Goal: Information Seeking & Learning: Learn about a topic

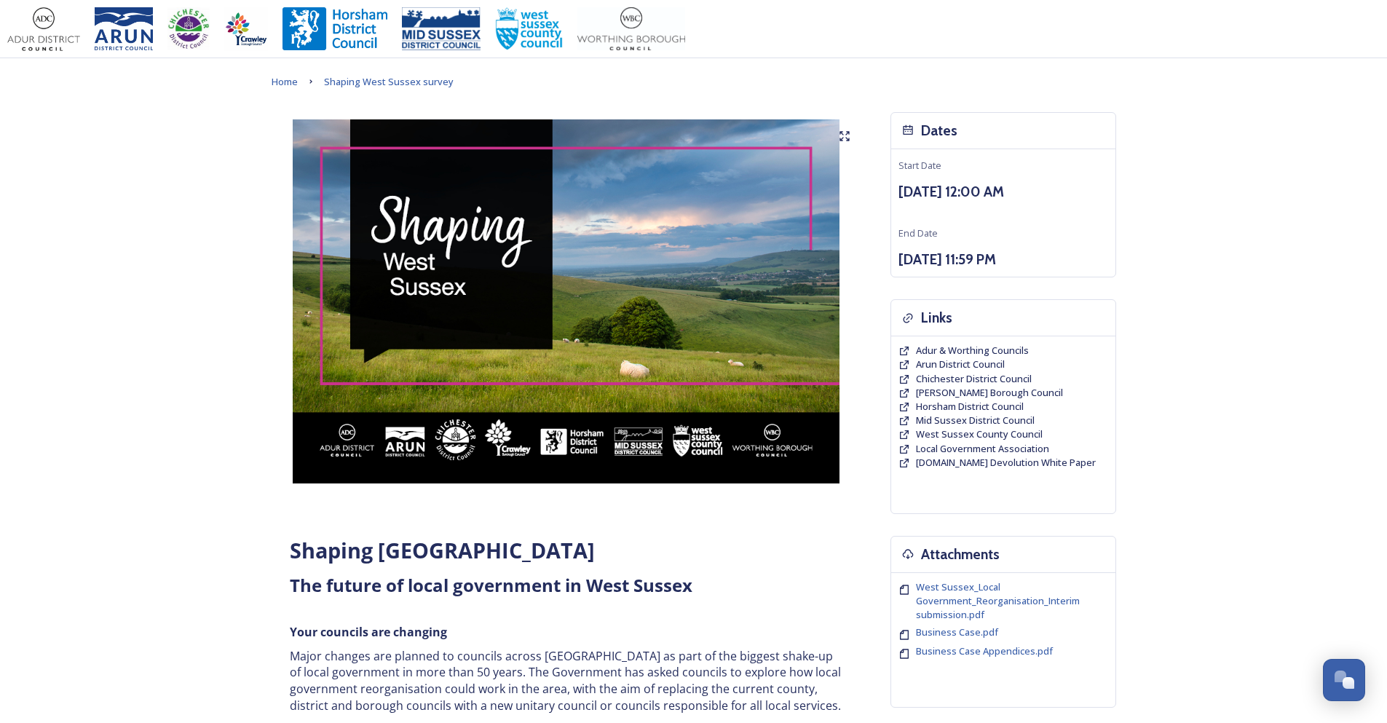
click at [971, 139] on div "Dates" at bounding box center [1003, 131] width 224 height 36
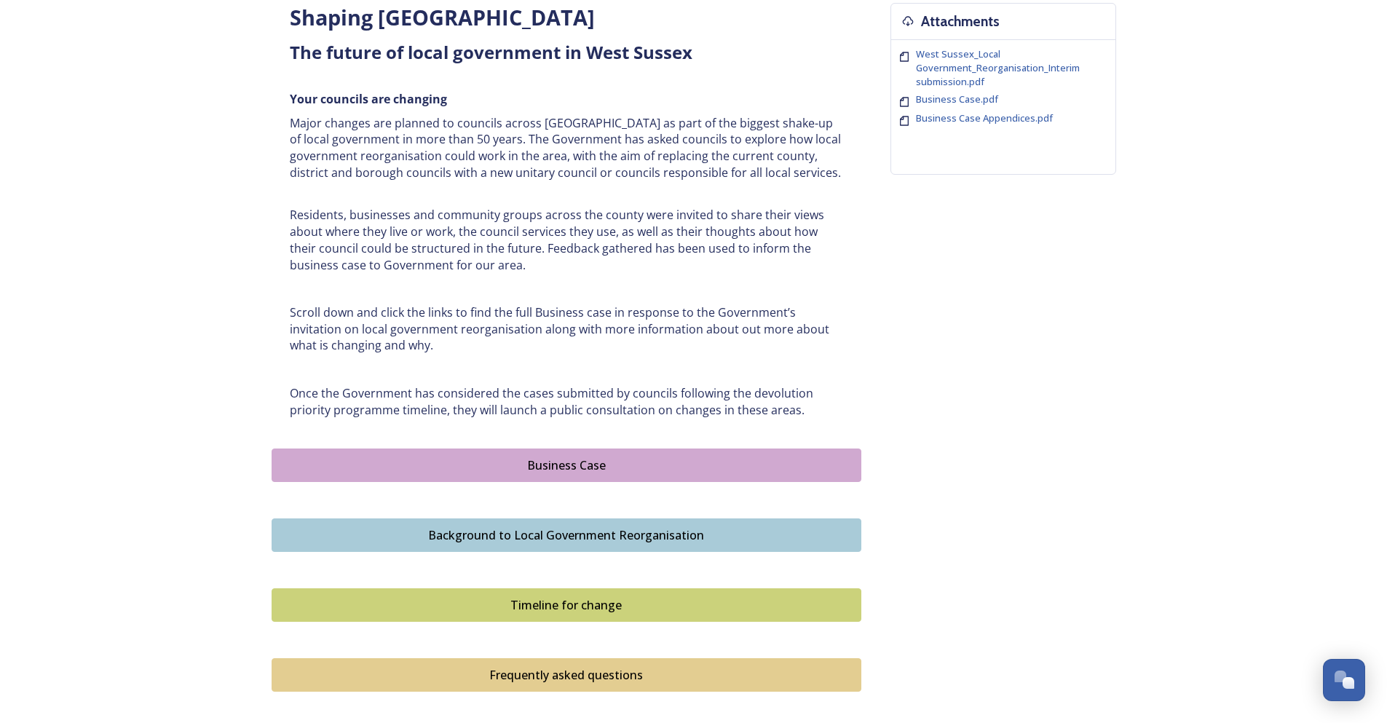
scroll to position [655, 0]
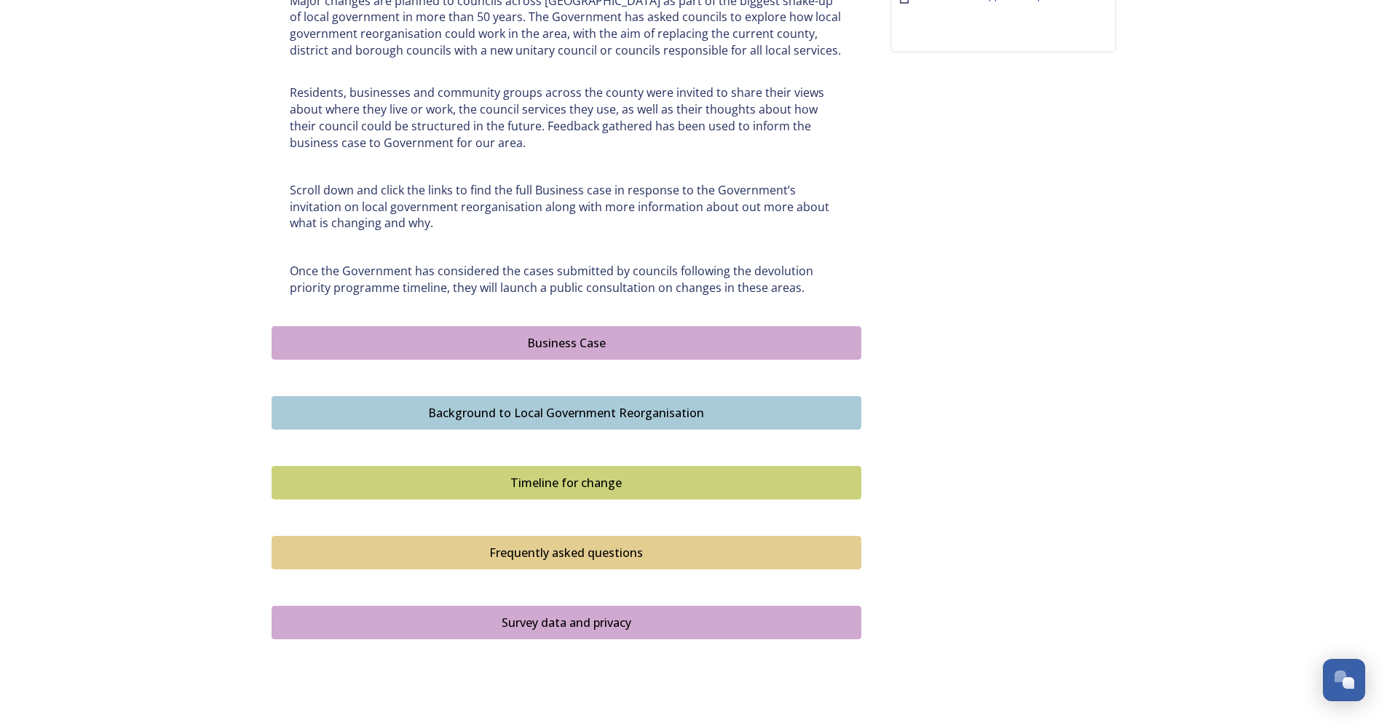
click at [527, 341] on div "Business Case" at bounding box center [567, 342] width 574 height 17
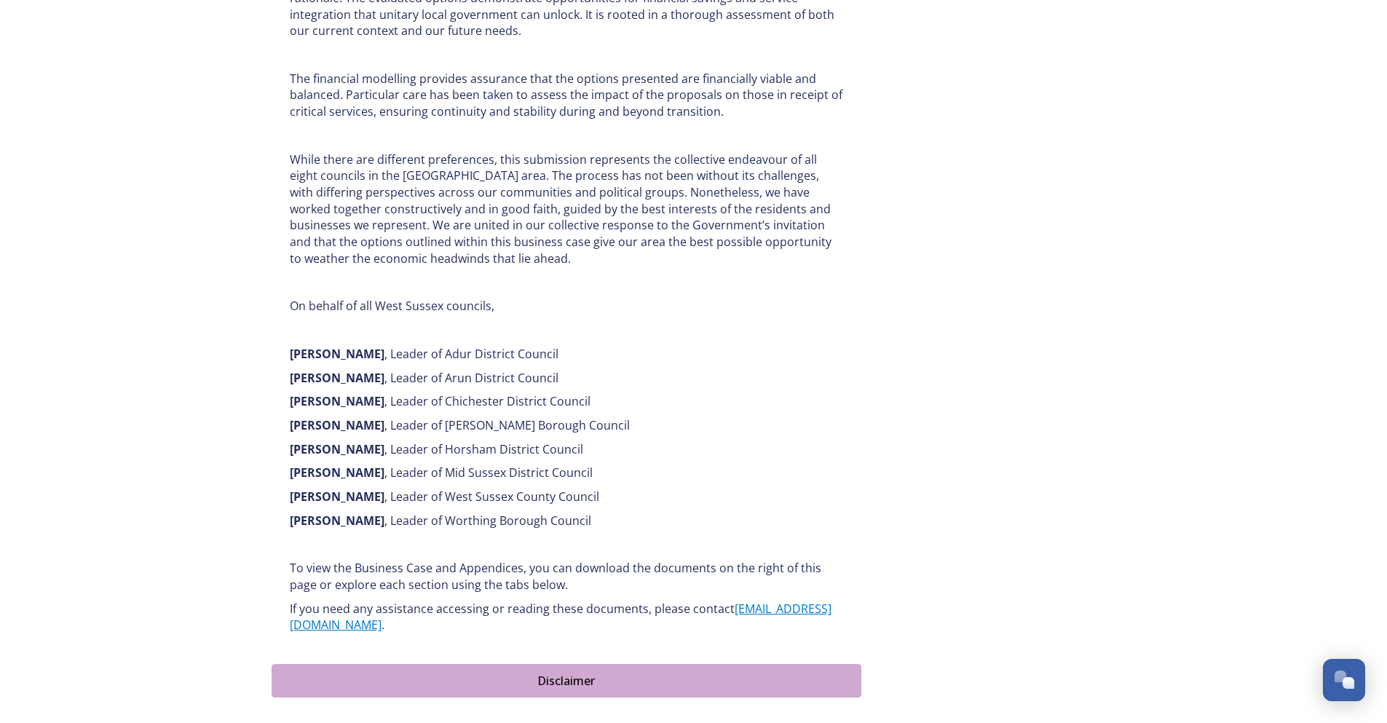
scroll to position [1165, 0]
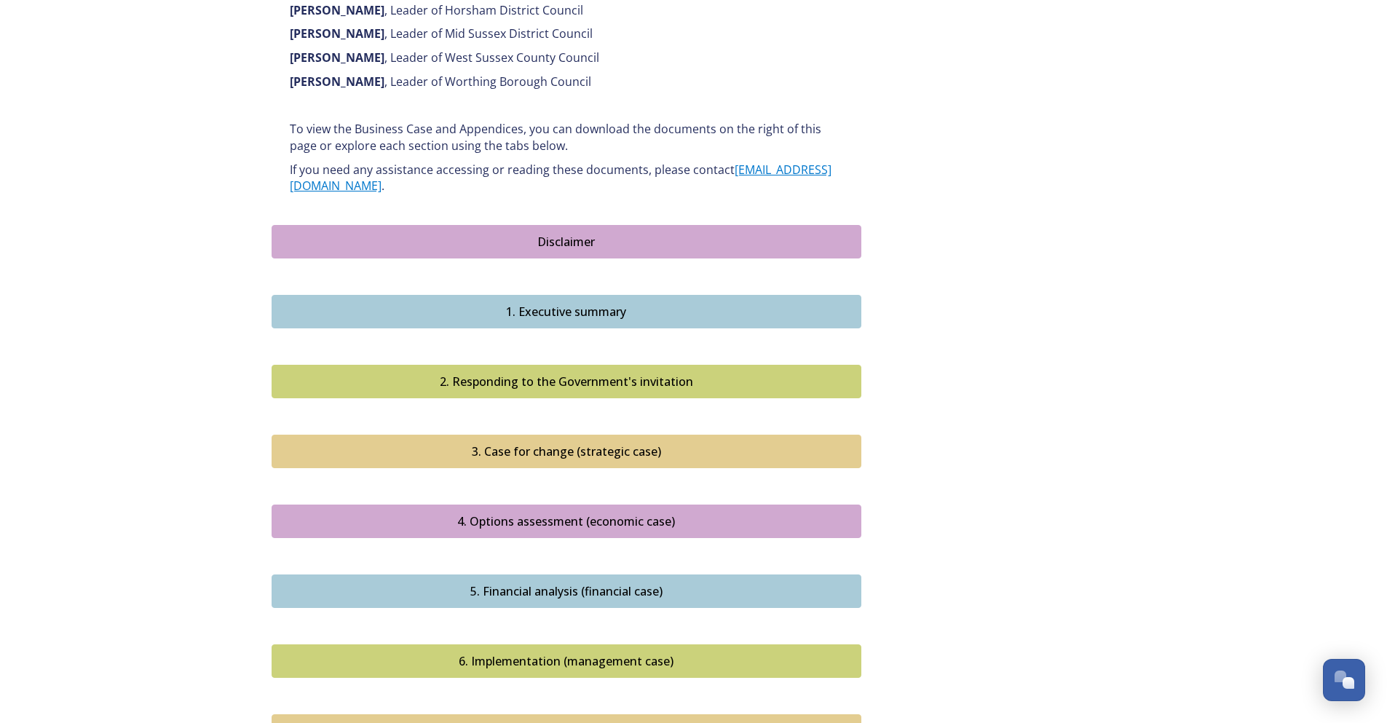
click at [478, 233] on div "Disclaimer" at bounding box center [567, 241] width 574 height 17
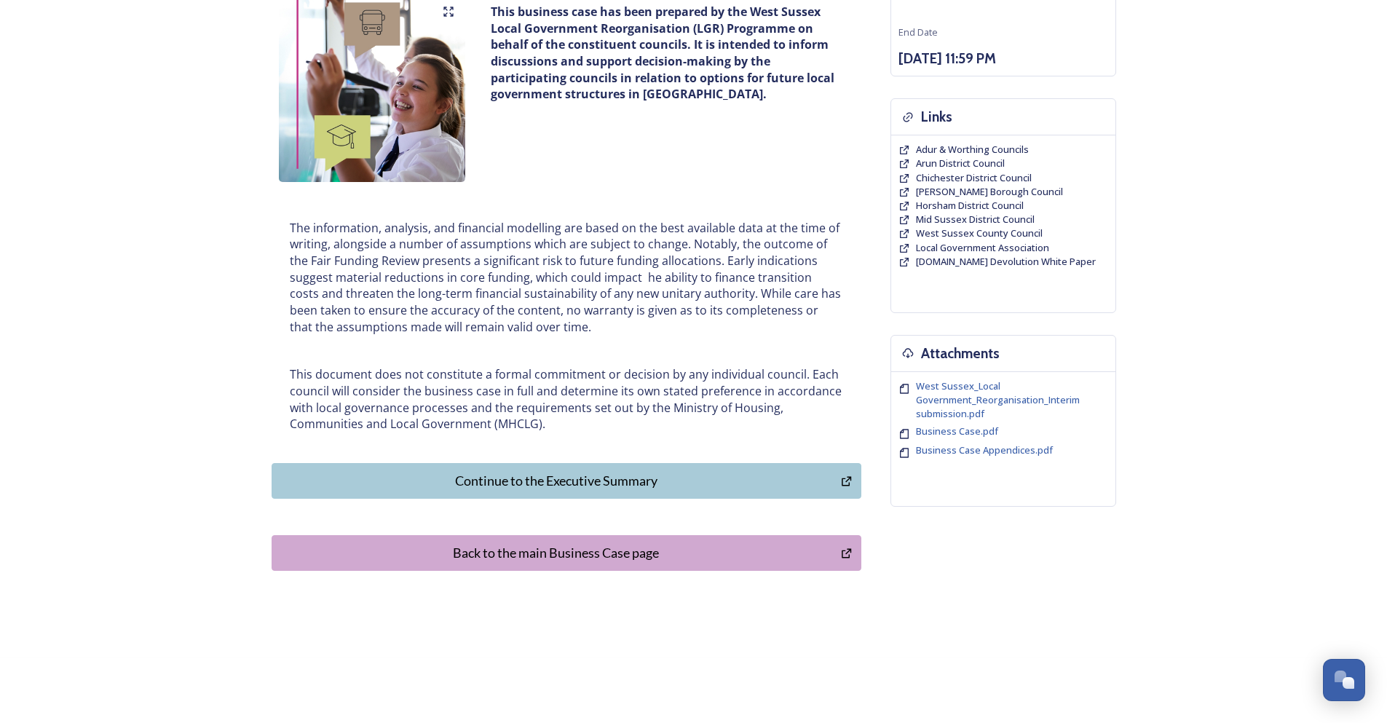
scroll to position [209, 0]
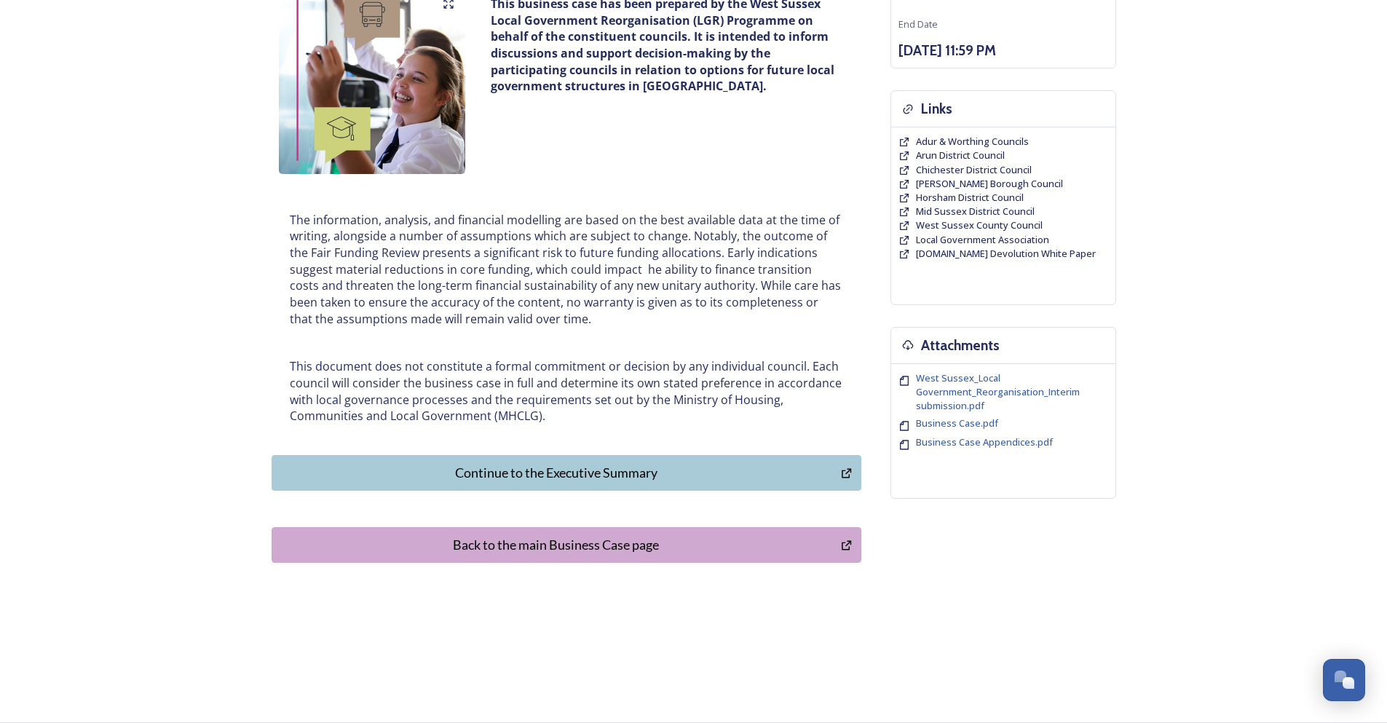
click at [524, 478] on div "Continue to the Executive Summary" at bounding box center [557, 473] width 554 height 20
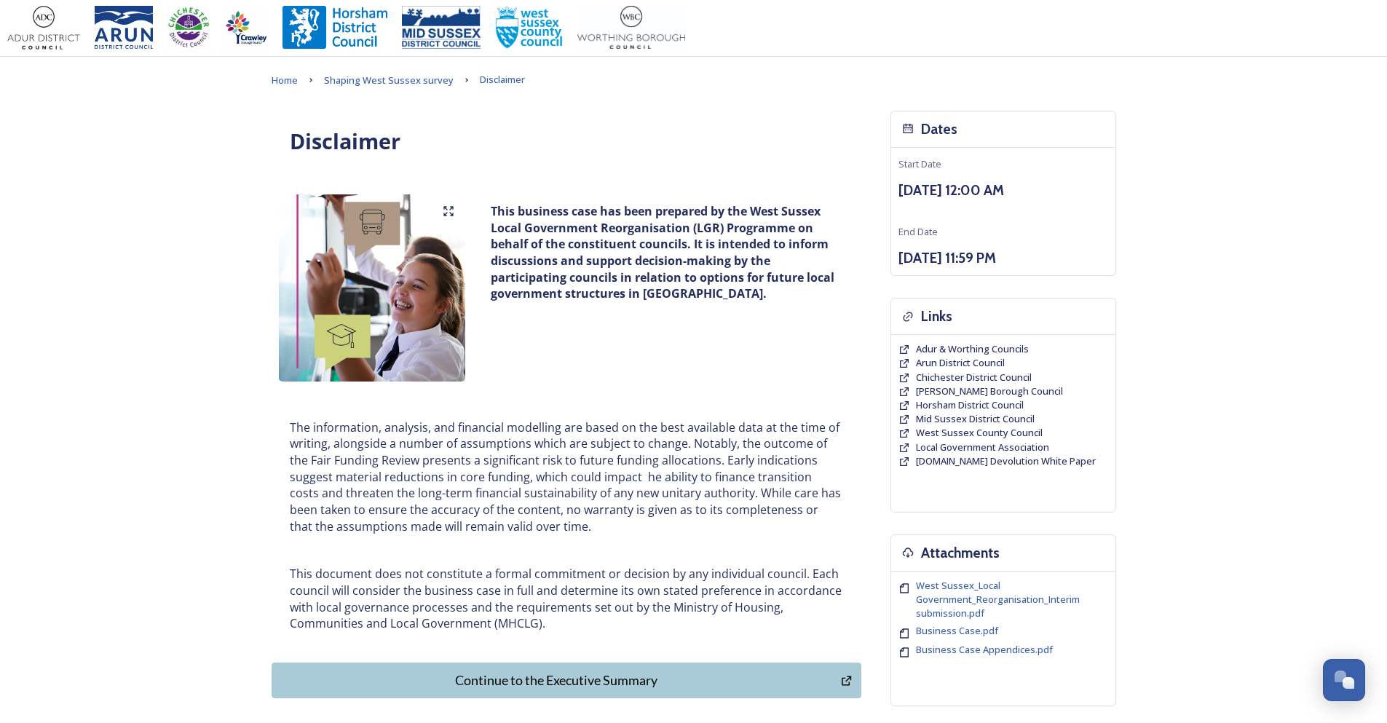
scroll to position [0, 0]
click at [394, 85] on span "Shaping West Sussex survey" at bounding box center [389, 81] width 130 height 13
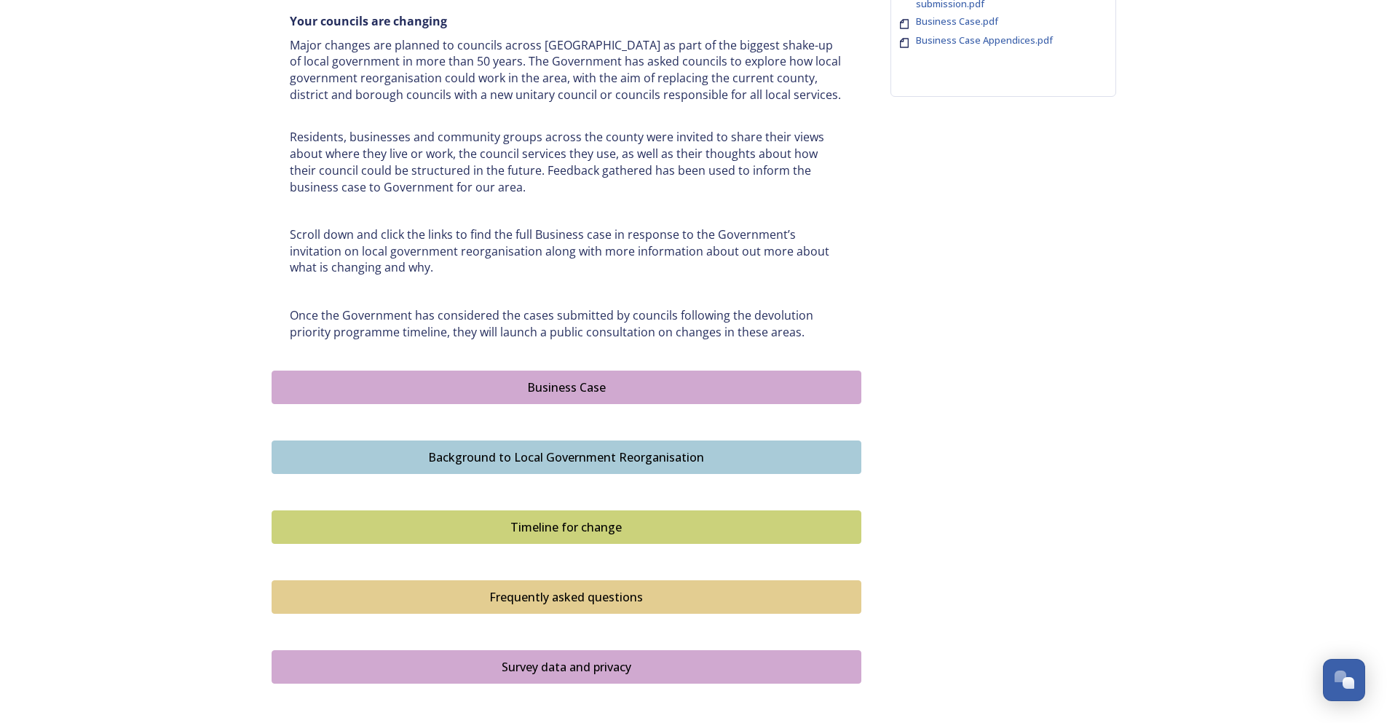
scroll to position [728, 0]
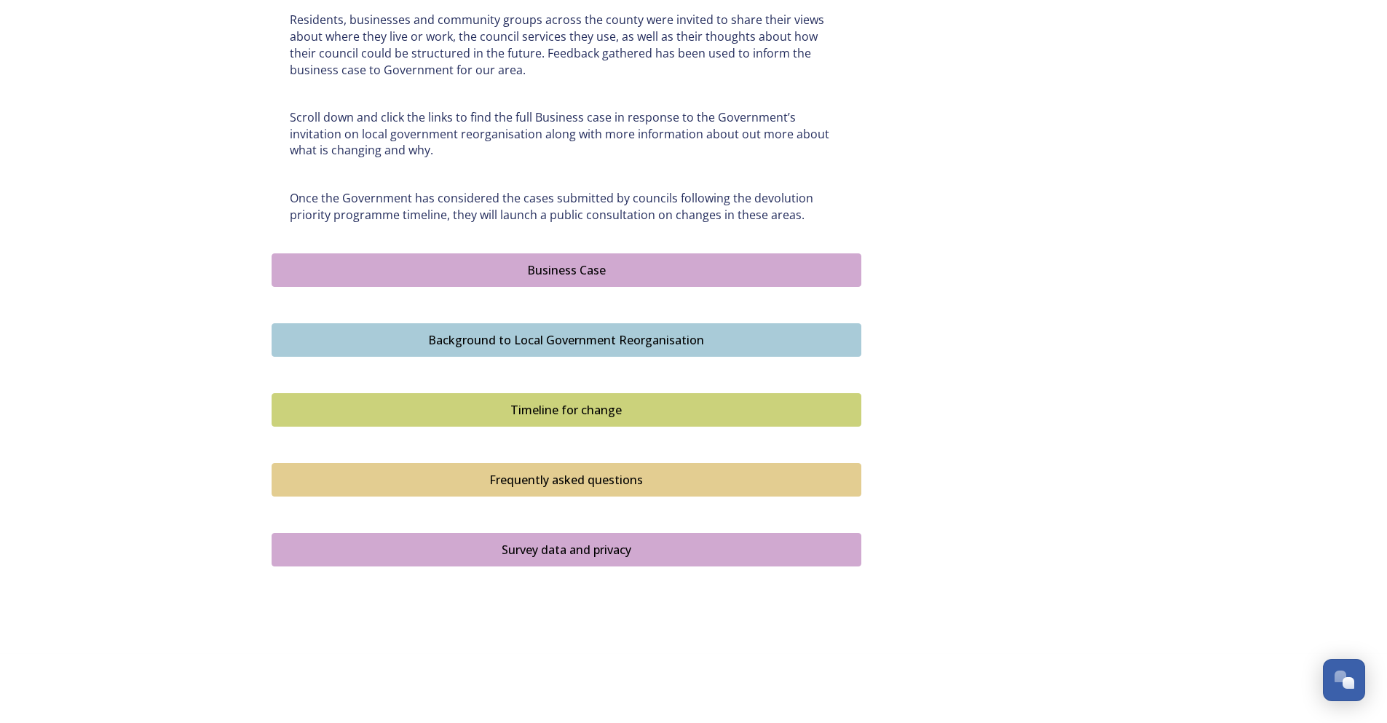
click at [537, 272] on div "Business Case" at bounding box center [567, 269] width 574 height 17
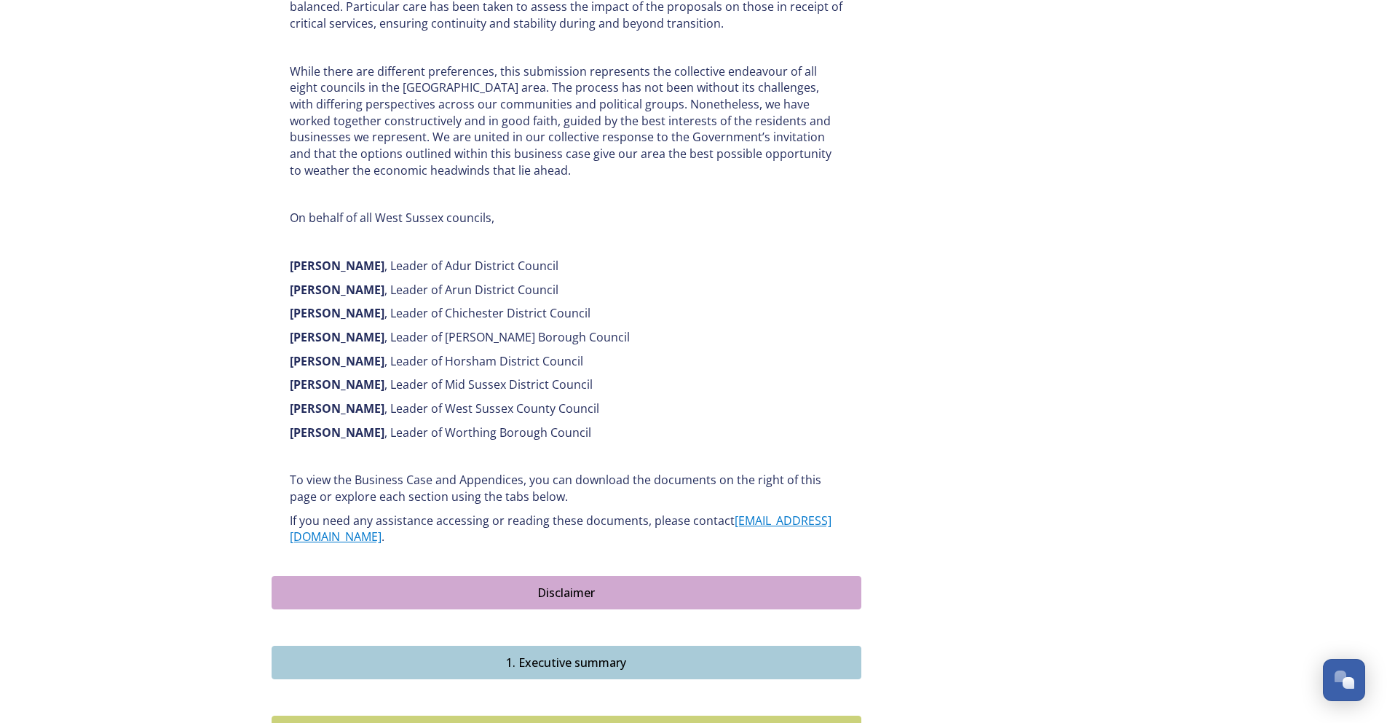
scroll to position [947, 0]
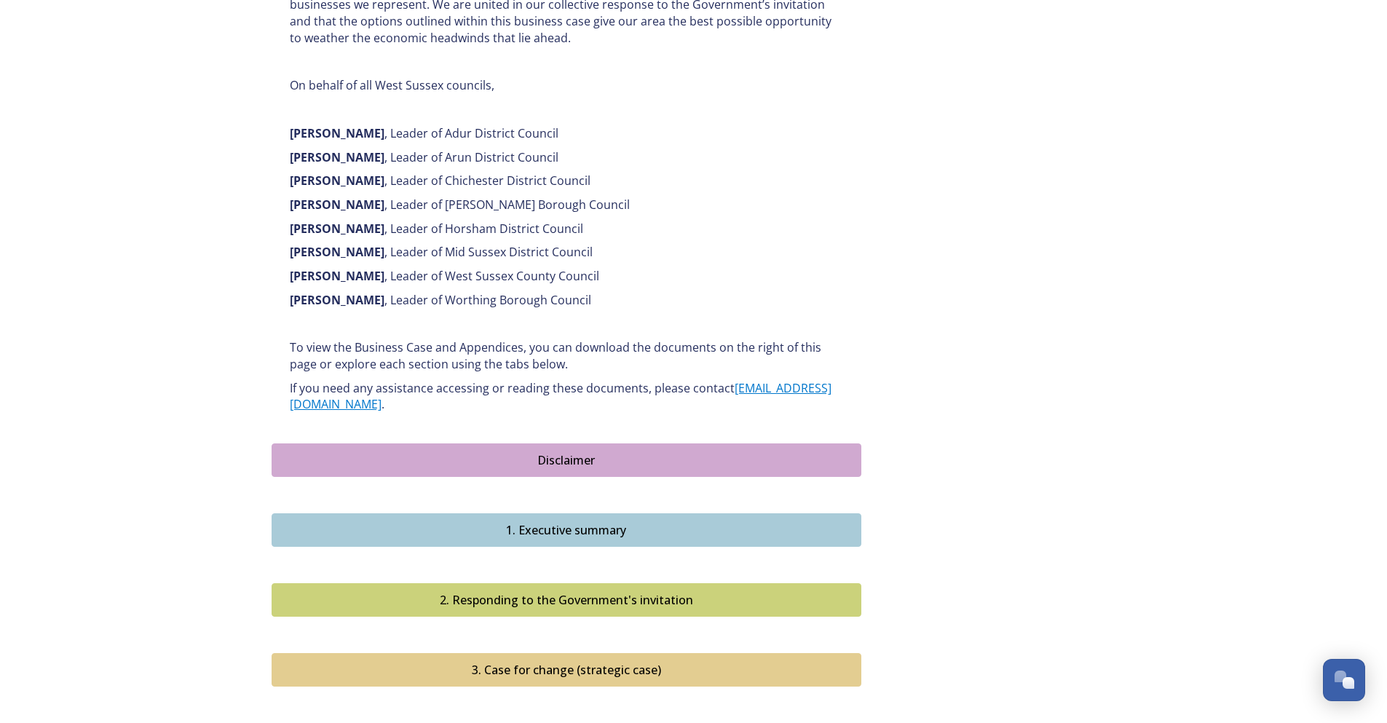
click at [606, 591] on div "2. Responding to the Government's invitation" at bounding box center [567, 599] width 574 height 17
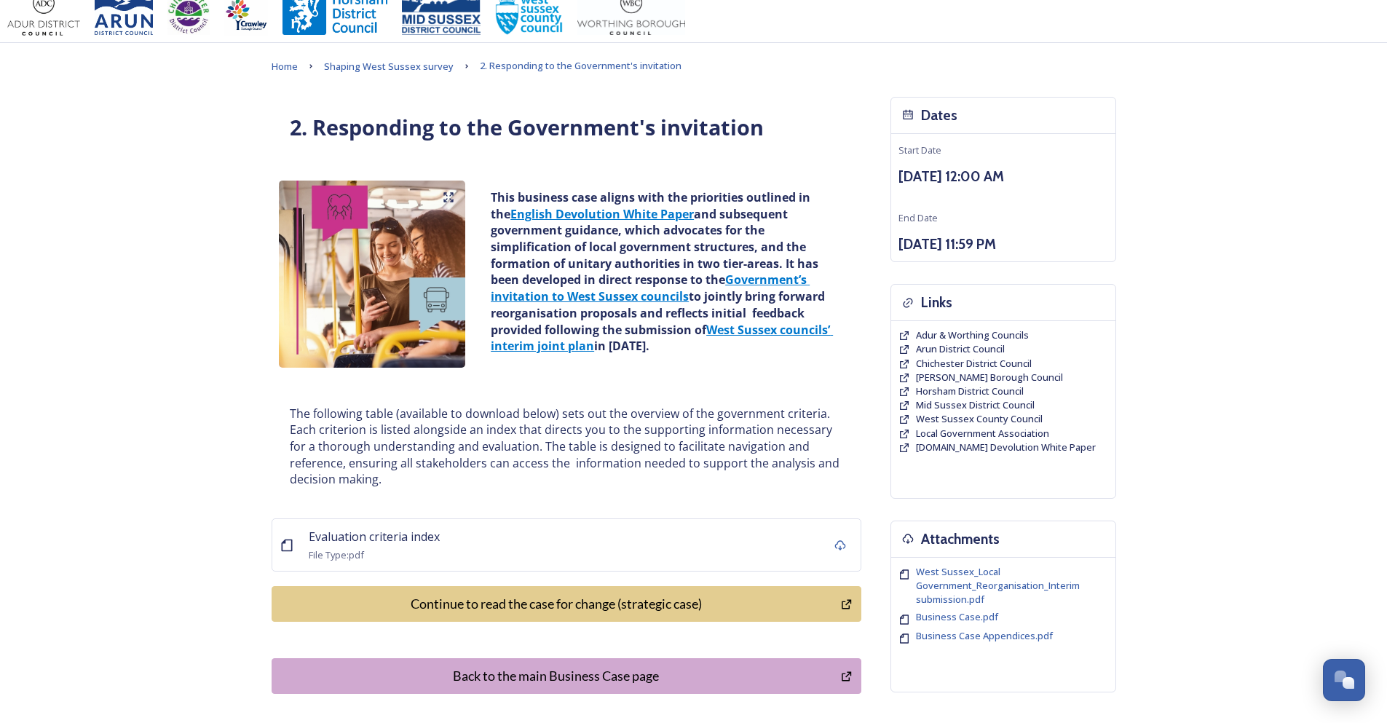
scroll to position [1, 0]
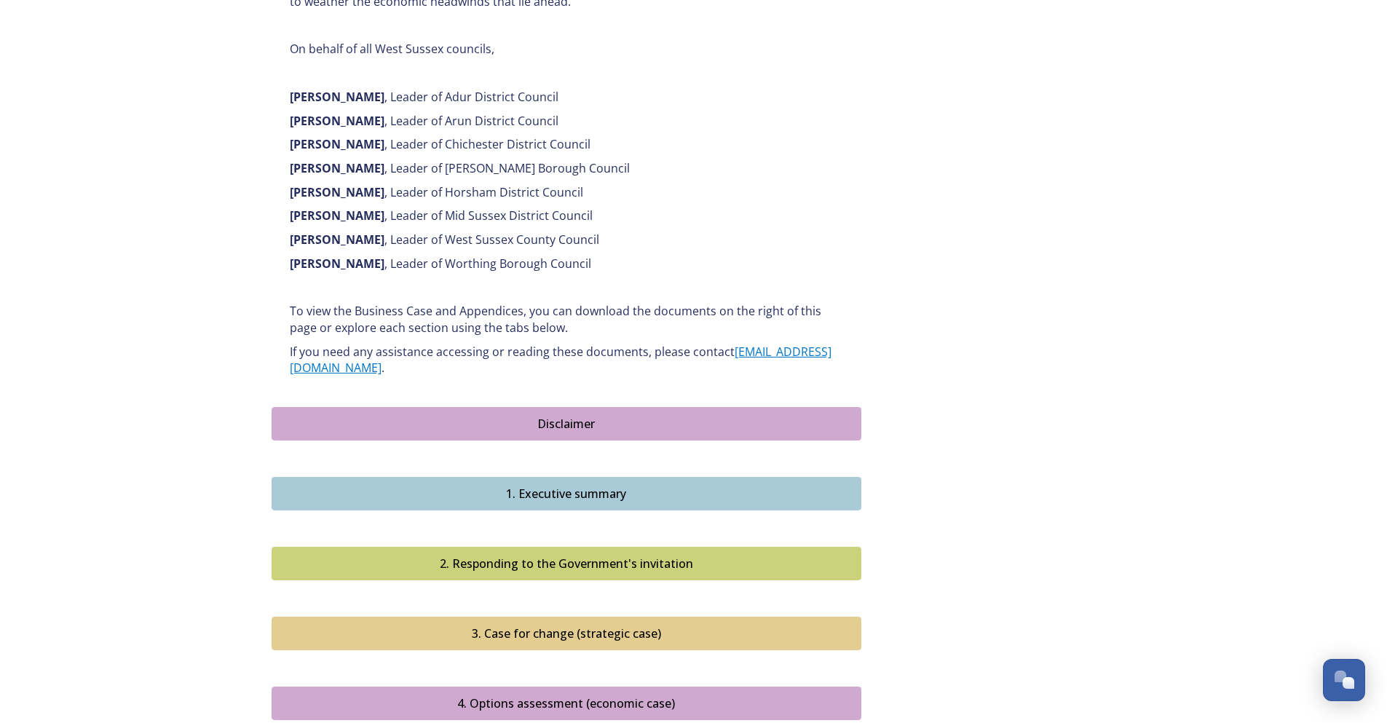
scroll to position [1019, 0]
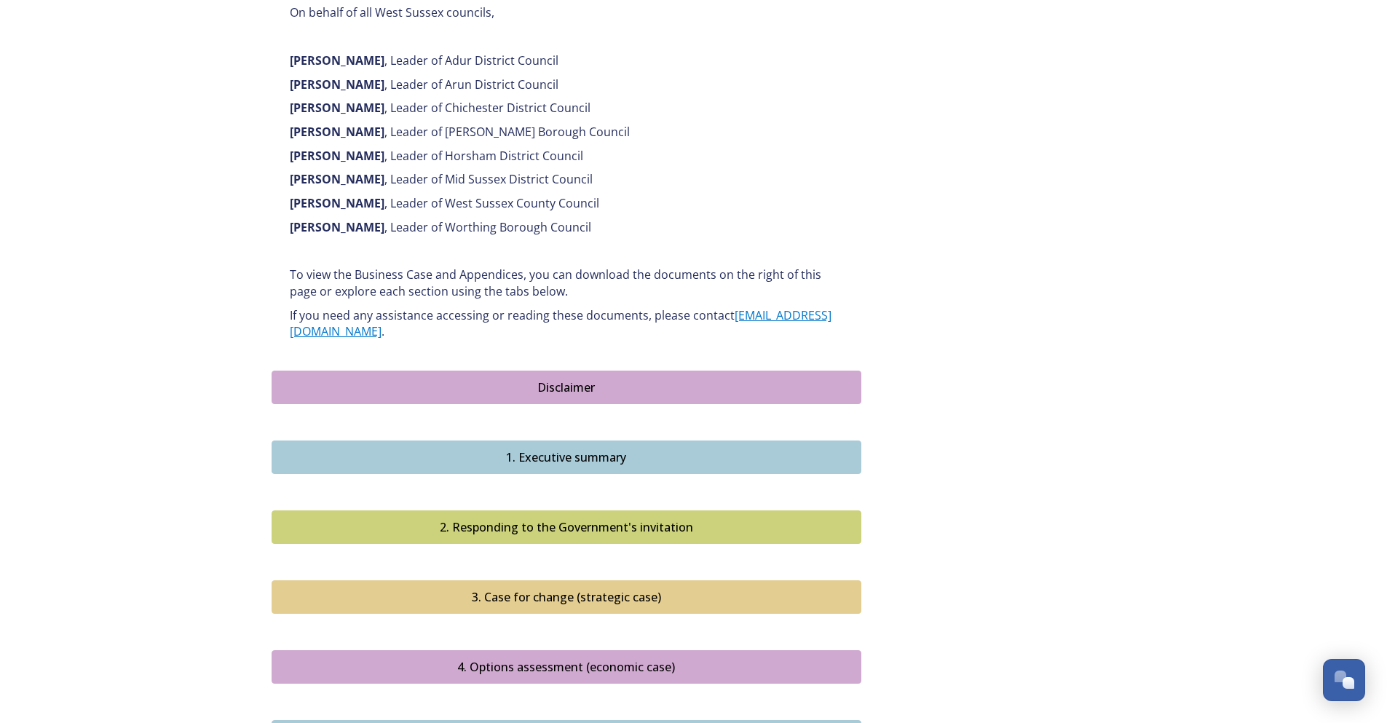
click at [617, 588] on div "3. Case for change (strategic case)" at bounding box center [567, 596] width 574 height 17
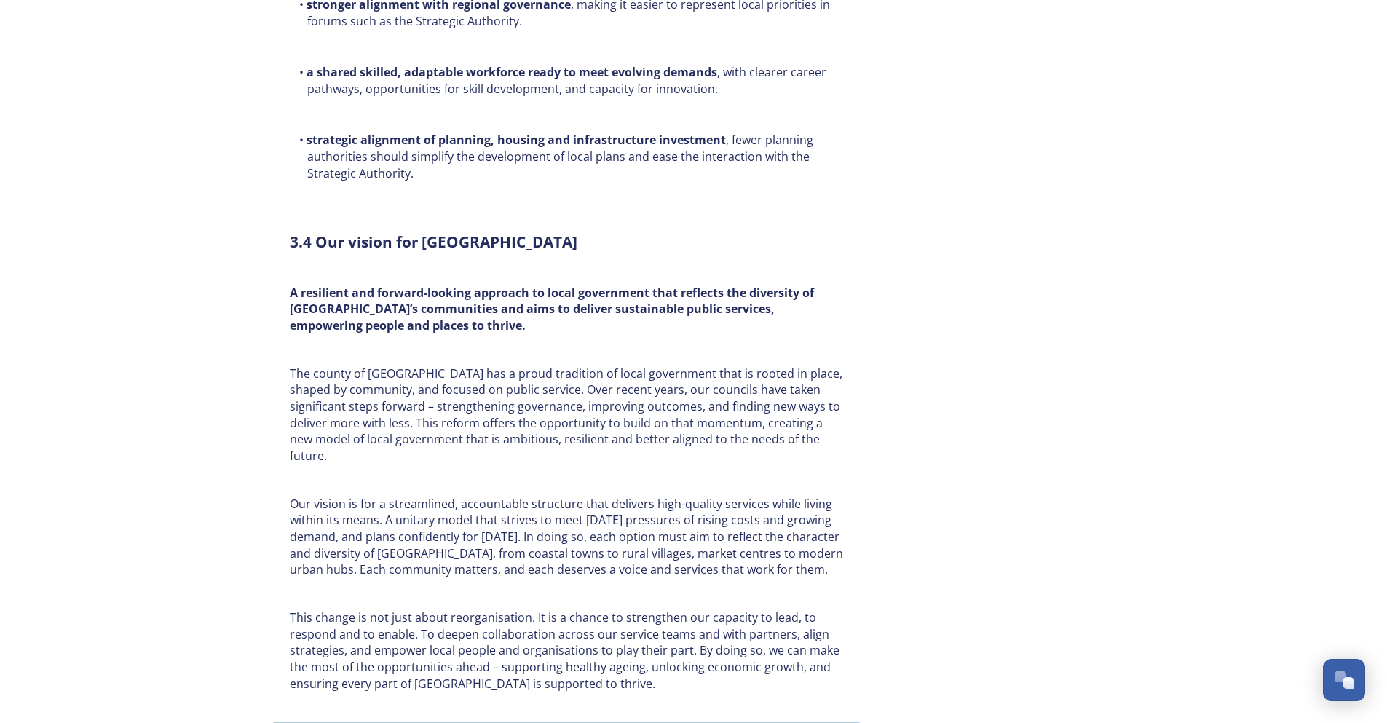
scroll to position [4473, 0]
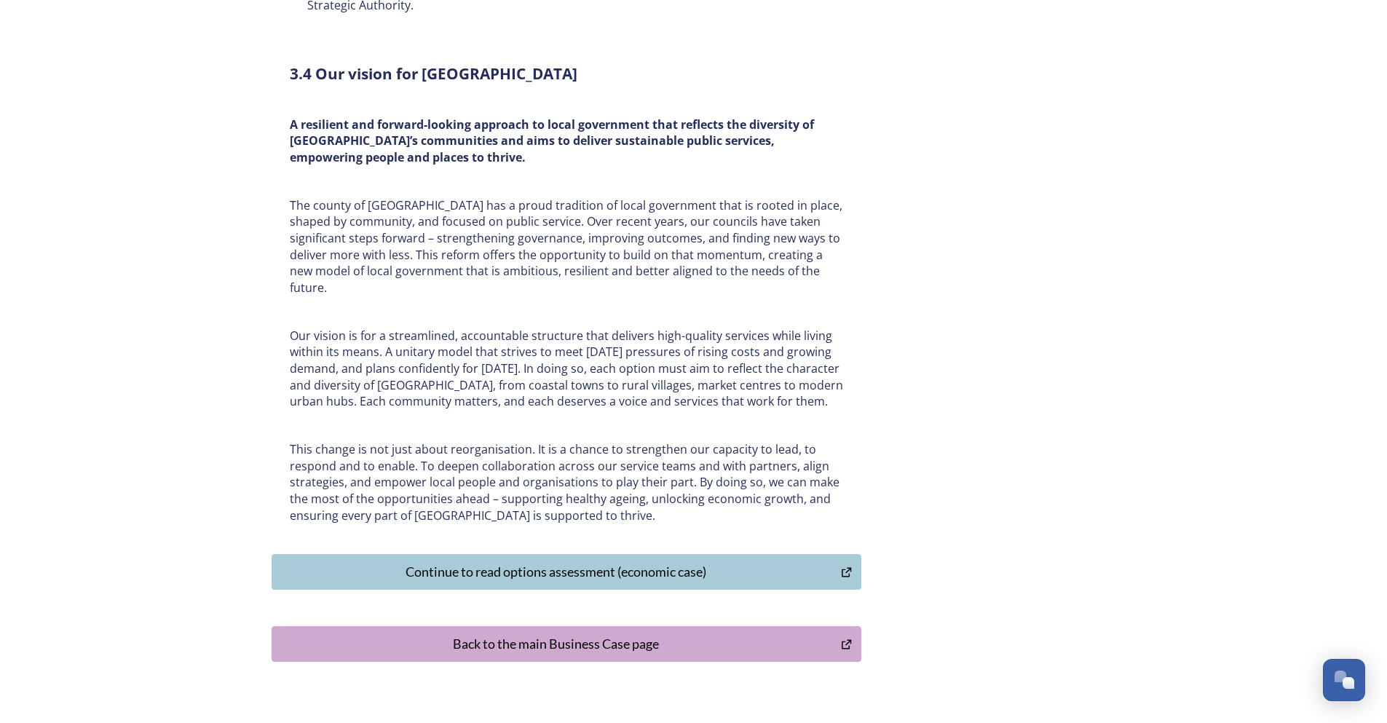
click at [526, 562] on div "Continue to read options assessment (economic case)" at bounding box center [557, 572] width 554 height 20
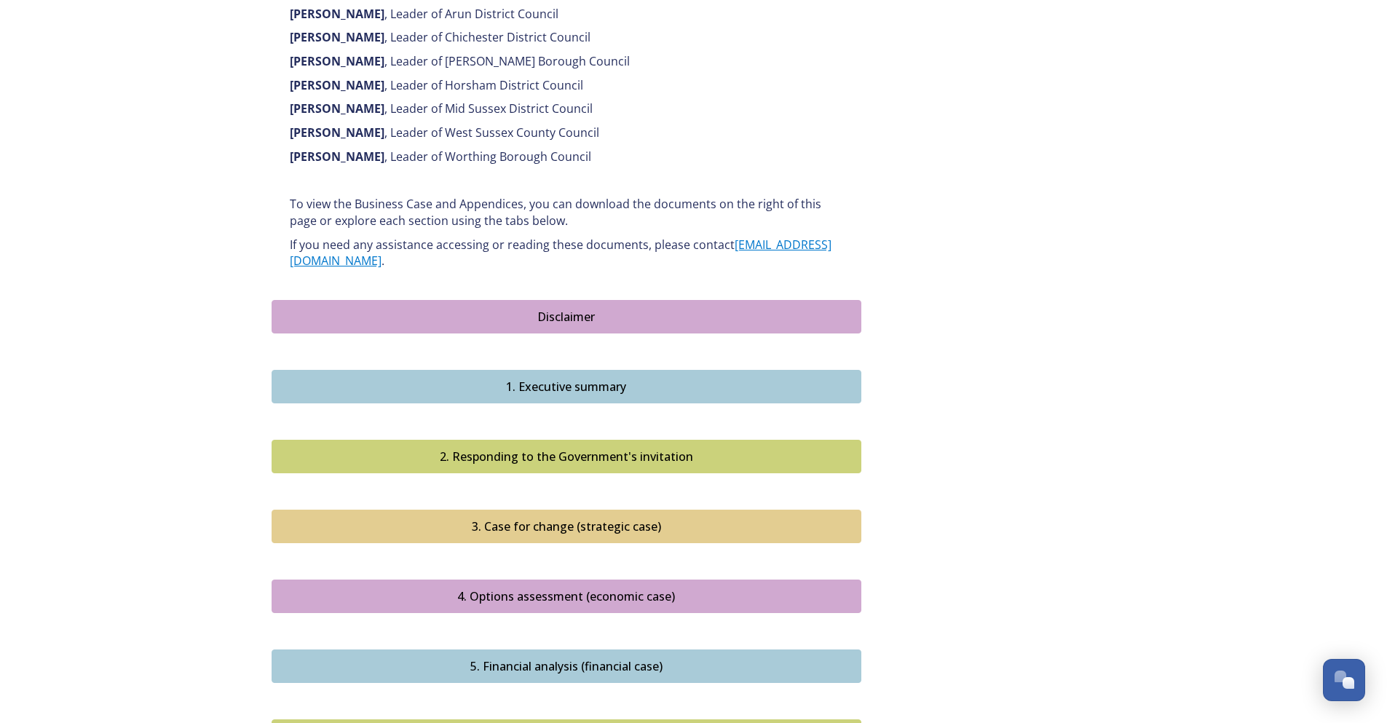
scroll to position [1092, 0]
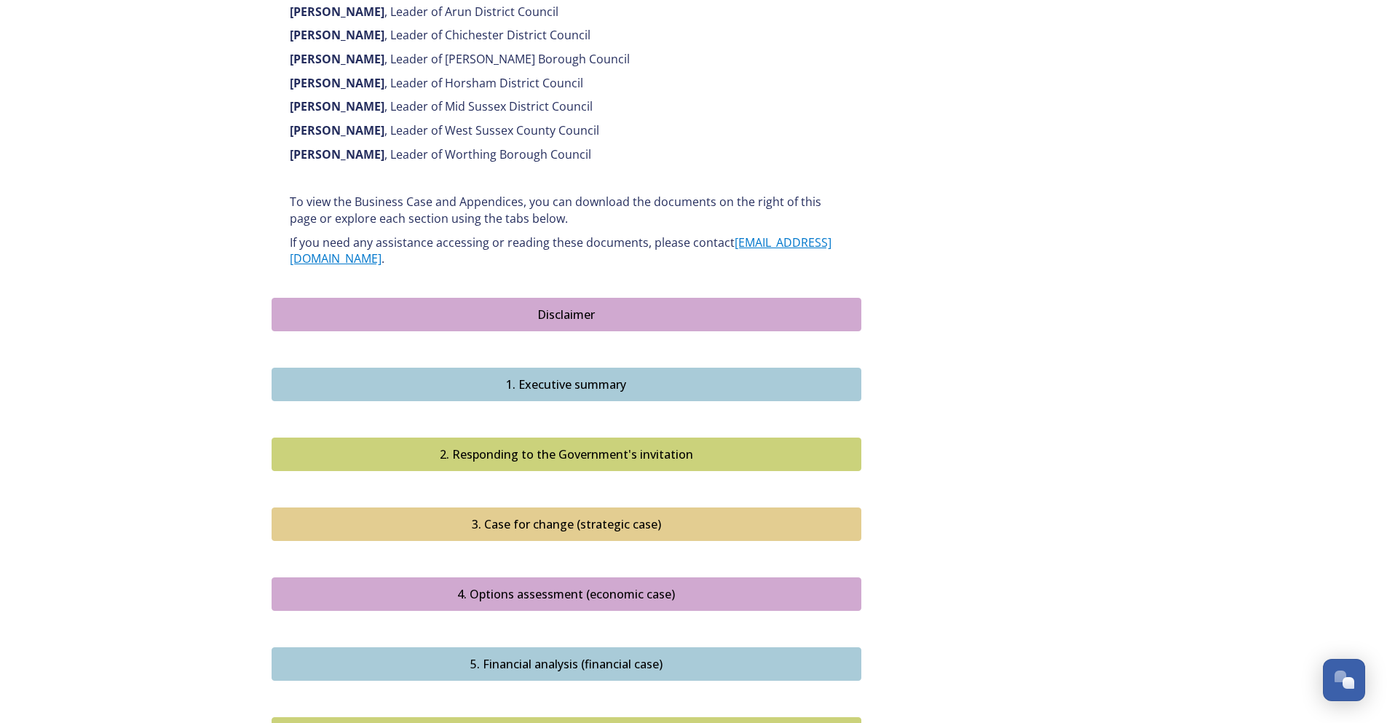
click at [649, 655] on div "5. Financial analysis (financial case)" at bounding box center [567, 663] width 574 height 17
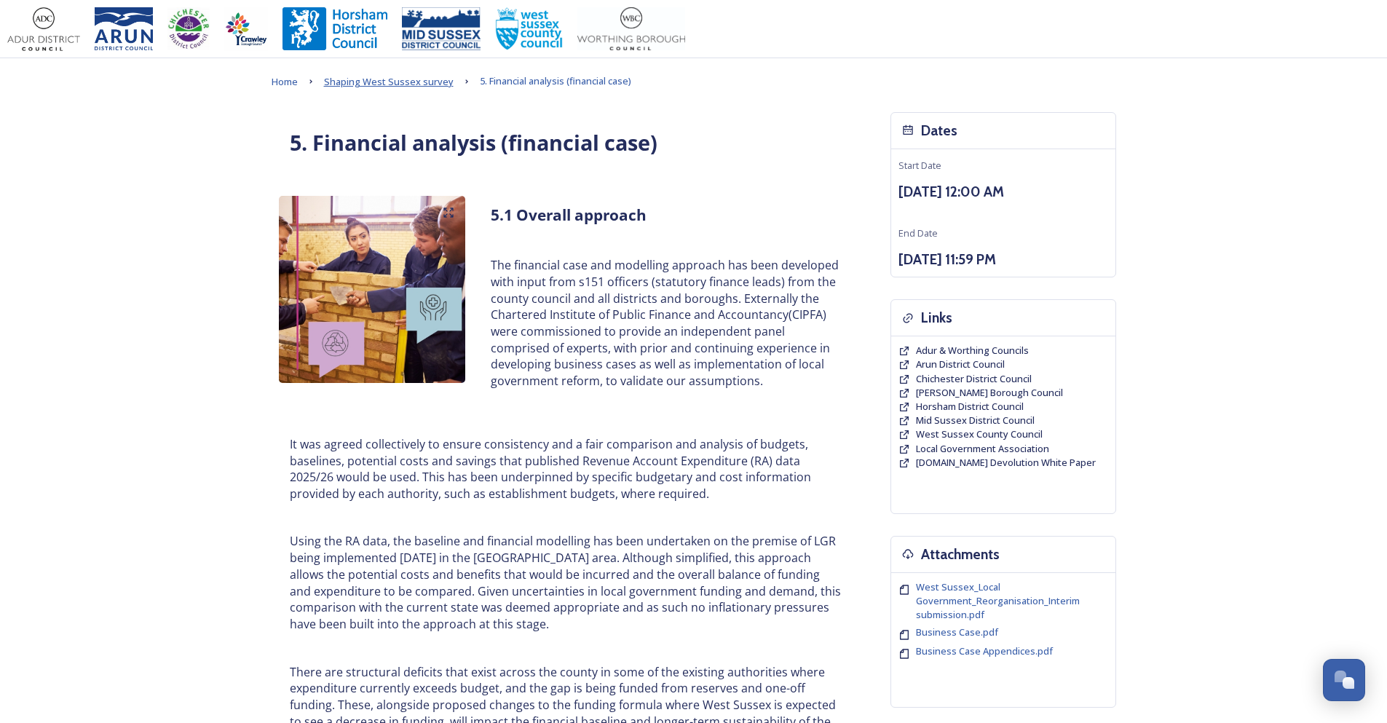
click at [381, 76] on span "Shaping West Sussex survey" at bounding box center [389, 81] width 130 height 13
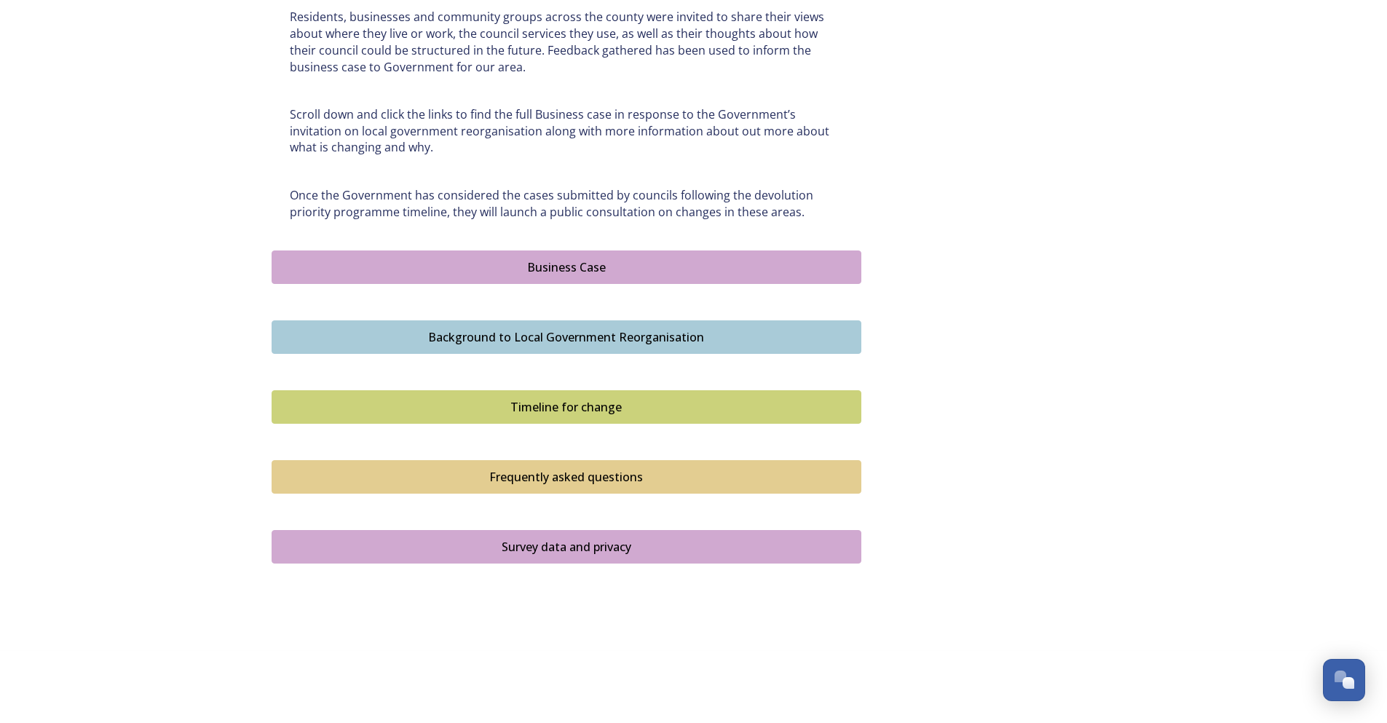
scroll to position [732, 0]
click at [575, 269] on div "Business Case" at bounding box center [567, 266] width 574 height 17
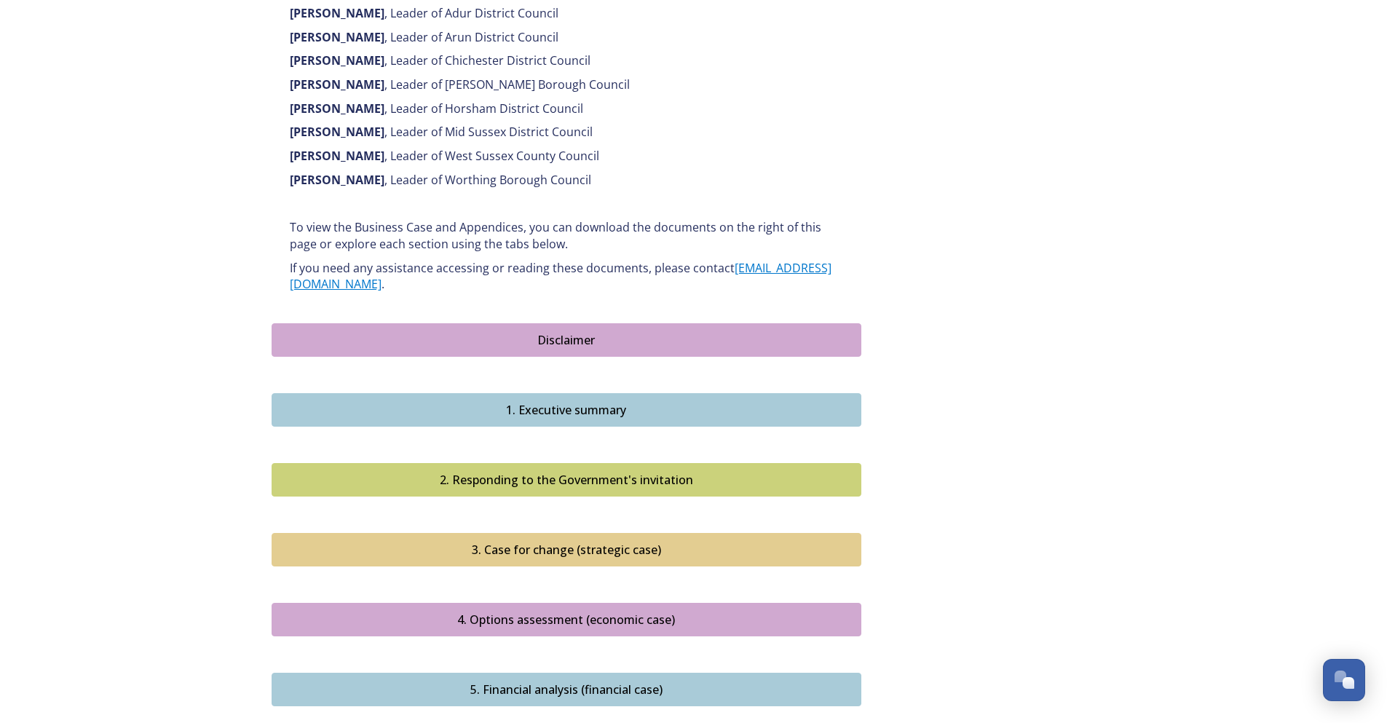
scroll to position [1165, 0]
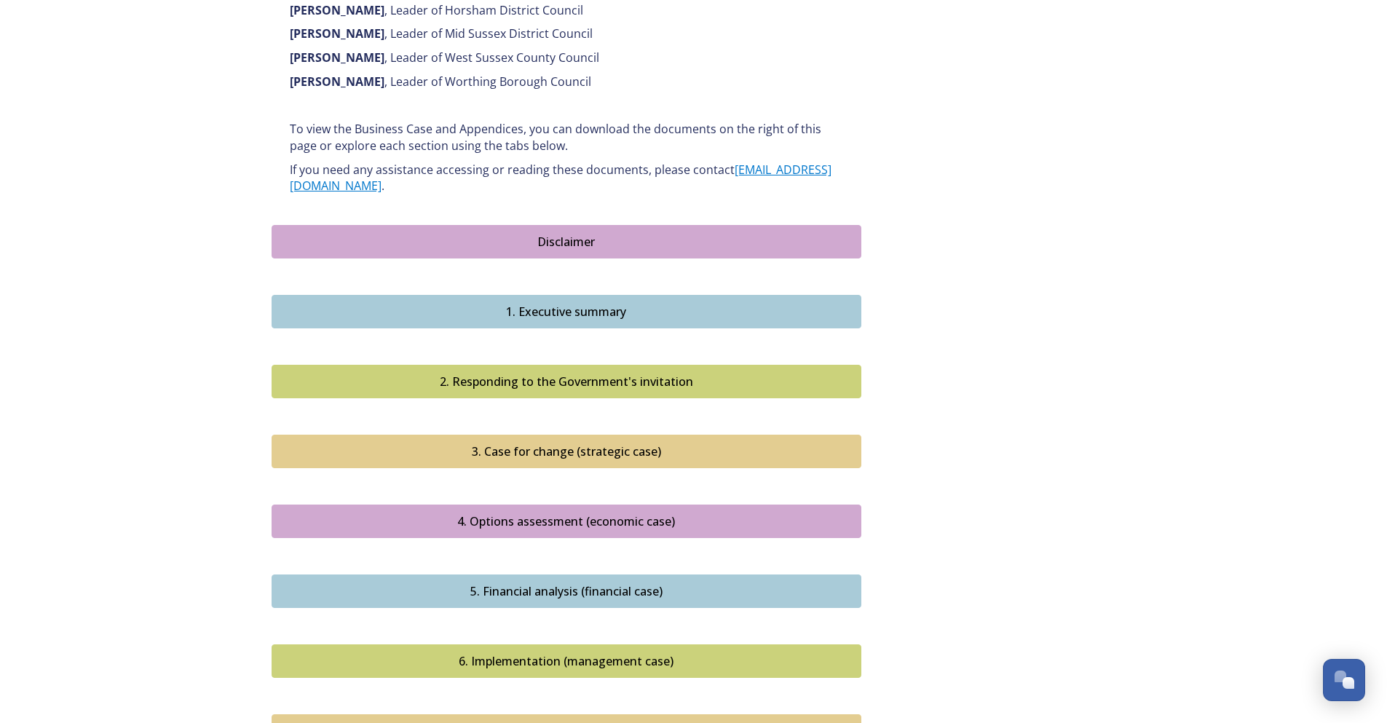
click at [585, 233] on div "Disclaimer" at bounding box center [567, 241] width 574 height 17
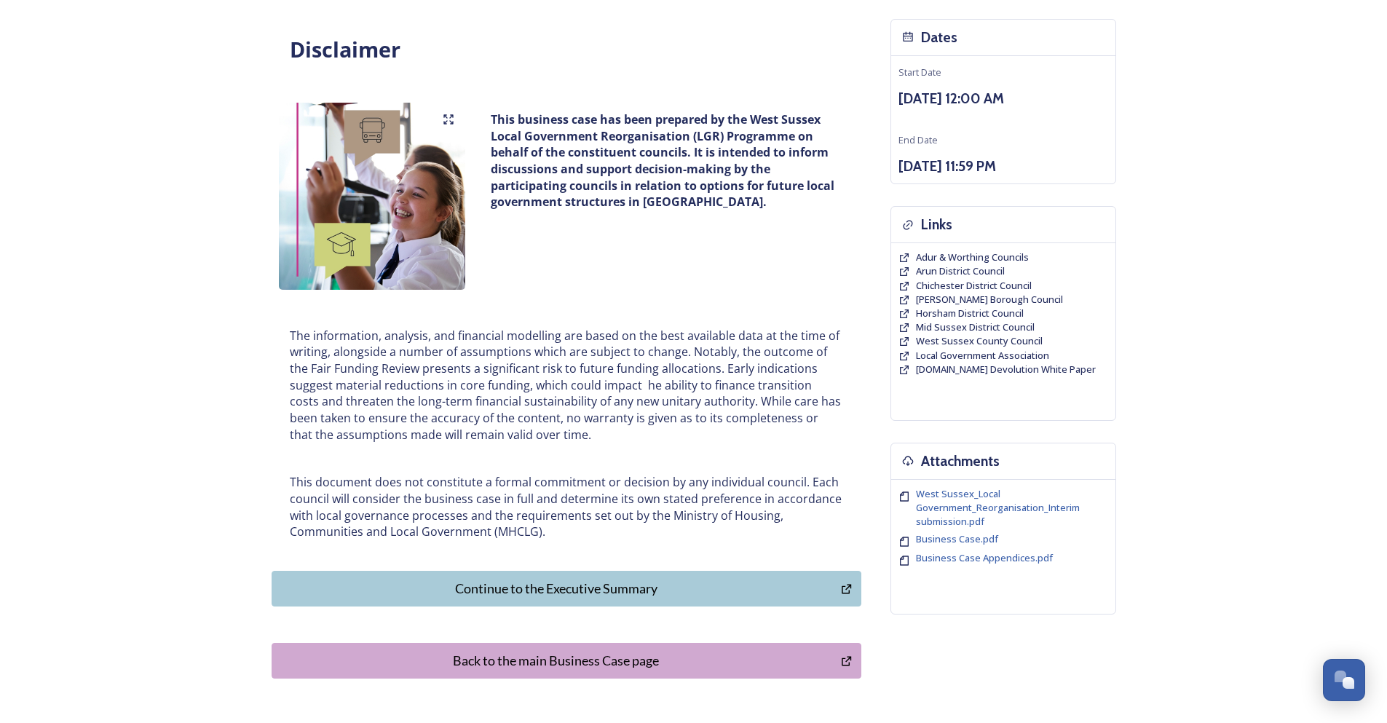
scroll to position [209, 0]
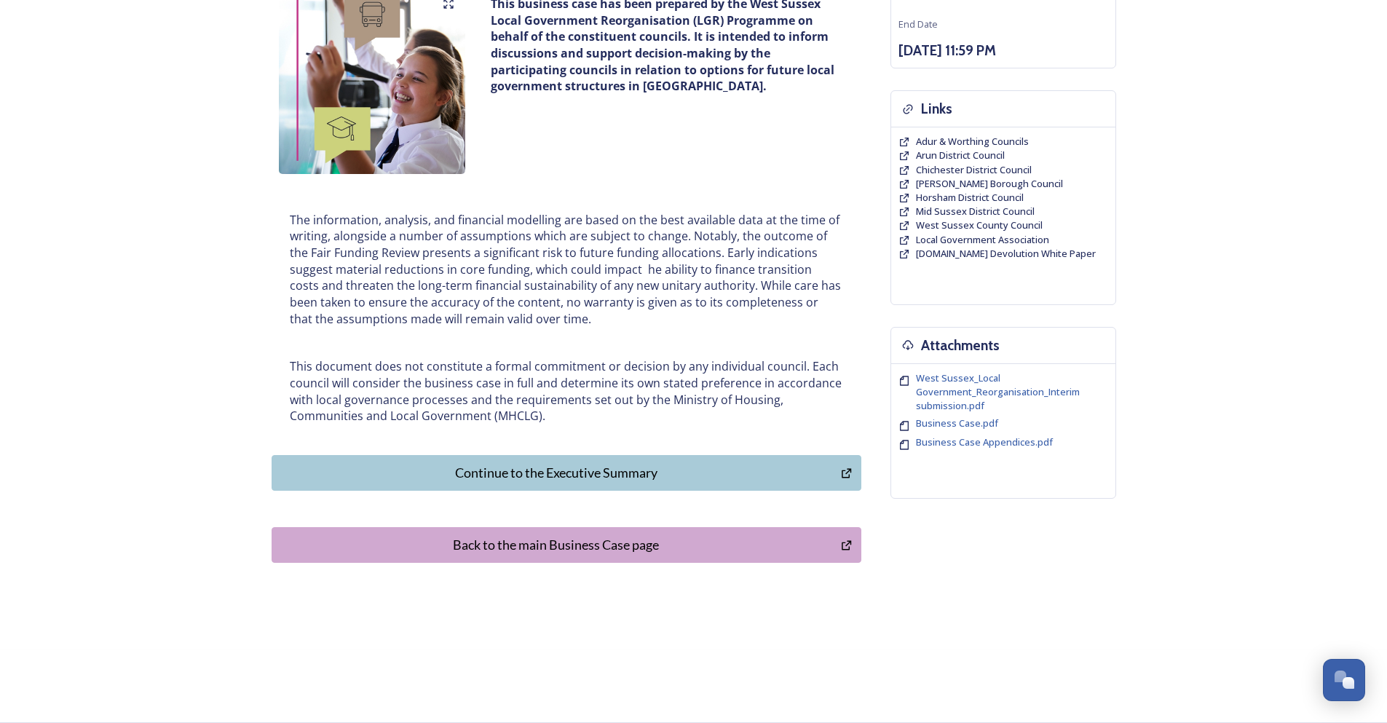
click at [585, 475] on div "Continue to the Executive Summary" at bounding box center [557, 473] width 554 height 20
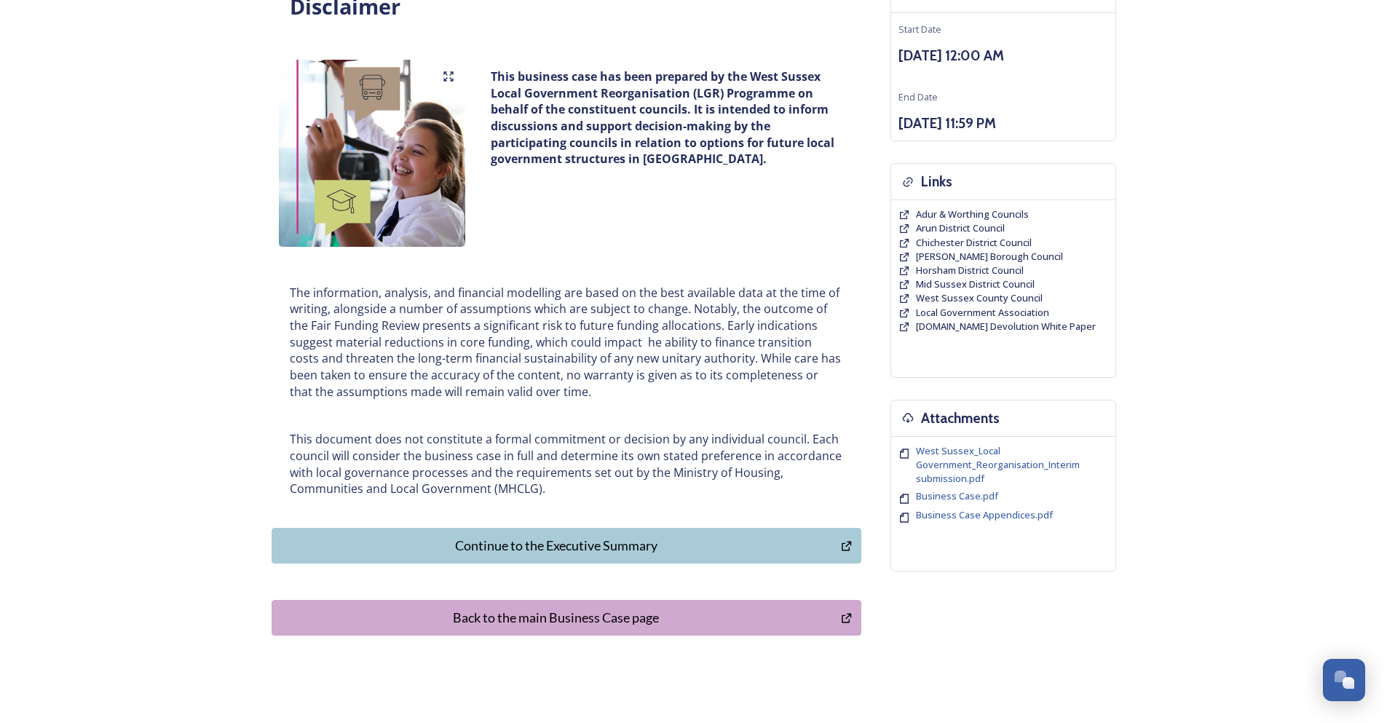
scroll to position [0, 0]
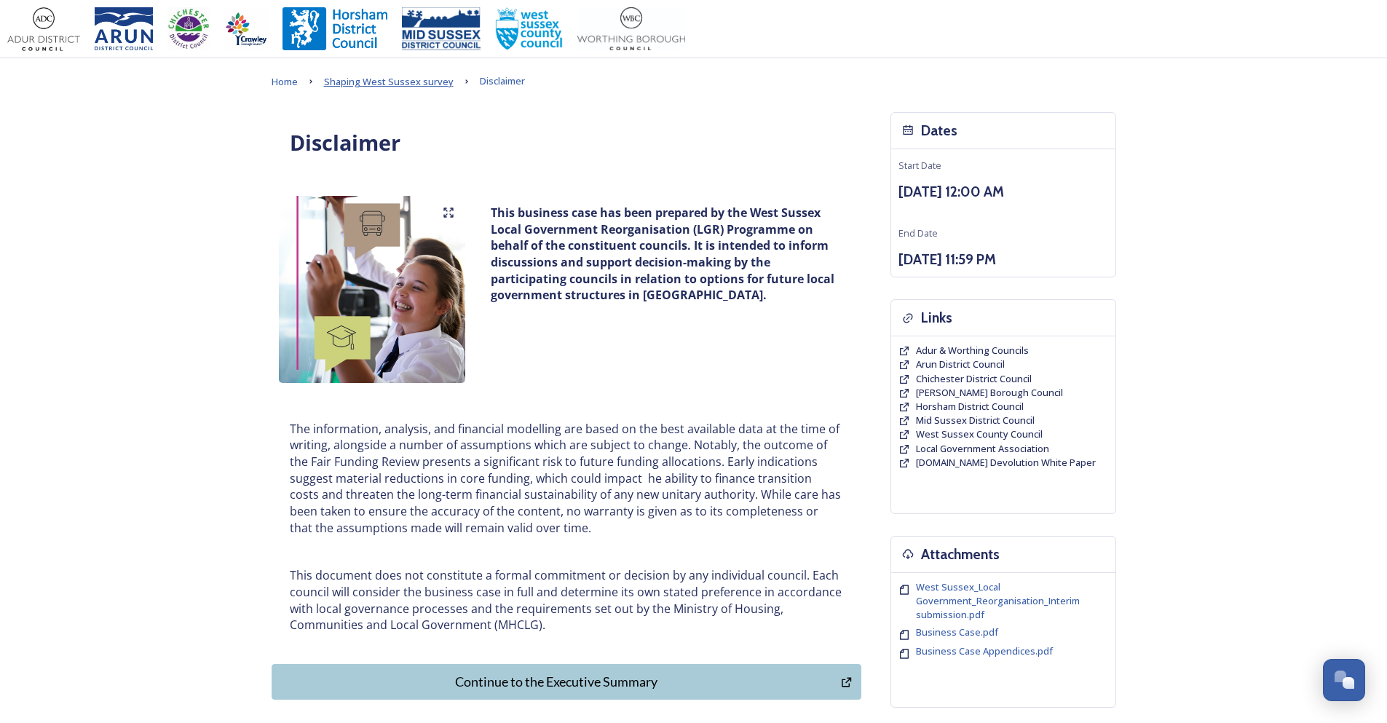
click at [387, 79] on span "Shaping West Sussex survey" at bounding box center [389, 81] width 130 height 13
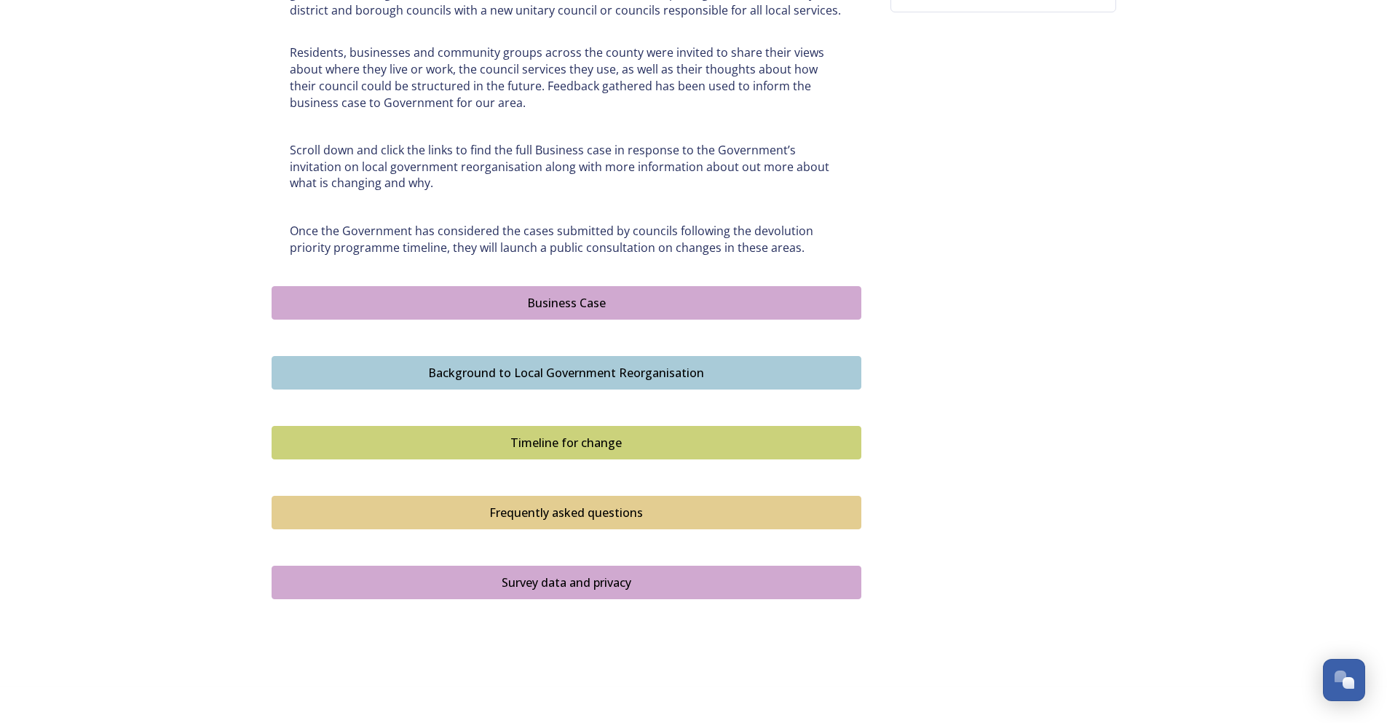
scroll to position [732, 0]
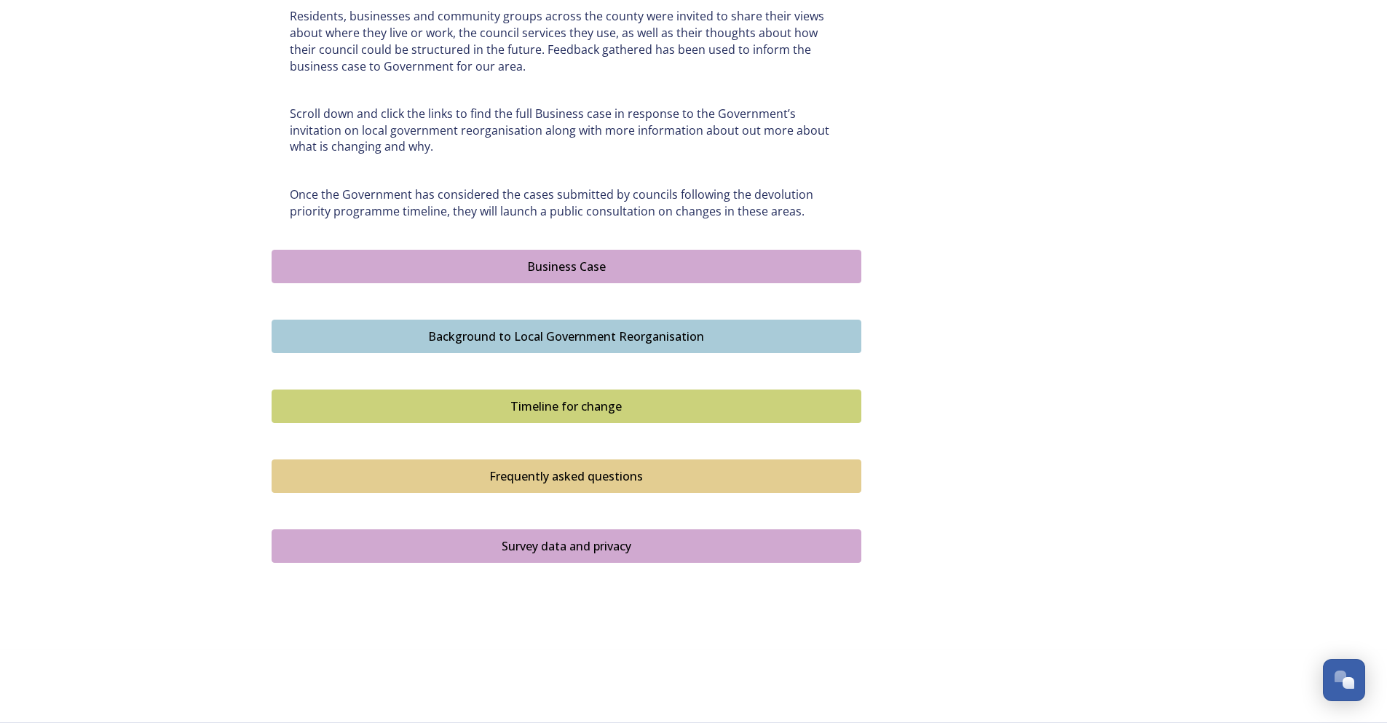
click at [481, 278] on button "Business Case" at bounding box center [567, 266] width 590 height 33
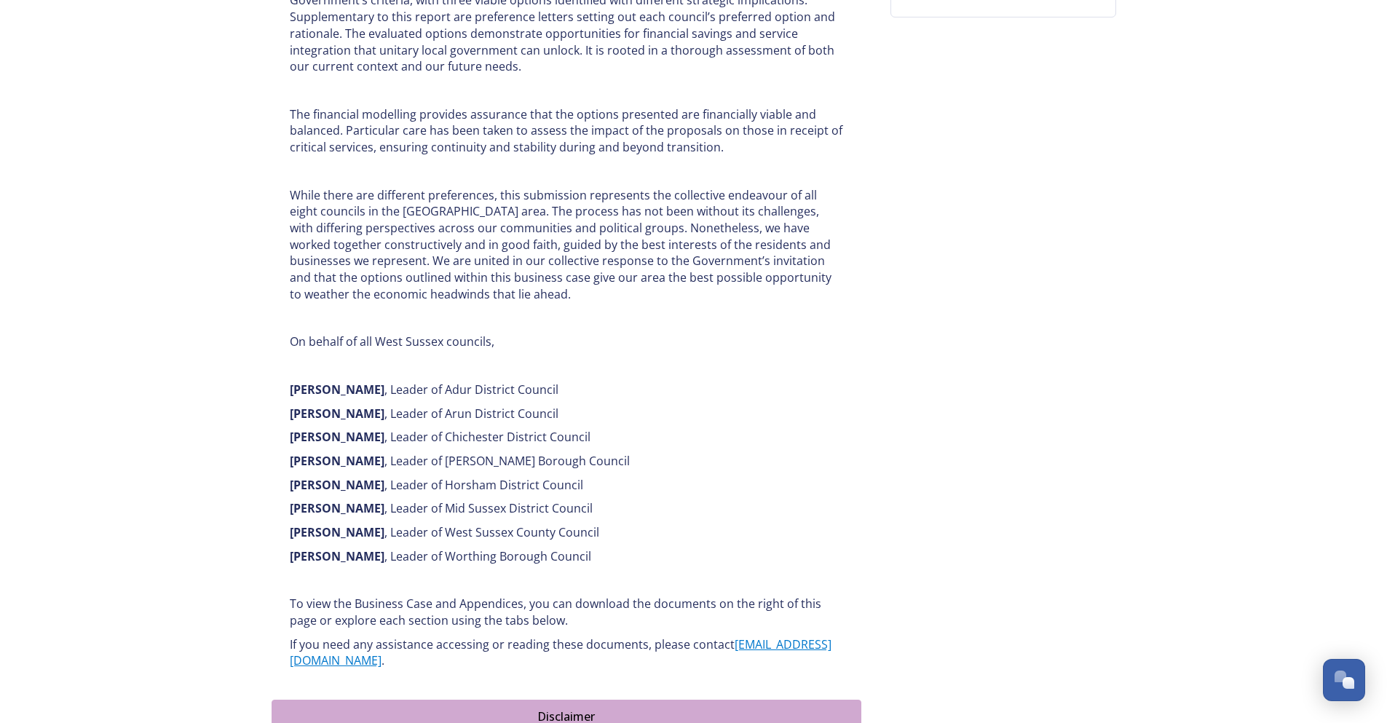
scroll to position [947, 0]
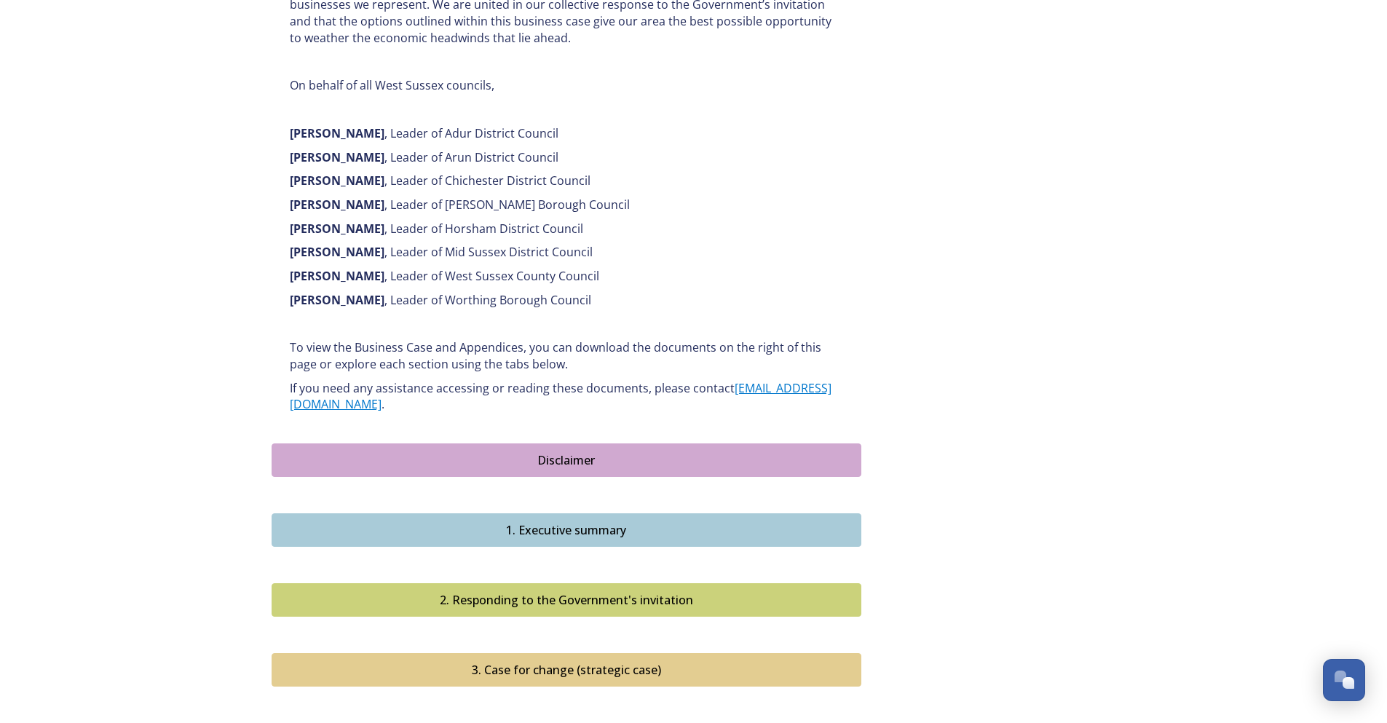
click at [589, 451] on div "Disclaimer" at bounding box center [567, 459] width 574 height 17
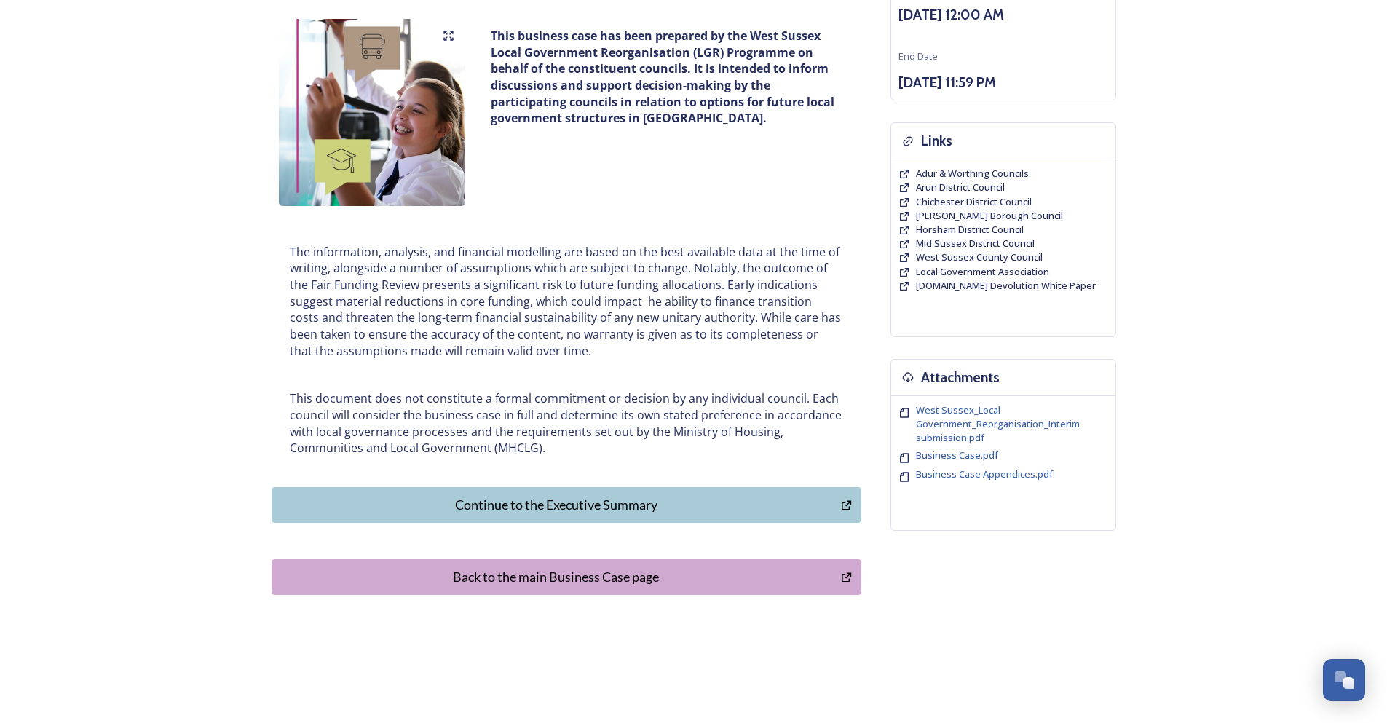
scroll to position [209, 0]
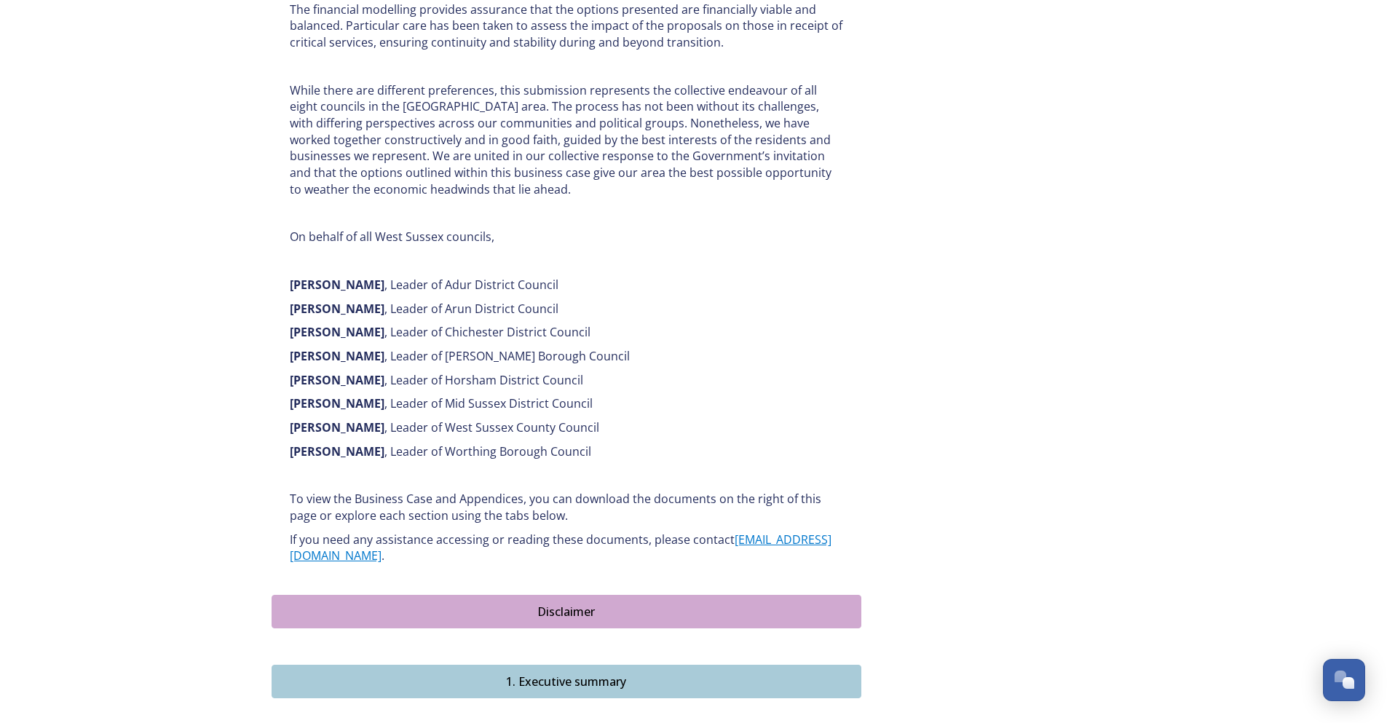
scroll to position [1165, 0]
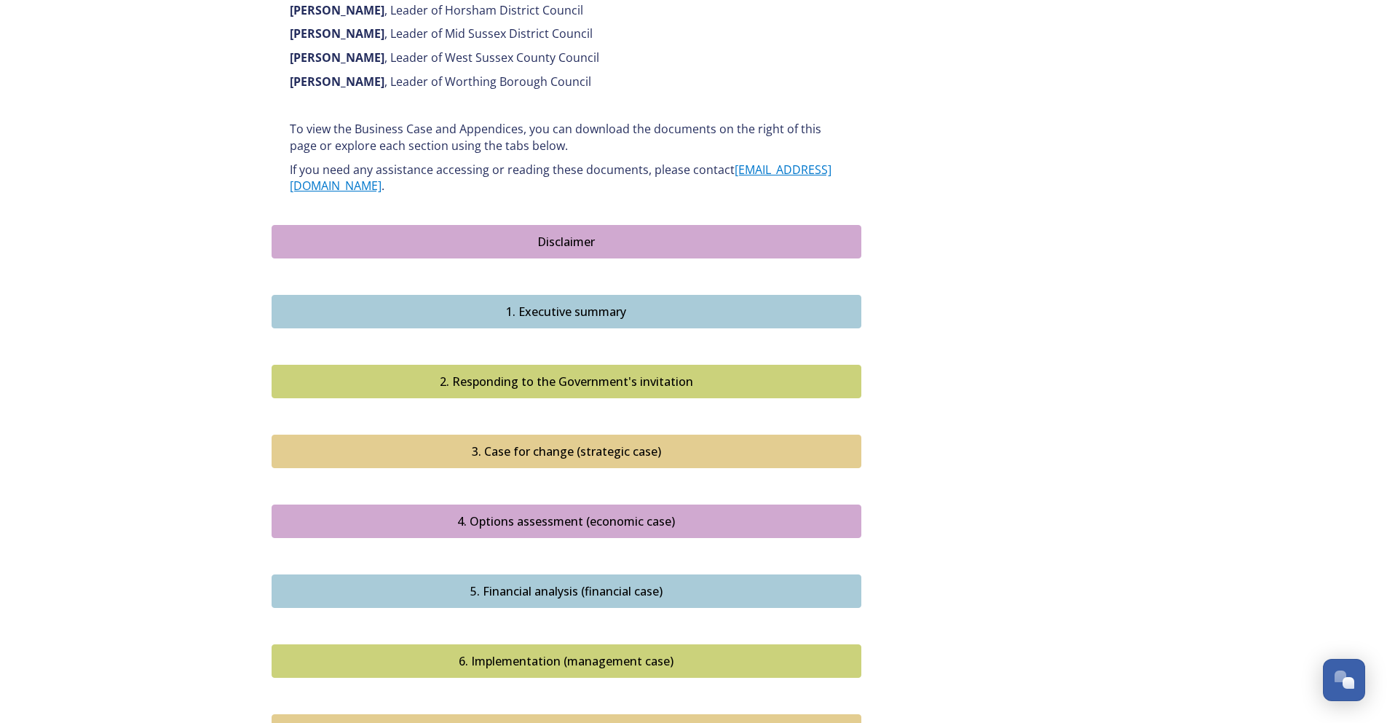
click at [543, 303] on div "1. Executive summary" at bounding box center [567, 311] width 574 height 17
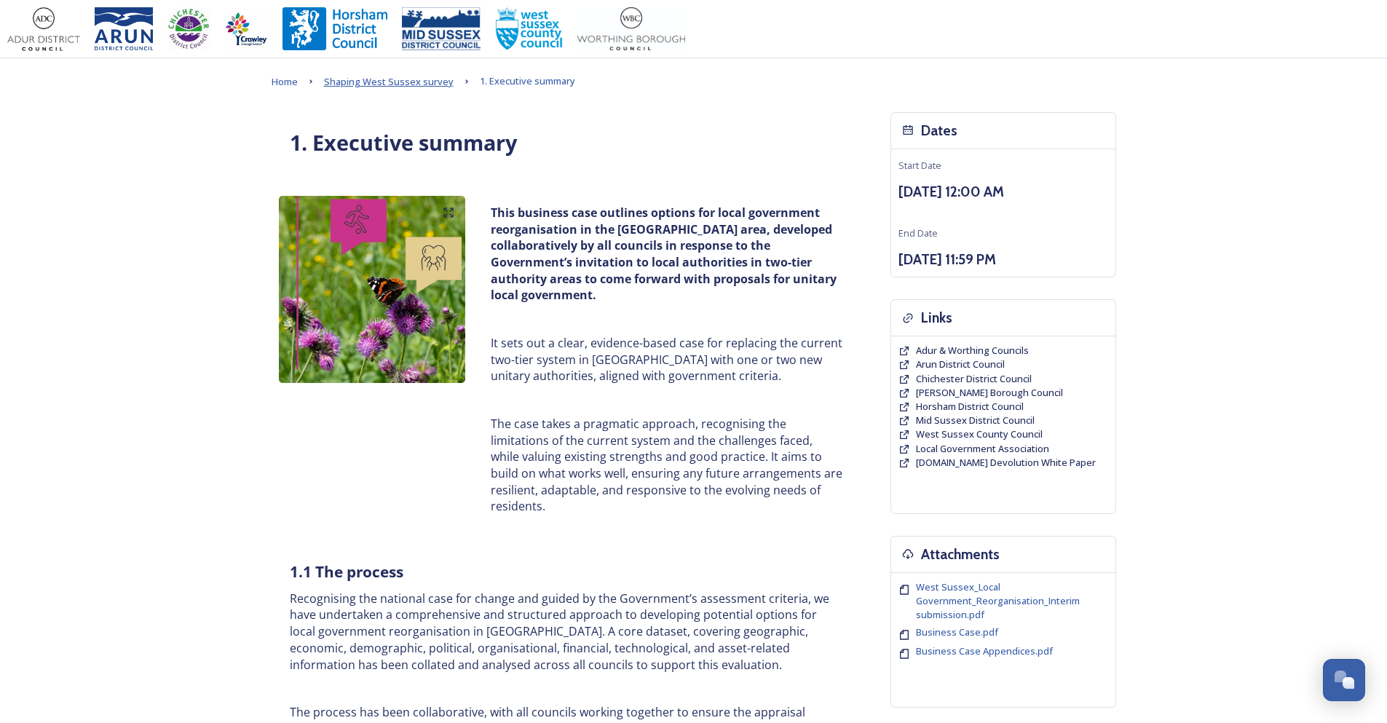
click at [408, 79] on span "Shaping West Sussex survey" at bounding box center [389, 81] width 130 height 13
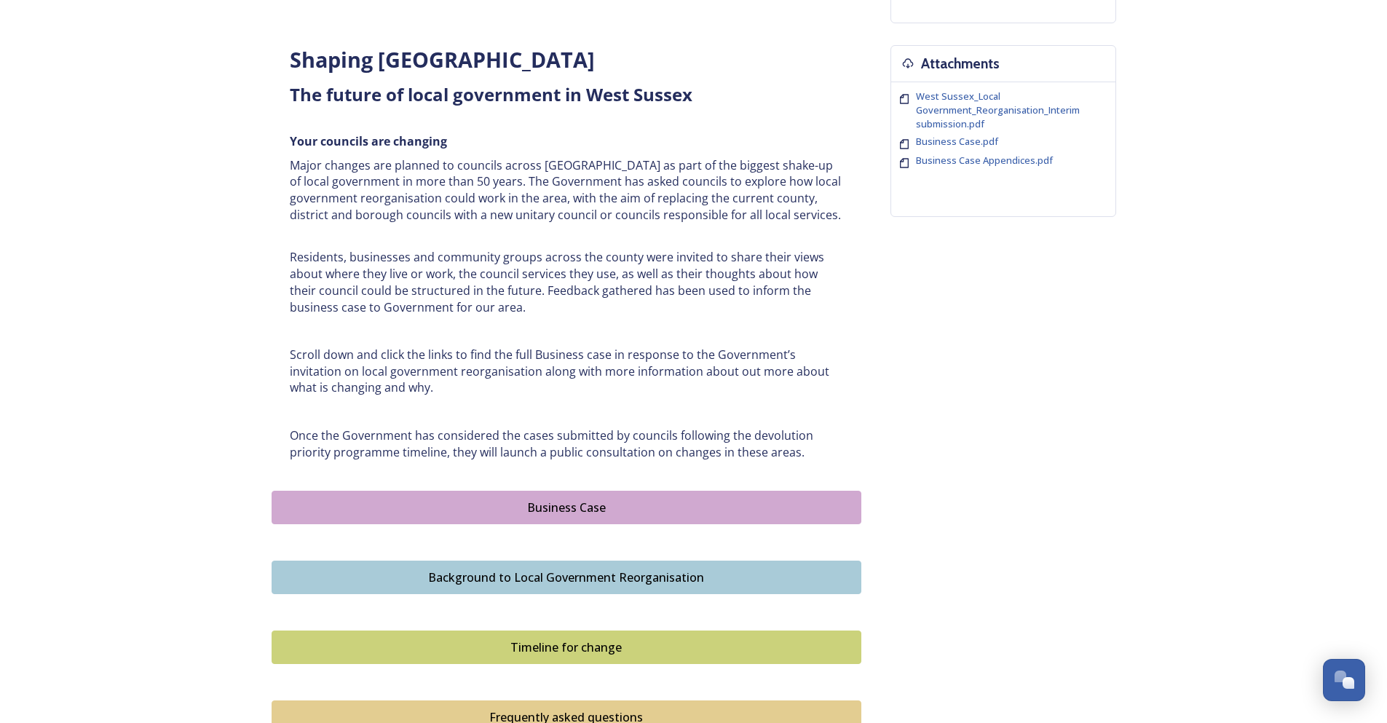
scroll to position [510, 0]
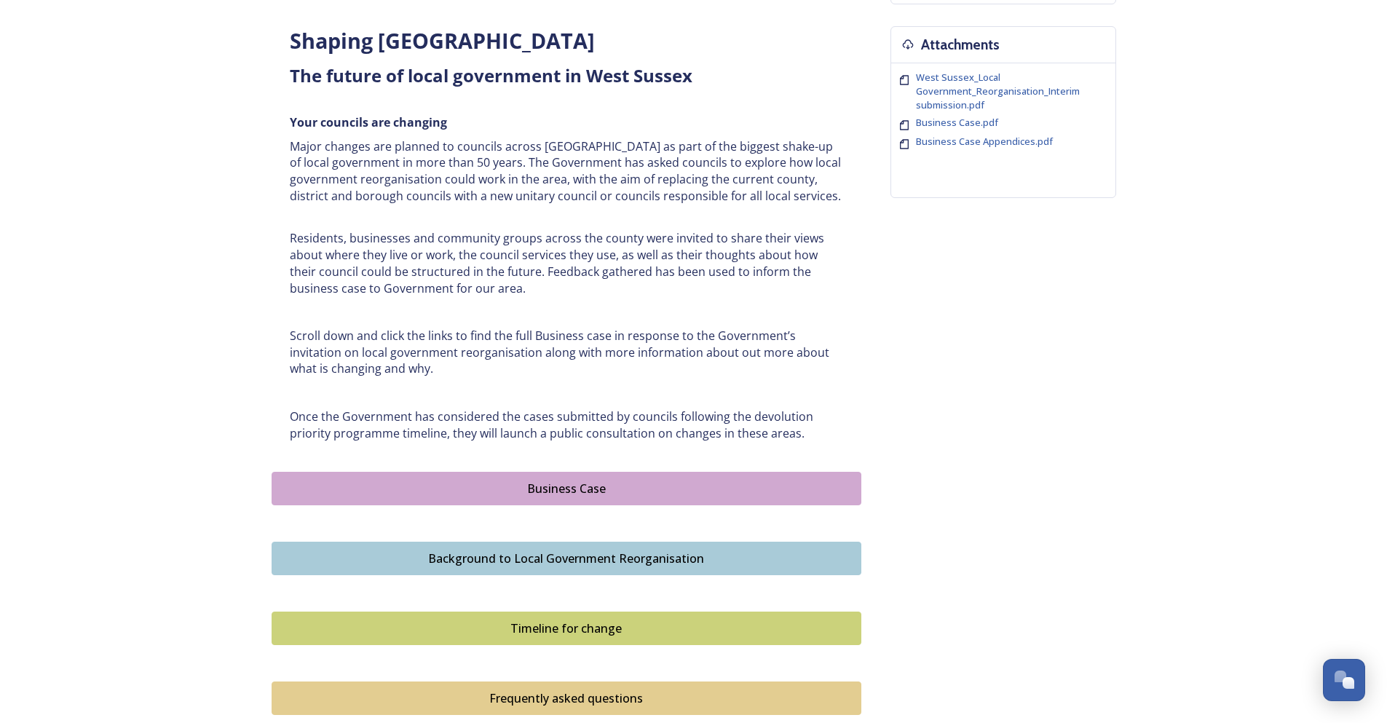
click at [609, 502] on button "Business Case" at bounding box center [567, 488] width 590 height 33
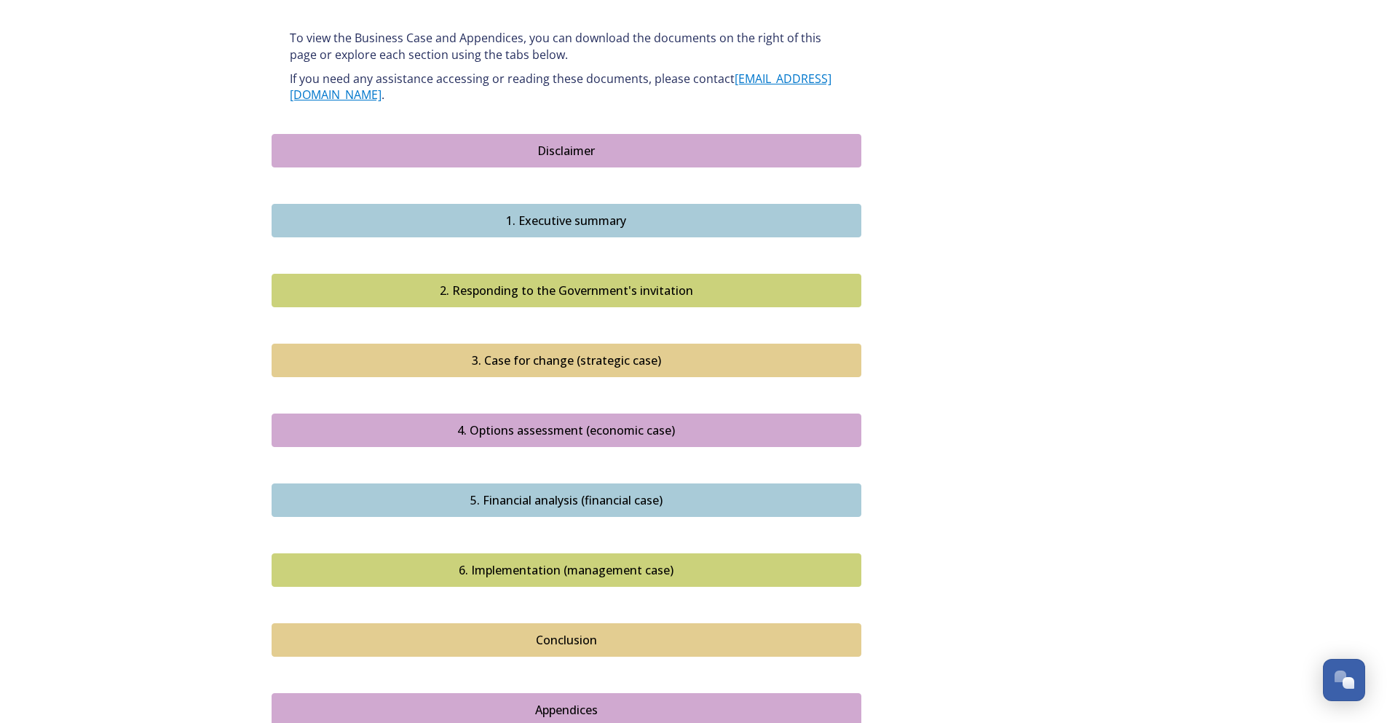
scroll to position [1255, 0]
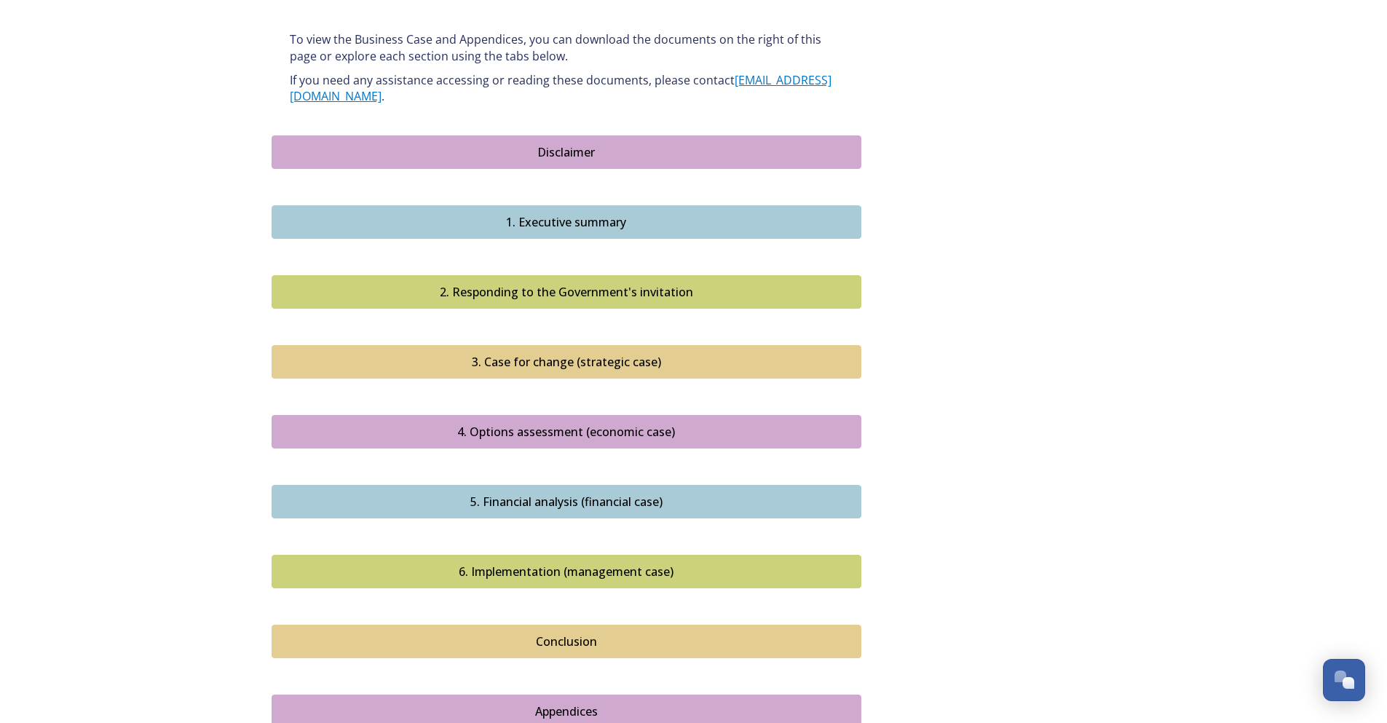
click at [568, 214] on div "1. Executive summary" at bounding box center [567, 221] width 574 height 17
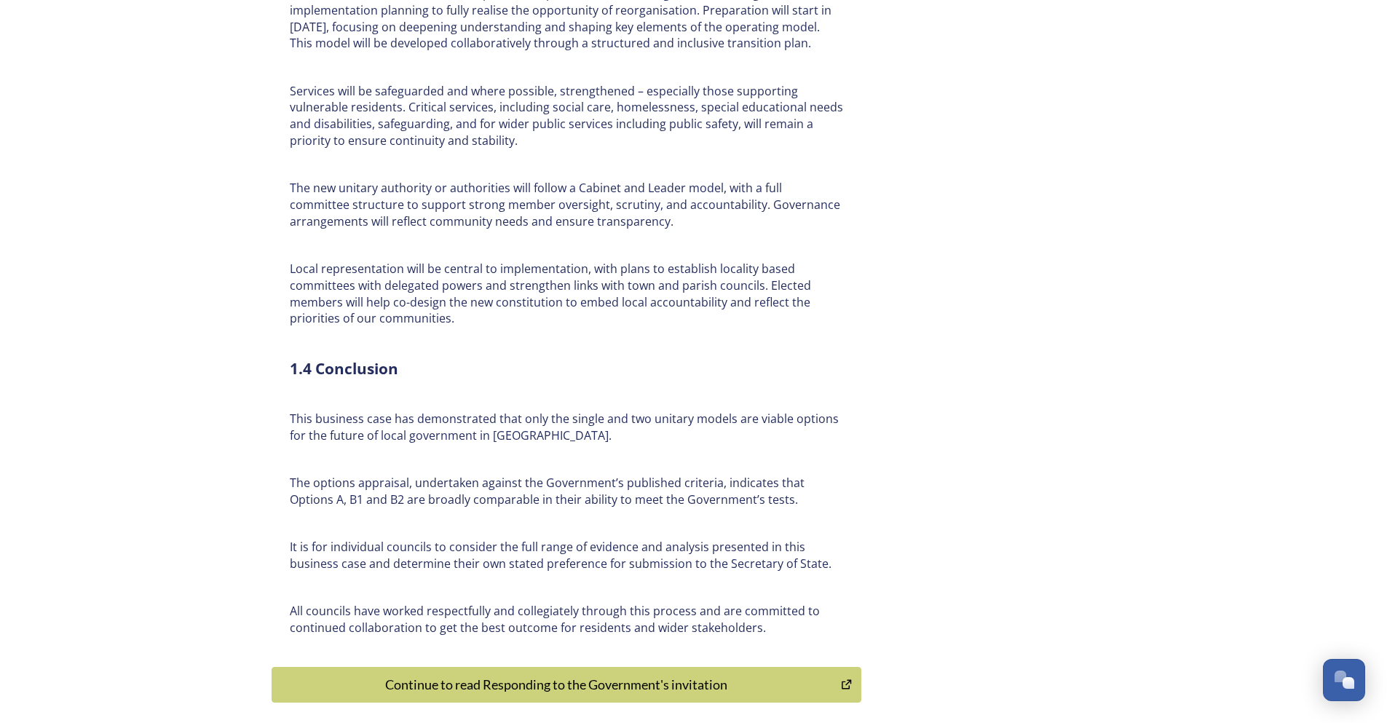
scroll to position [3293, 0]
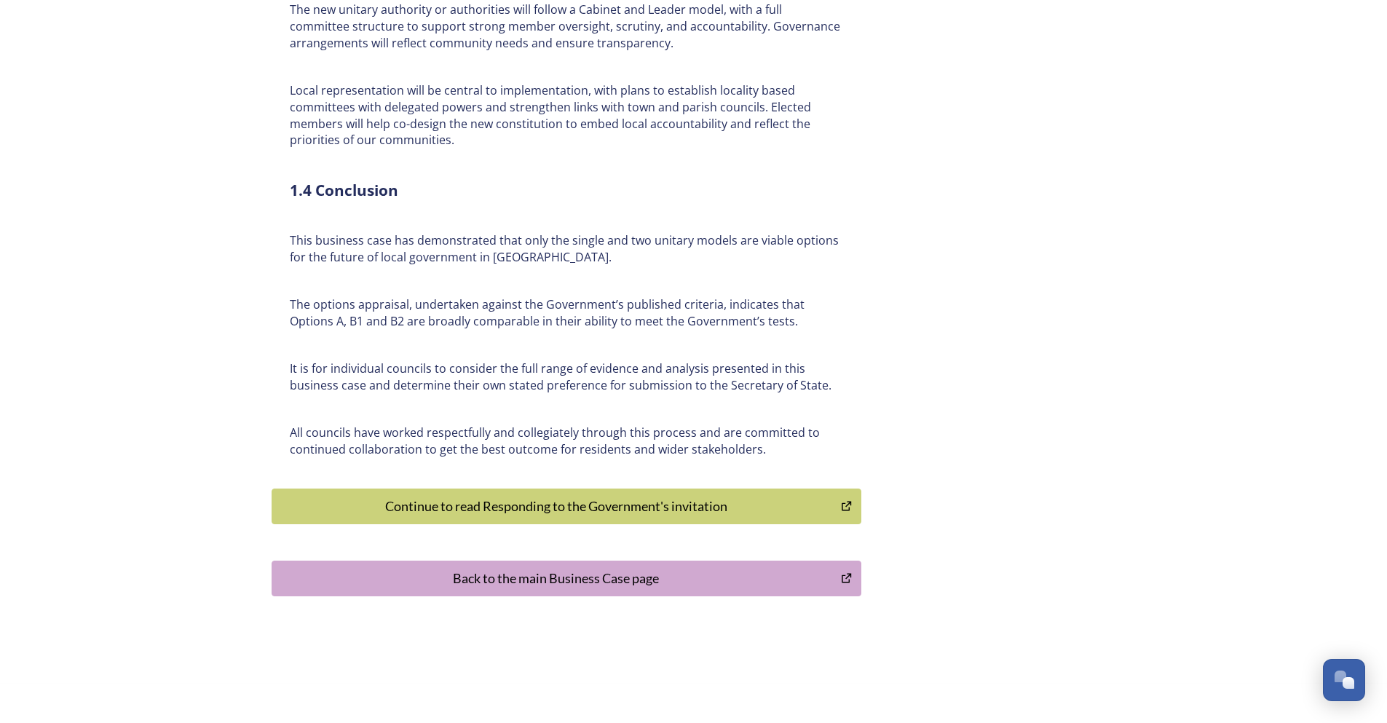
click at [577, 497] on div "Continue to read Responding to the Government's invitation" at bounding box center [557, 507] width 554 height 20
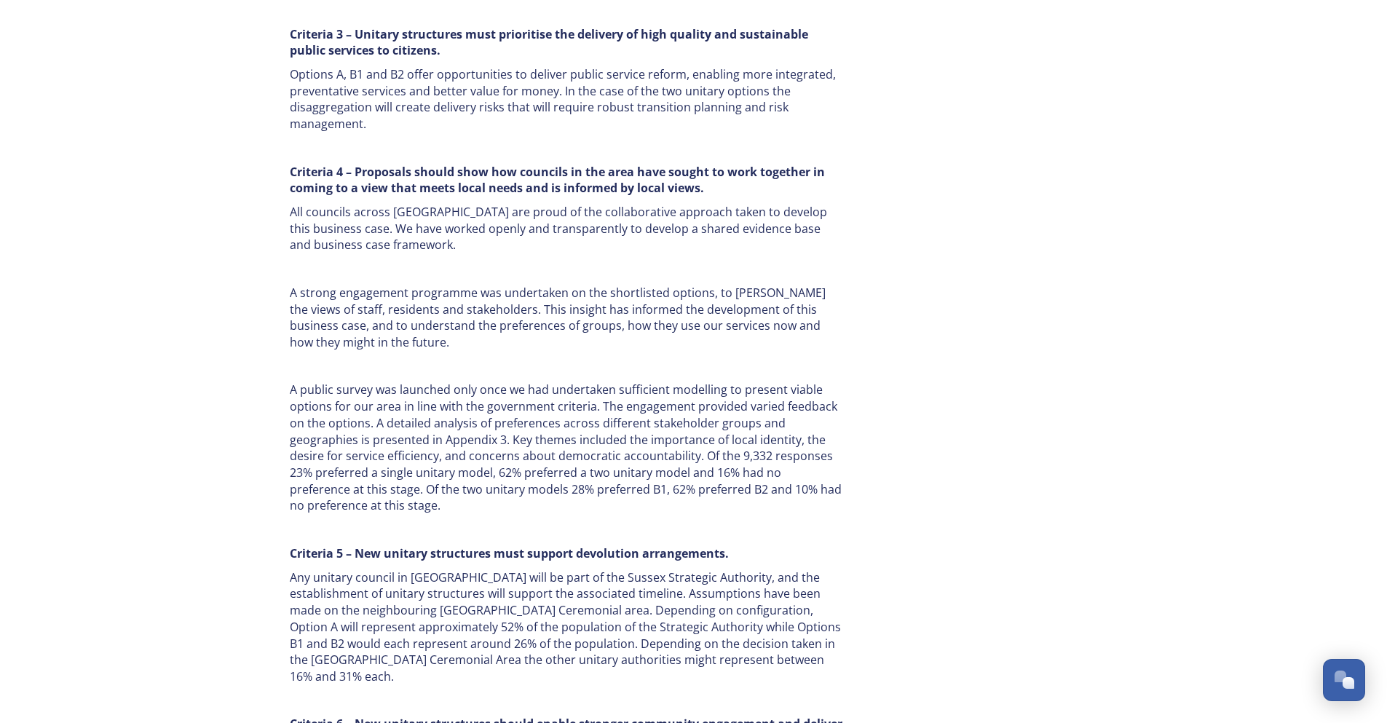
scroll to position [2128, 0]
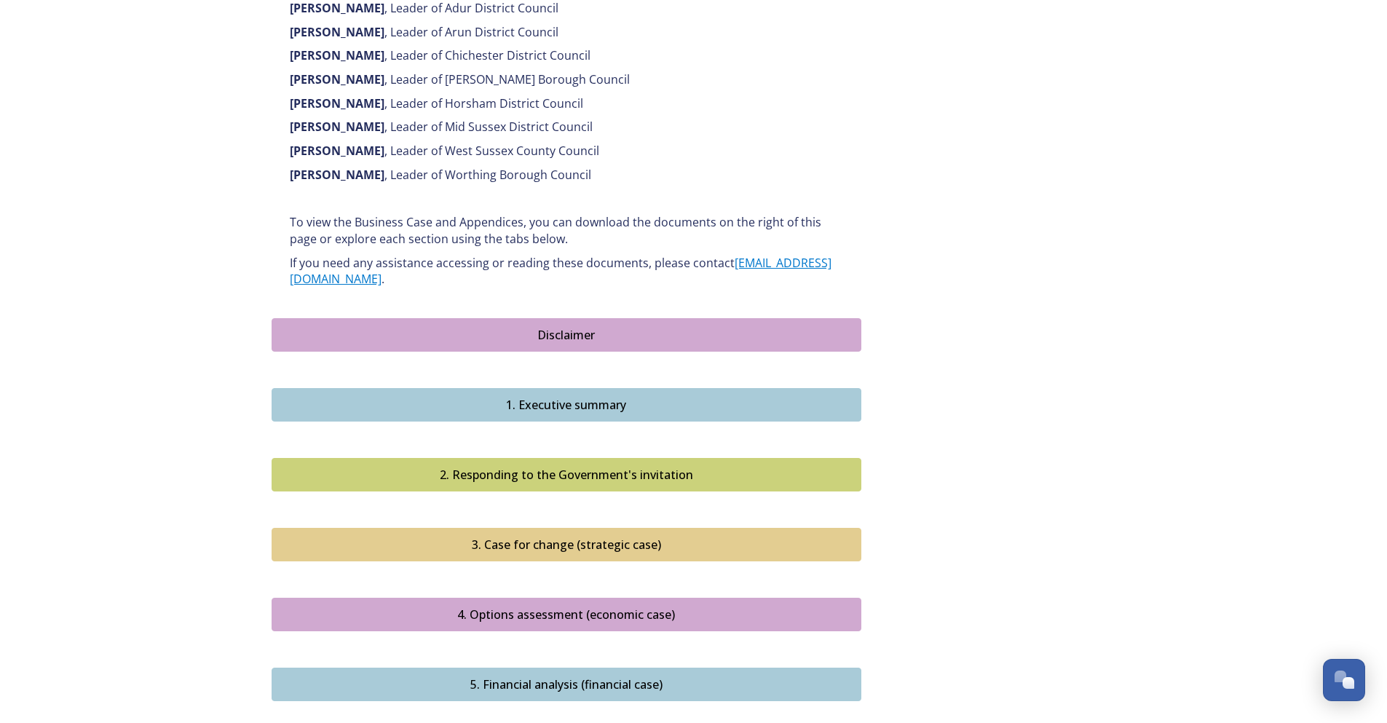
scroll to position [1165, 0]
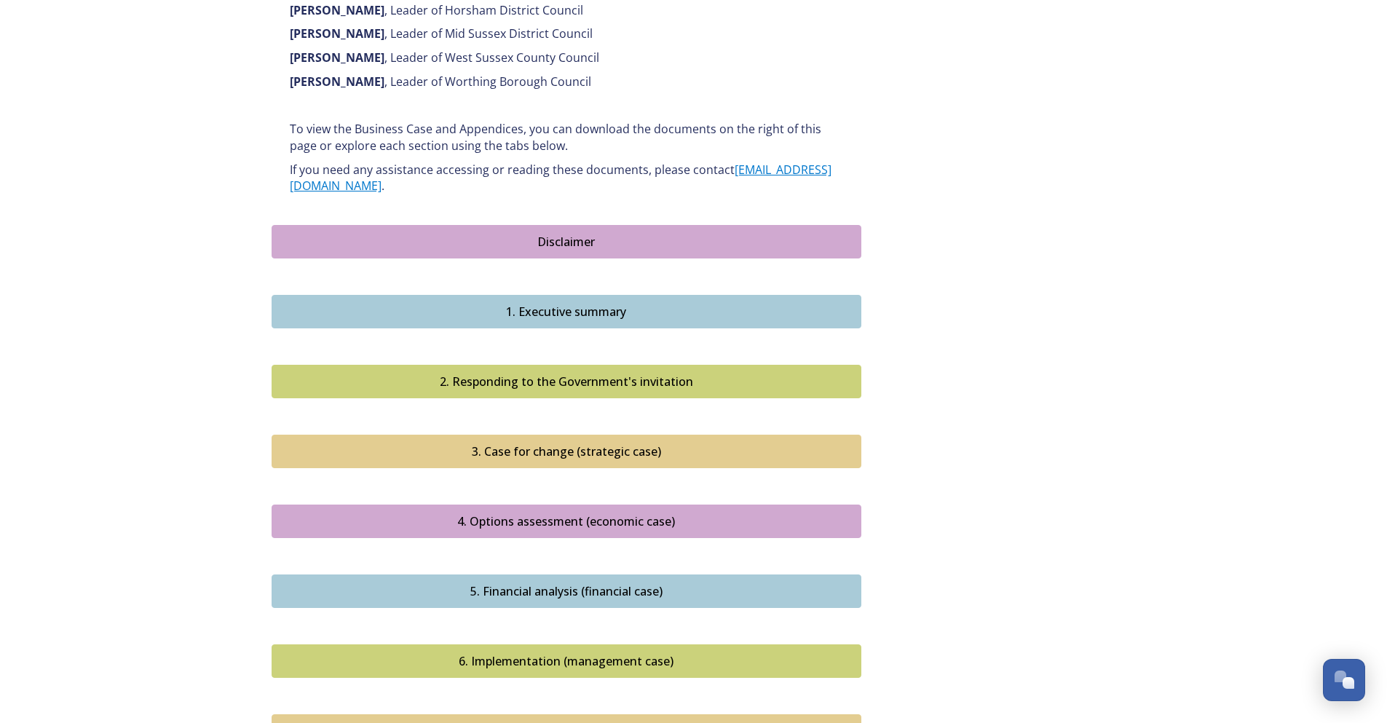
click at [536, 443] on div "3. Case for change (strategic case)" at bounding box center [567, 451] width 574 height 17
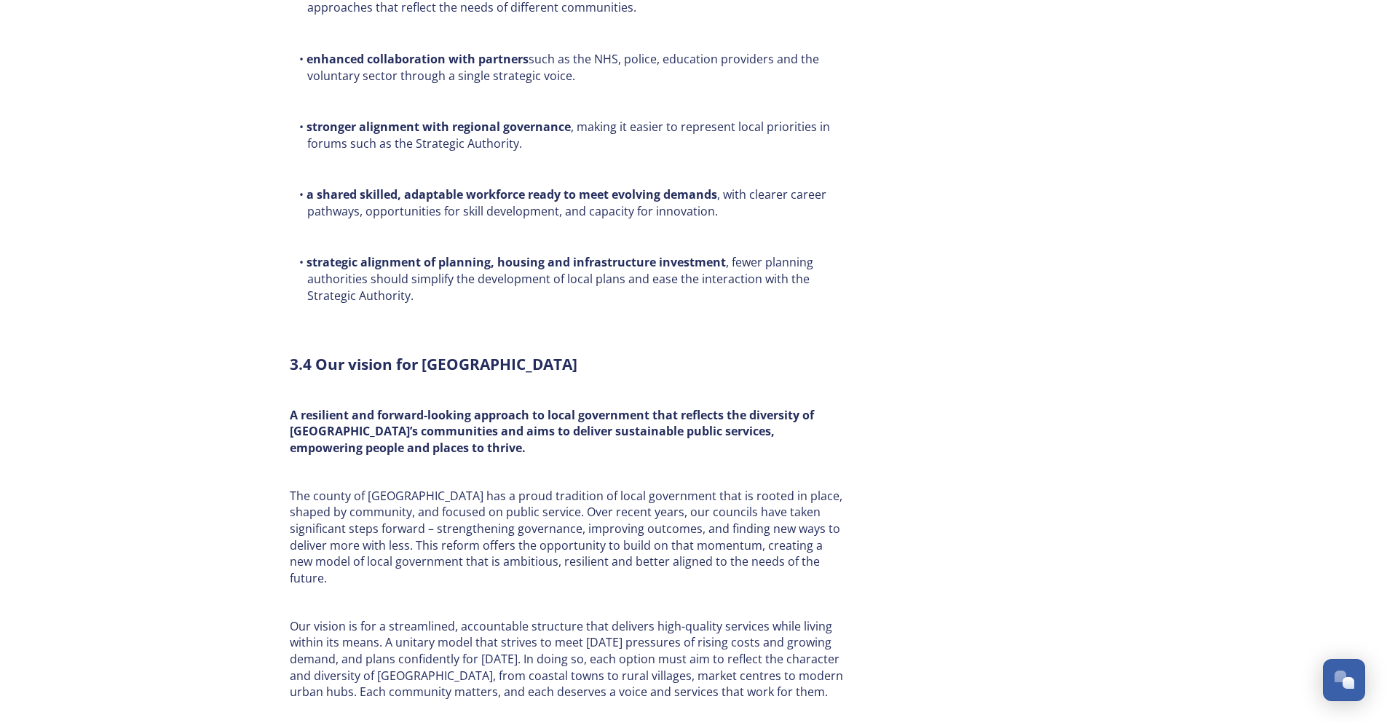
scroll to position [4369, 0]
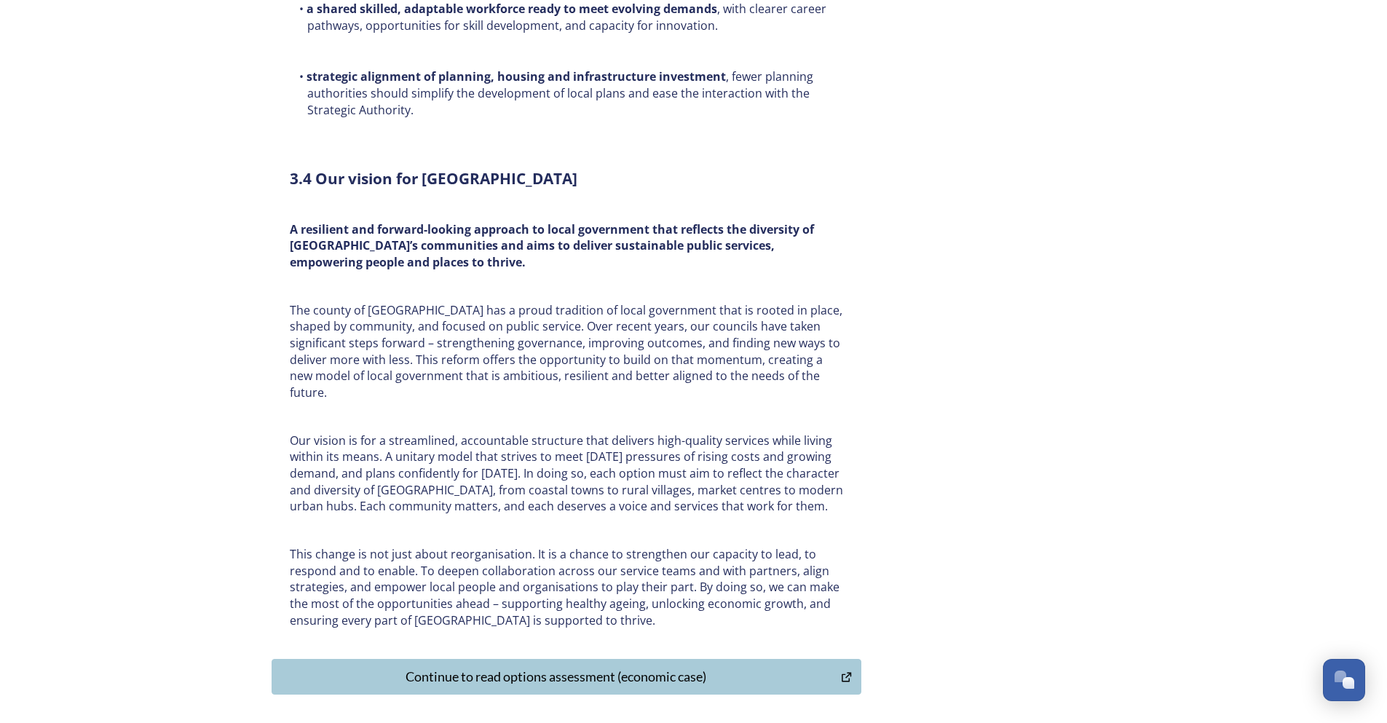
click at [616, 667] on div "Continue to read options assessment (economic case)" at bounding box center [557, 677] width 554 height 20
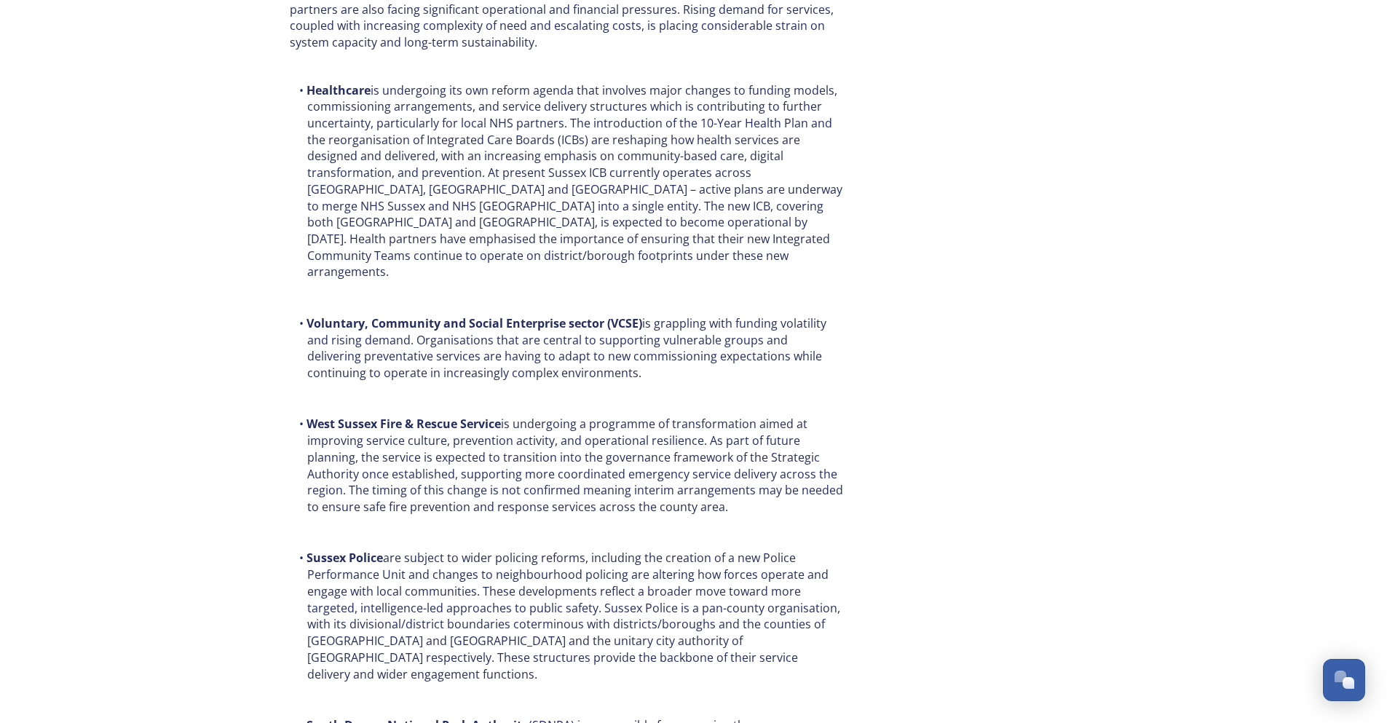
scroll to position [1893, 0]
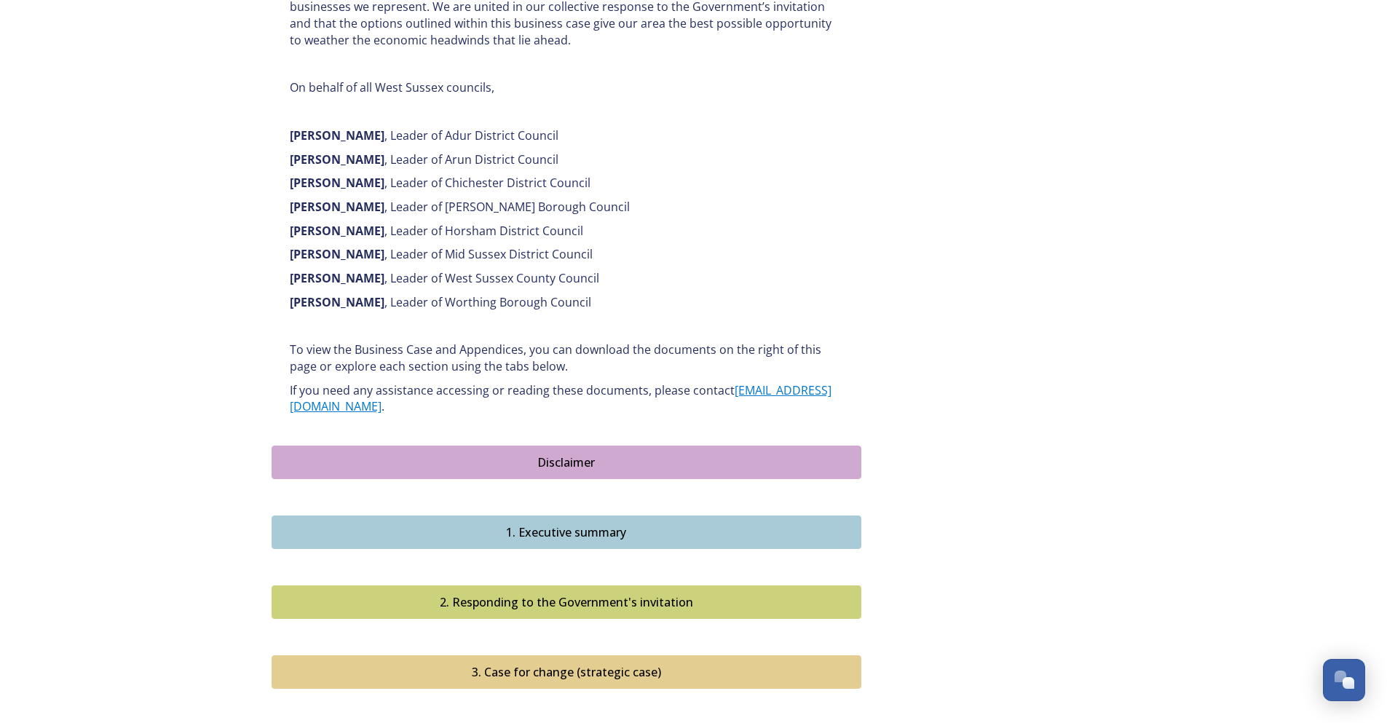
scroll to position [1092, 0]
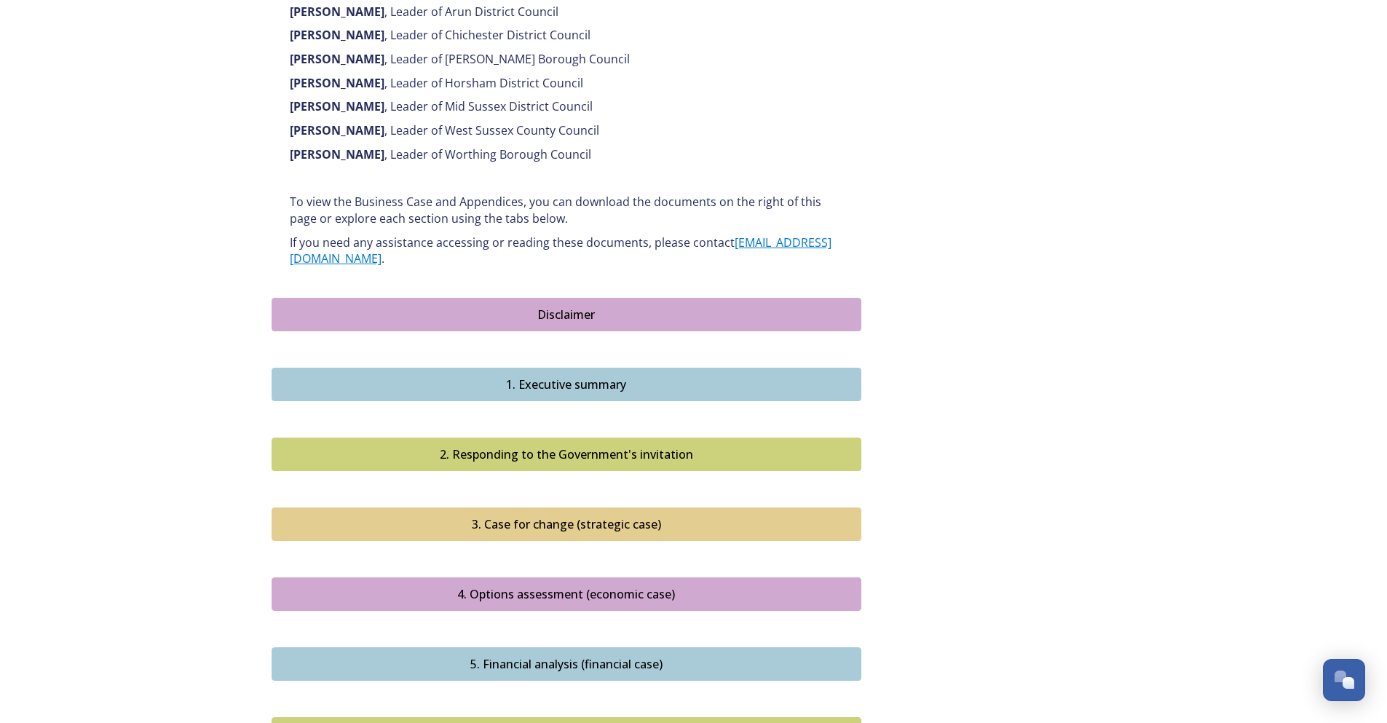
click at [579, 585] on div "4. Options assessment (economic case)" at bounding box center [567, 593] width 574 height 17
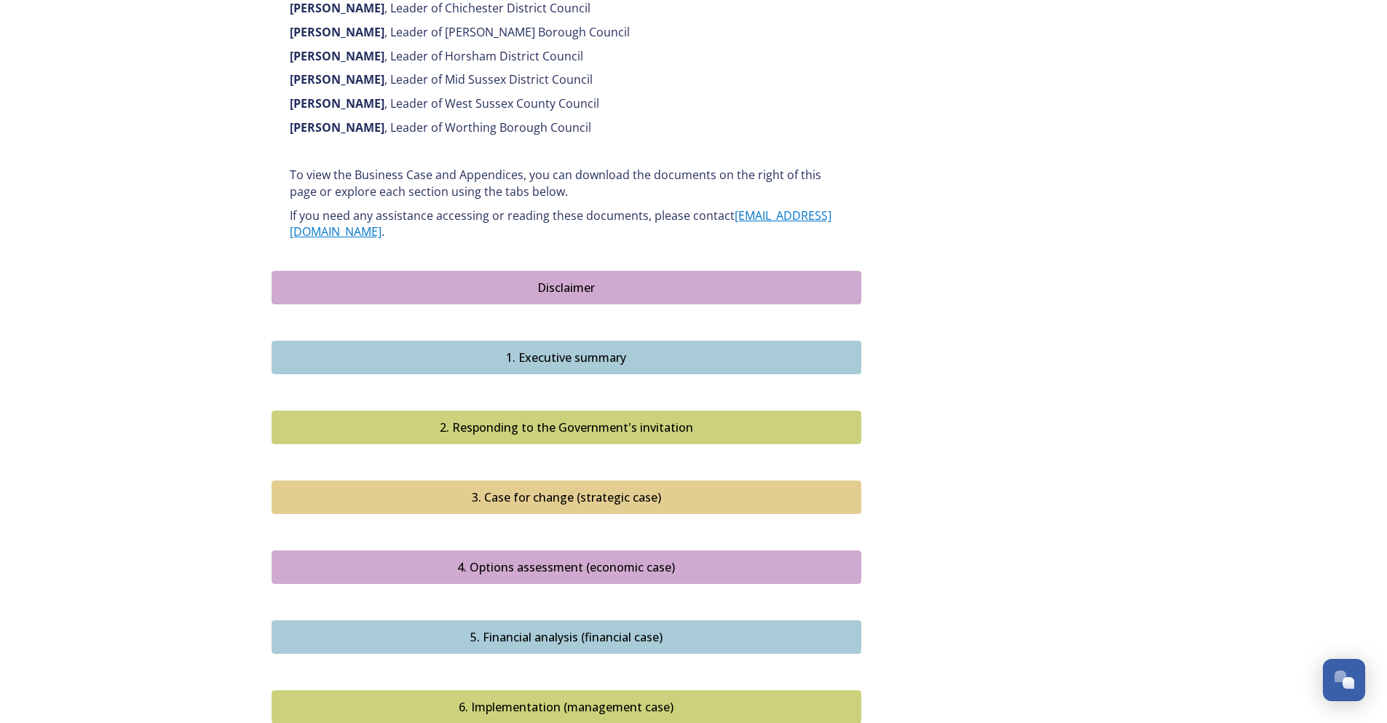
scroll to position [1311, 0]
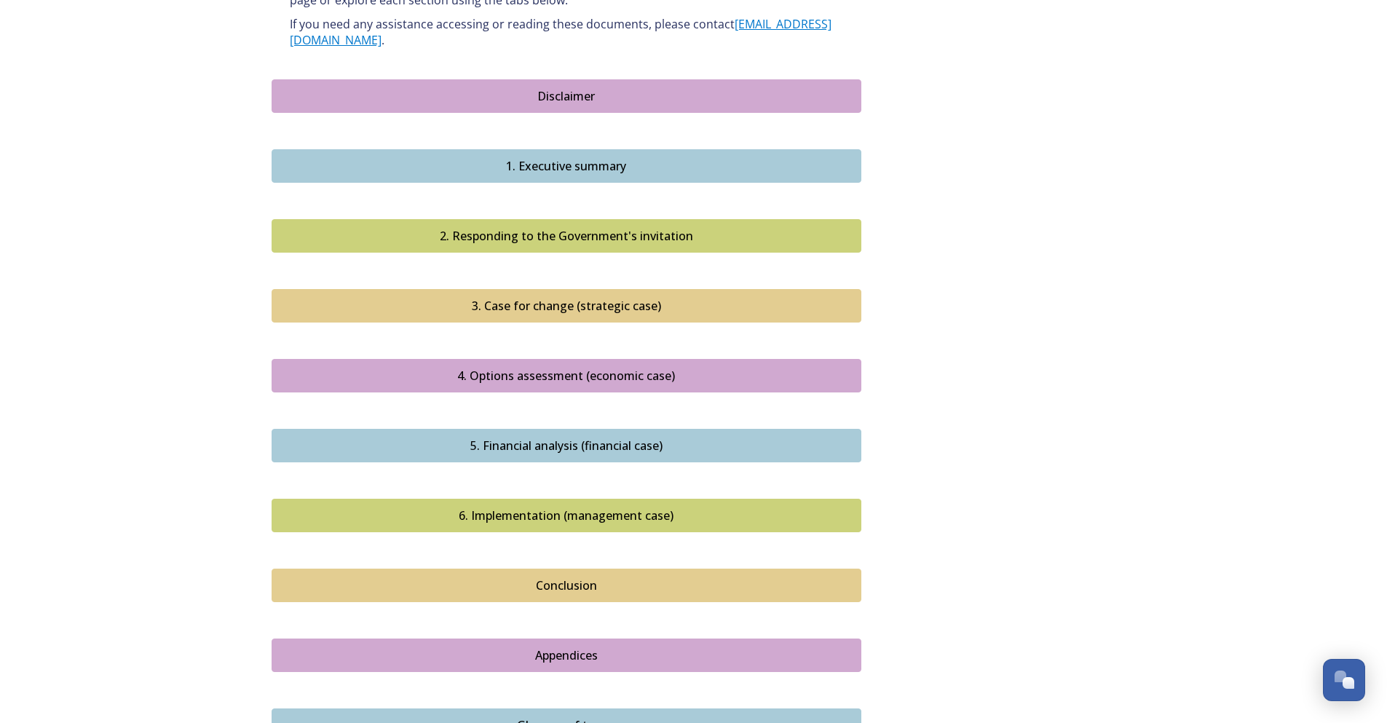
click at [636, 507] on div "6. Implementation (management case)" at bounding box center [567, 515] width 574 height 17
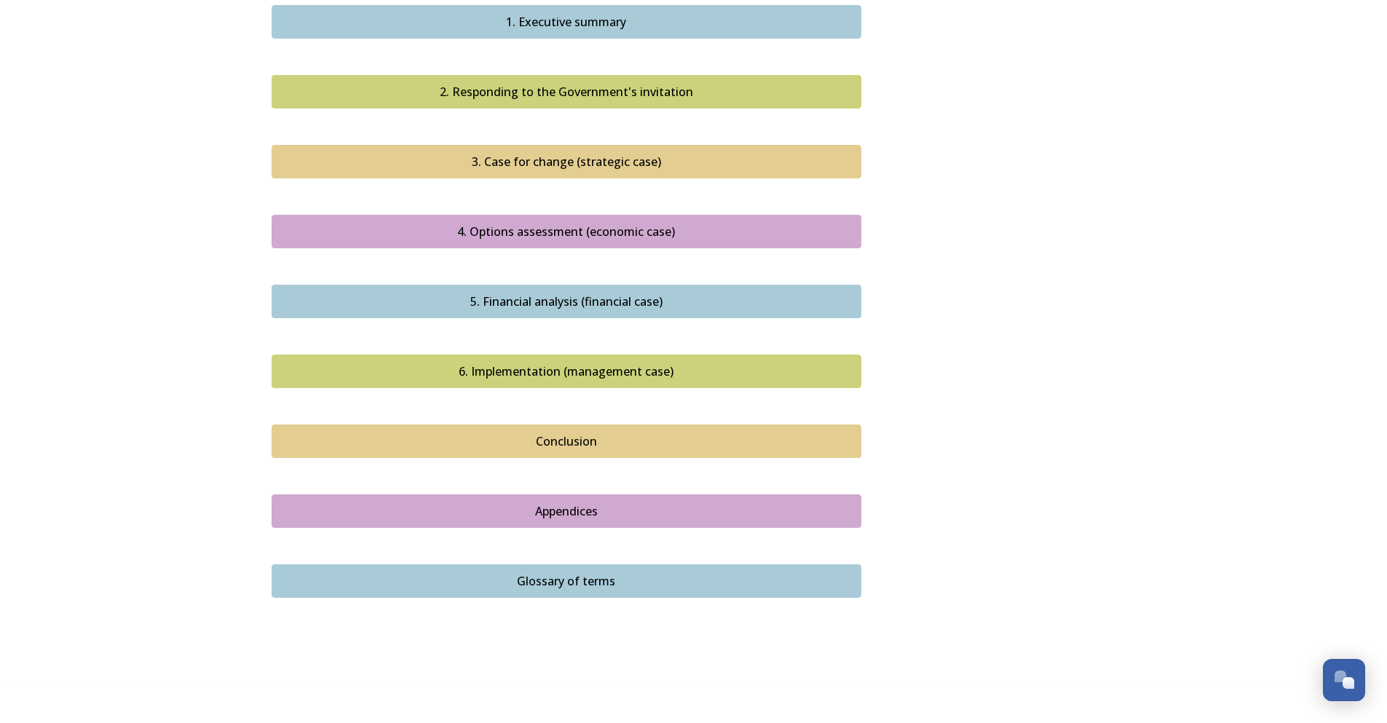
scroll to position [1473, 0]
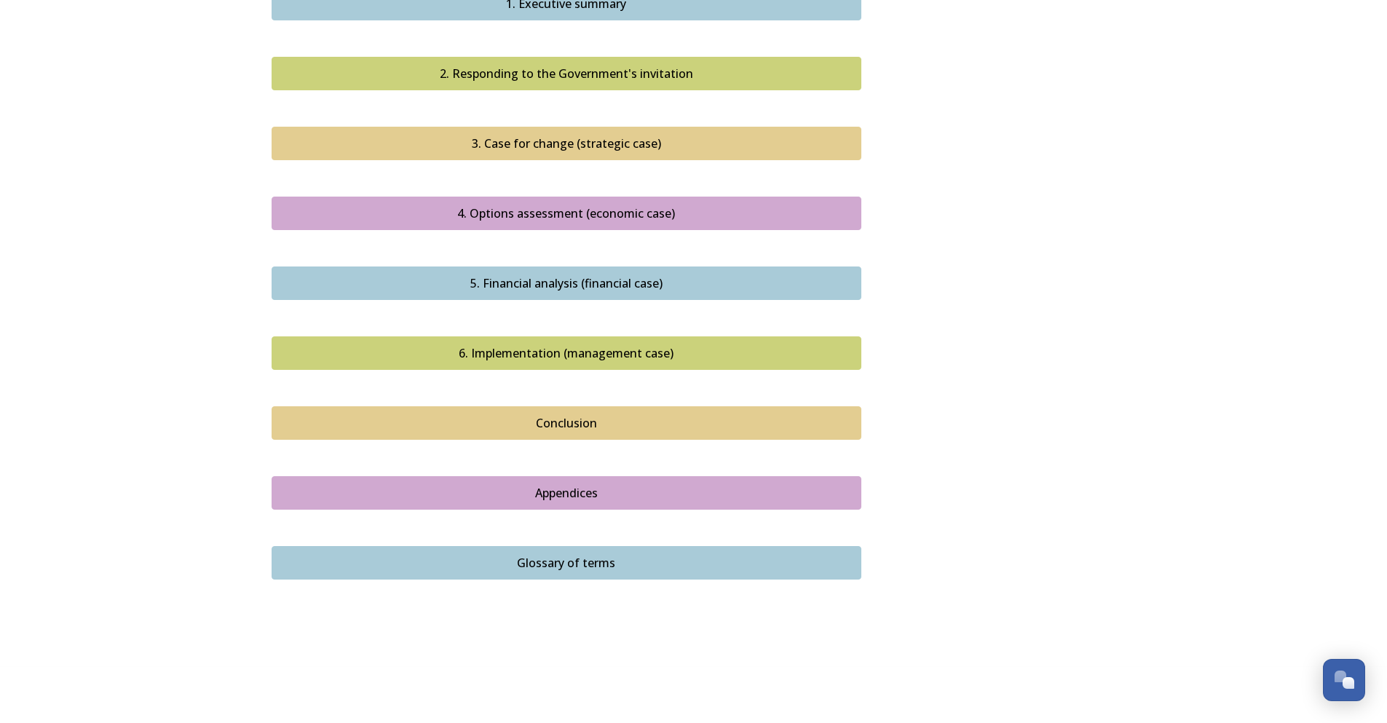
click at [524, 414] on div "Conclusion" at bounding box center [567, 422] width 574 height 17
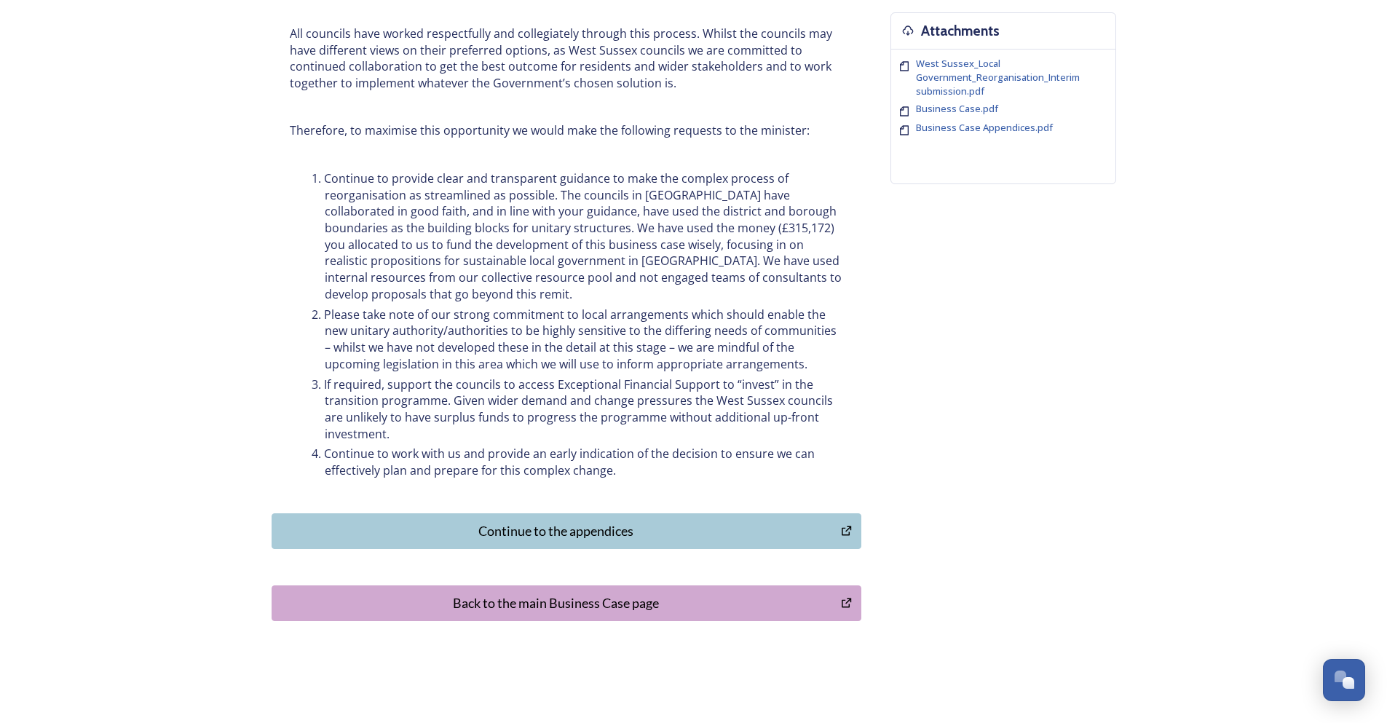
scroll to position [582, 0]
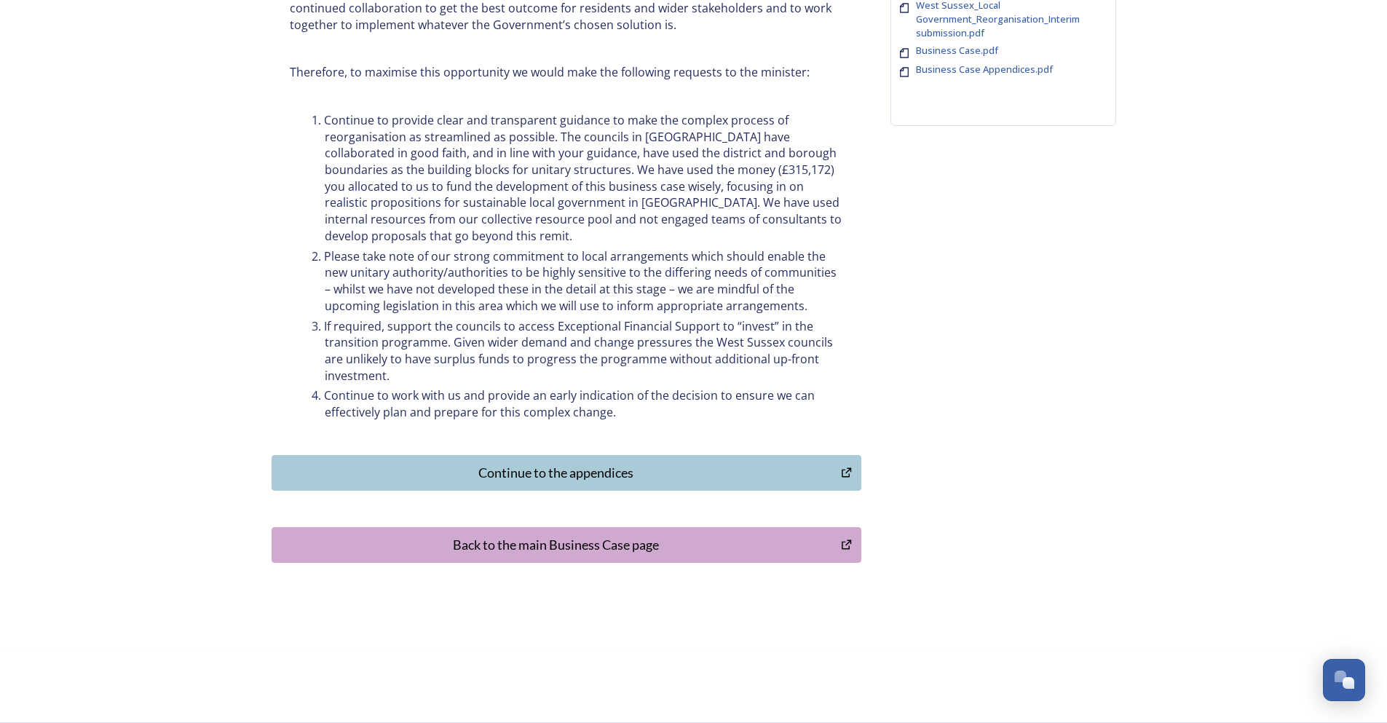
click at [443, 438] on div "The options appraisal, undertaken against the Government’s published criteria, …" at bounding box center [567, 131] width 590 height 617
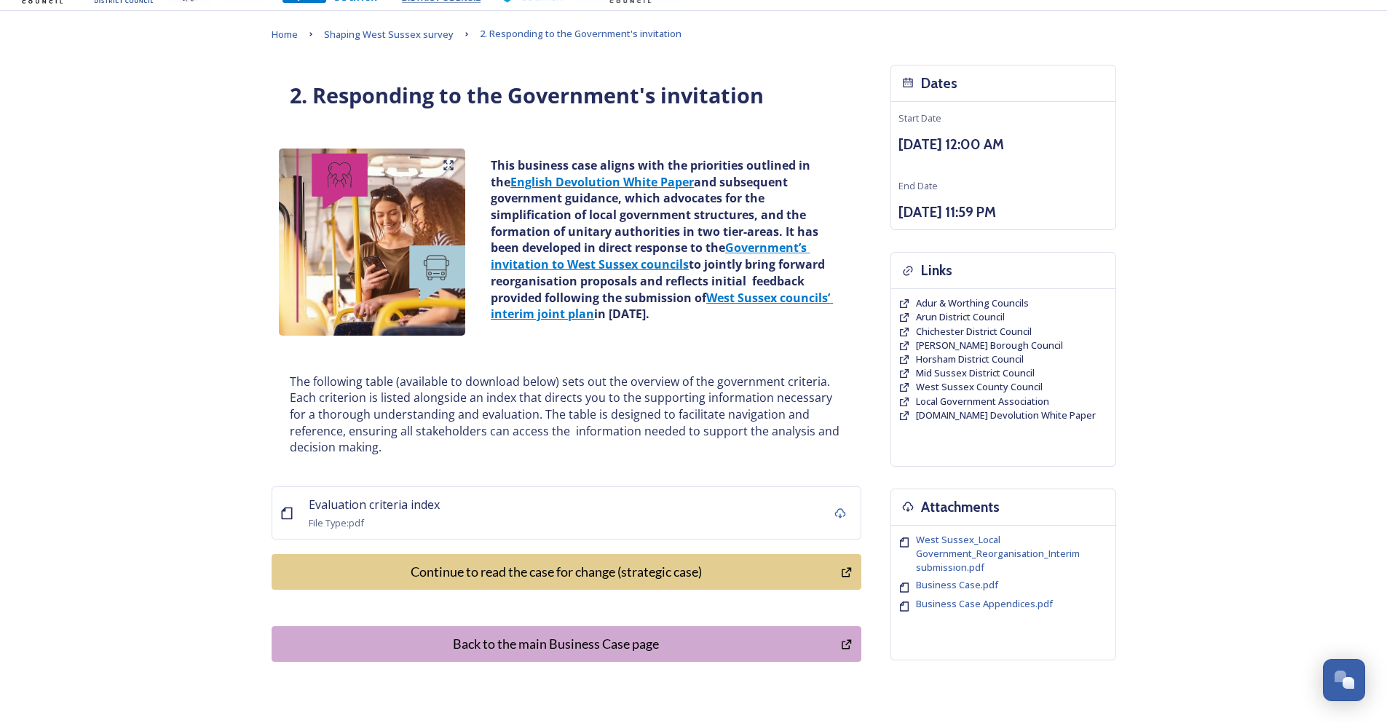
scroll to position [73, 0]
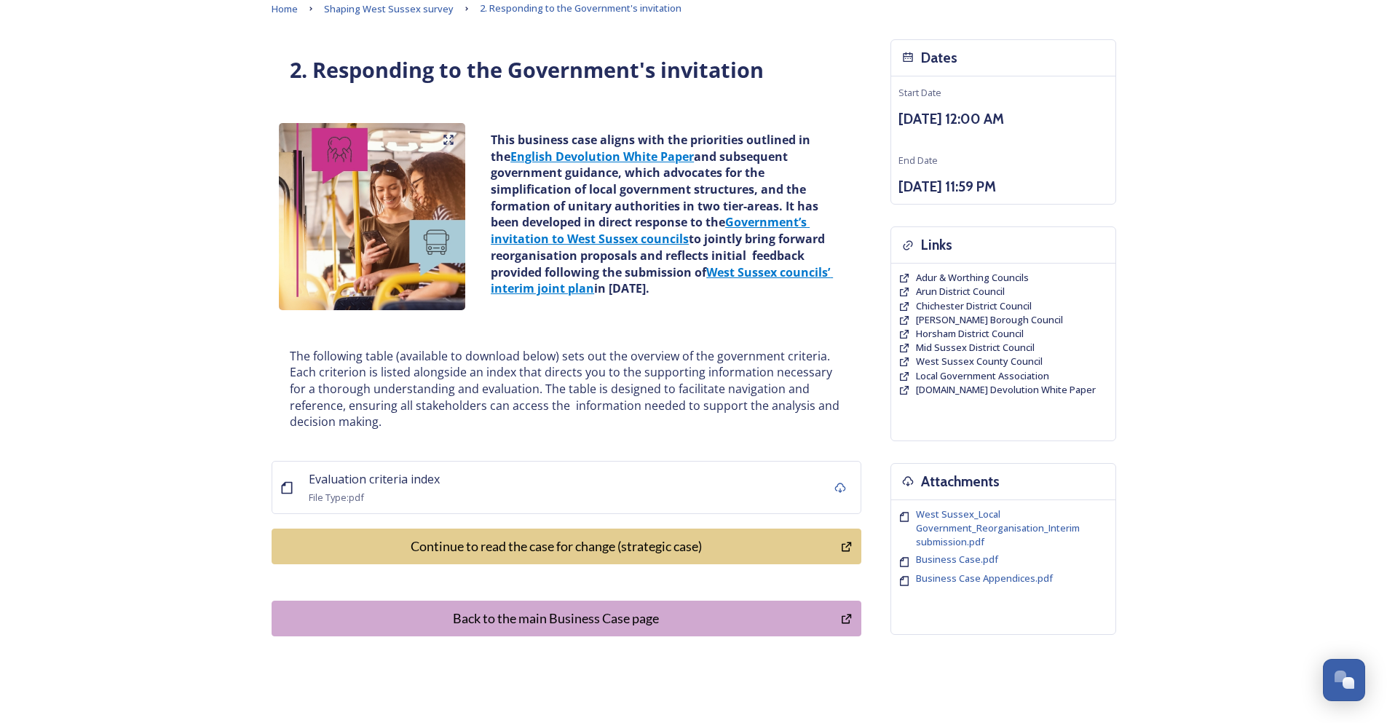
click at [633, 536] on button "Continue to read the case for change (strategic case)" at bounding box center [567, 547] width 590 height 36
click at [783, 529] on button "Continue to read the case for change (strategic case)" at bounding box center [567, 547] width 590 height 36
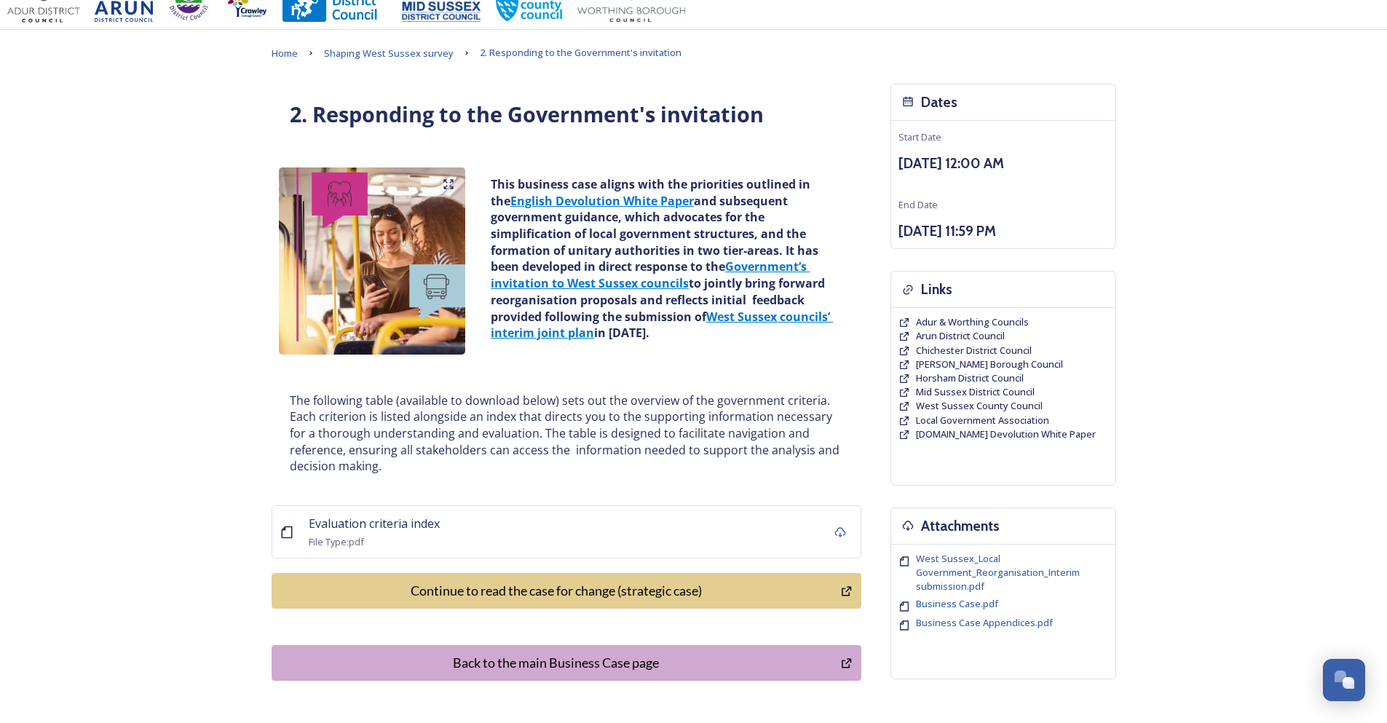
scroll to position [0, 0]
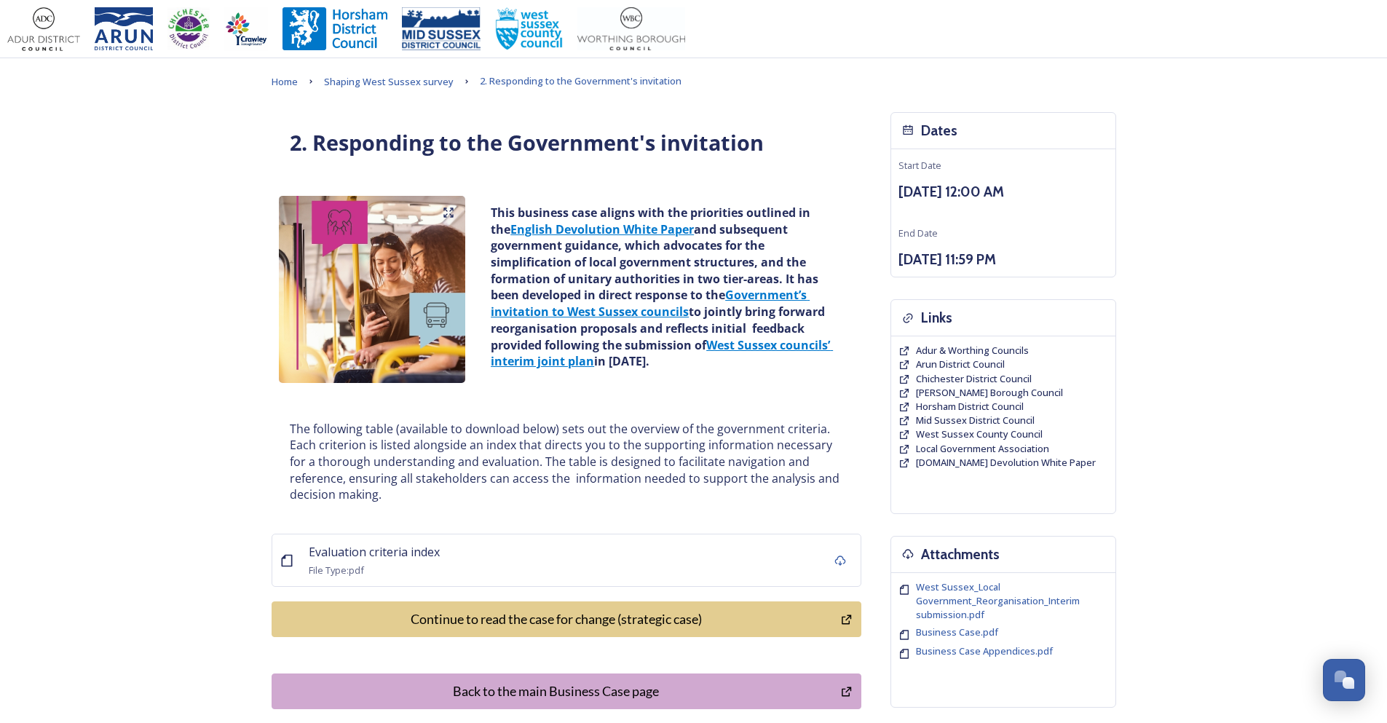
click at [586, 614] on div "Continue to read the case for change (strategic case)" at bounding box center [557, 619] width 554 height 20
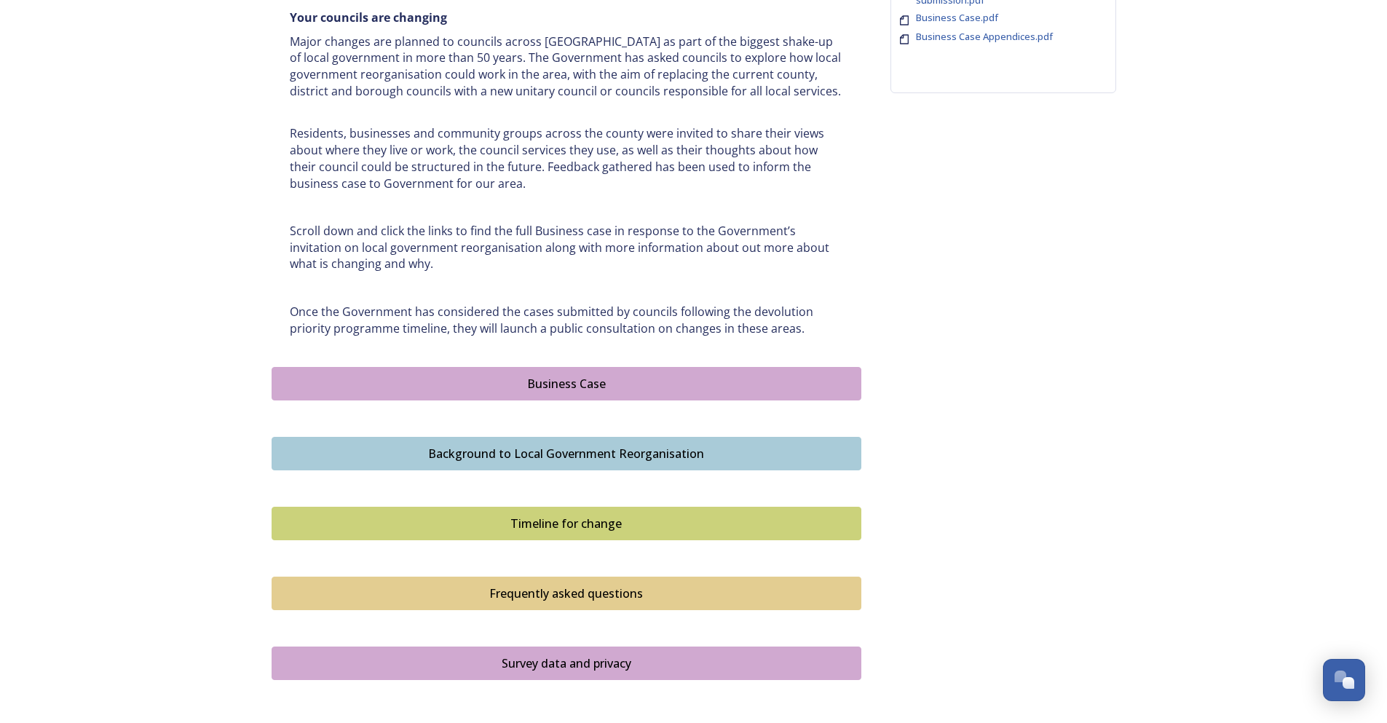
scroll to position [655, 0]
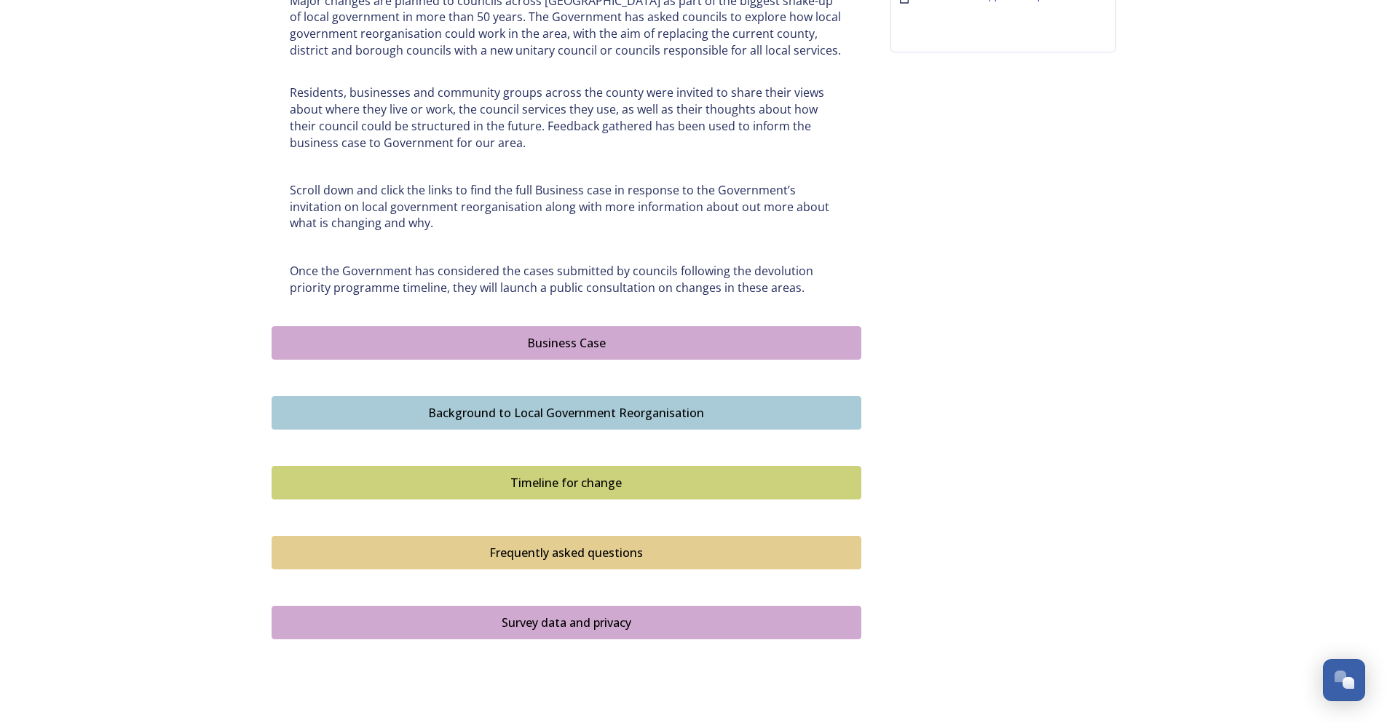
click at [568, 335] on div "Business Case" at bounding box center [567, 342] width 574 height 17
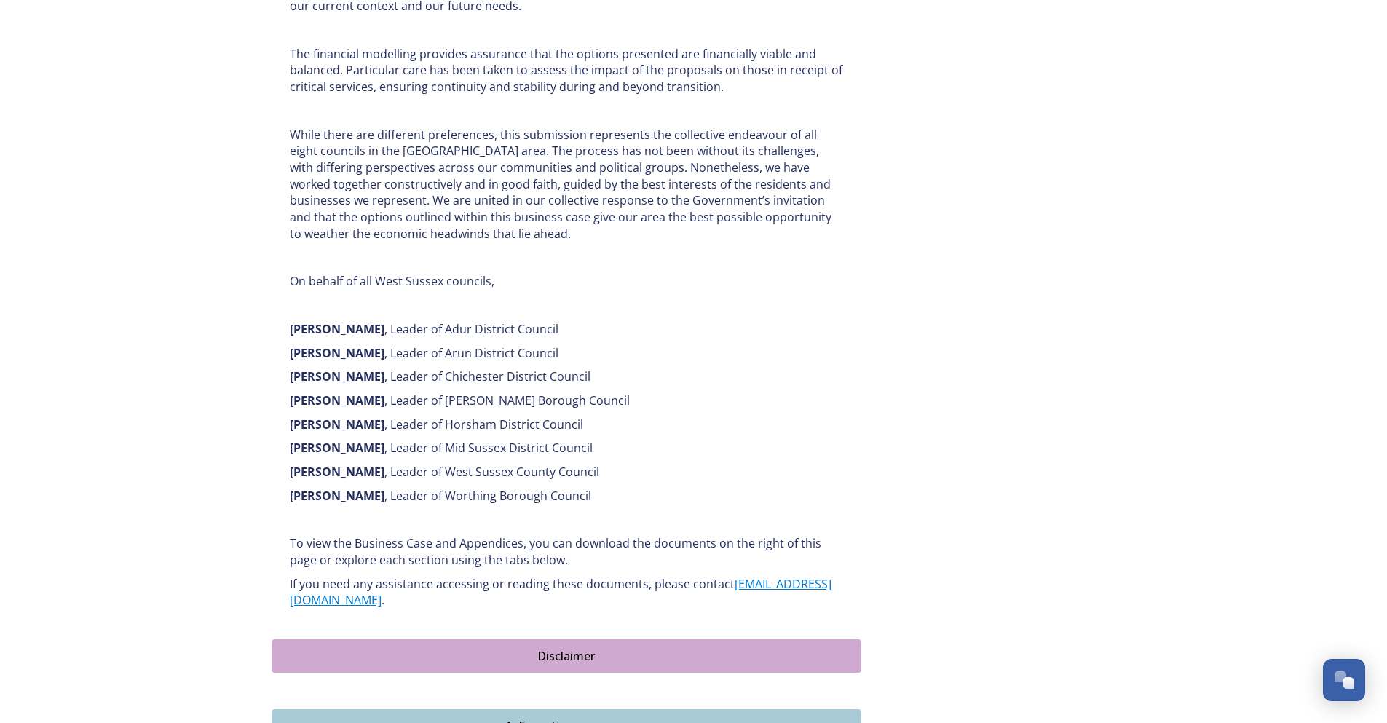
scroll to position [801, 0]
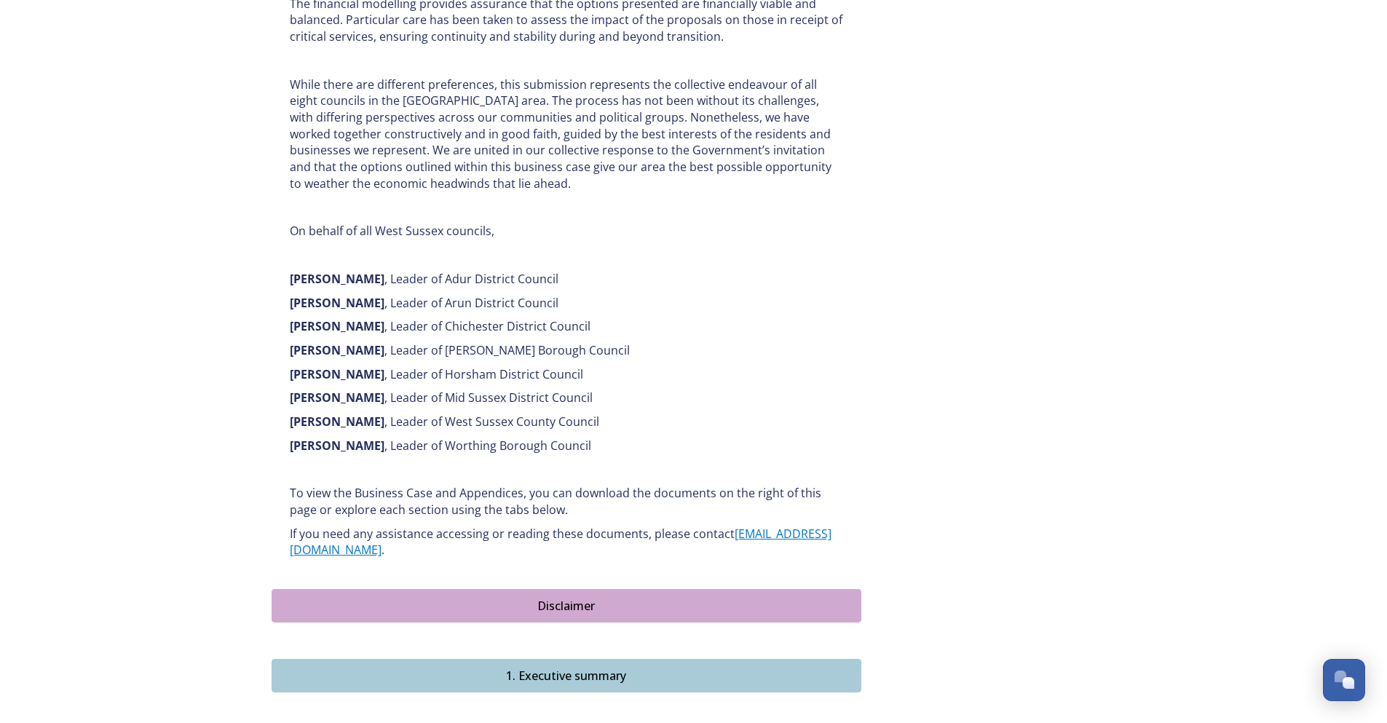
click at [544, 597] on div "Disclaimer" at bounding box center [567, 605] width 574 height 17
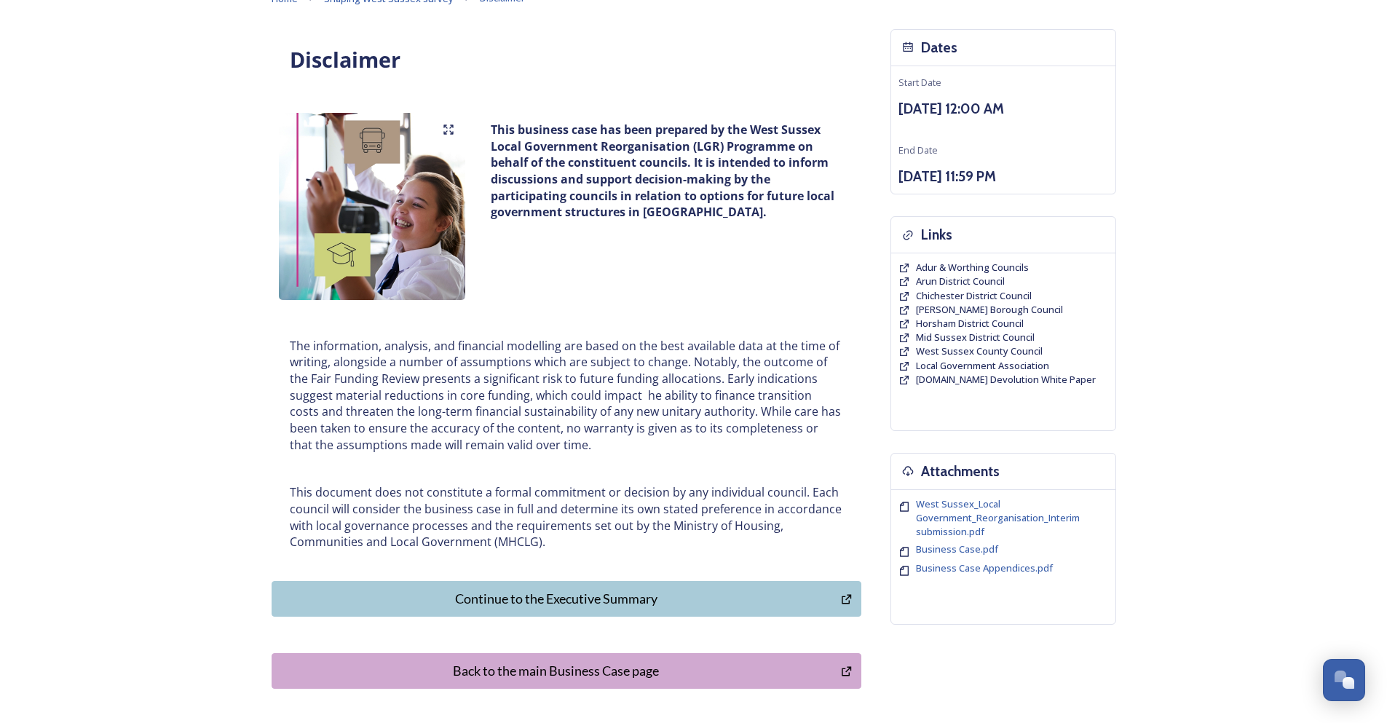
scroll to position [63, 0]
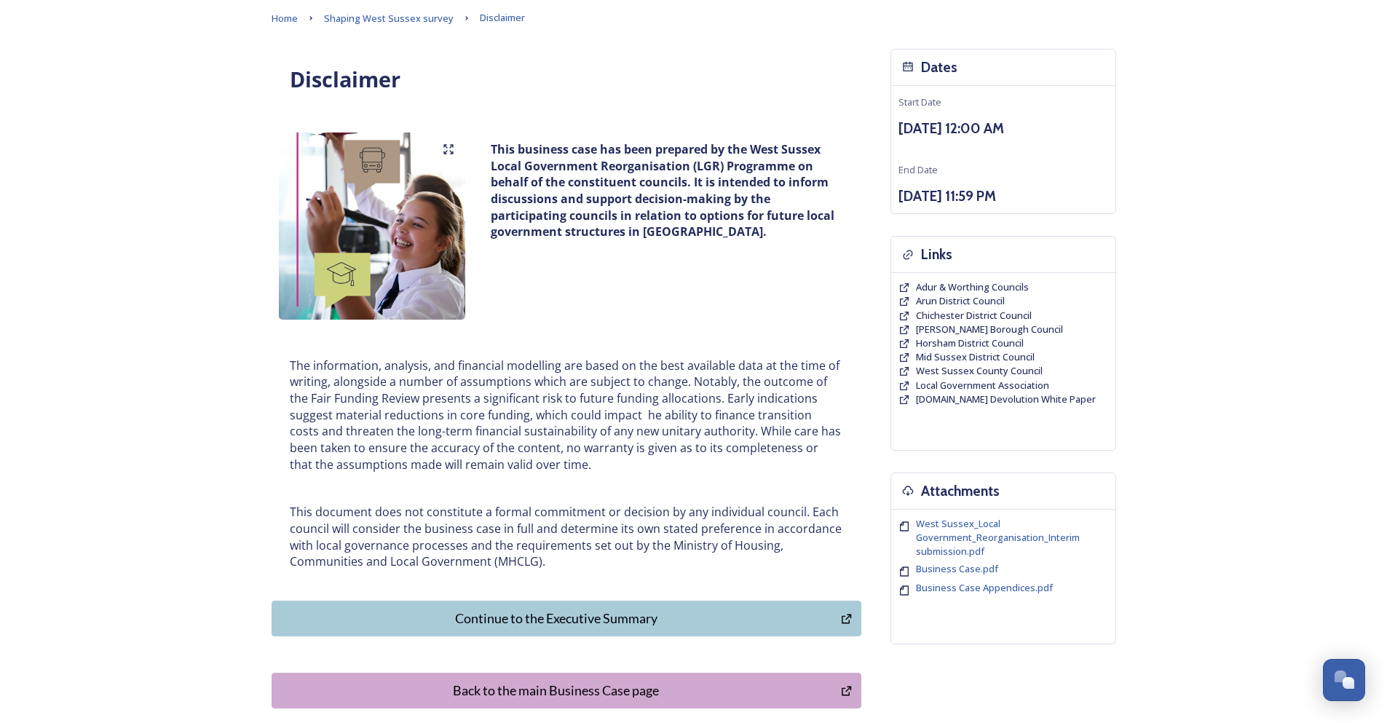
click at [620, 629] on button "Continue to the Executive Summary" at bounding box center [567, 619] width 590 height 36
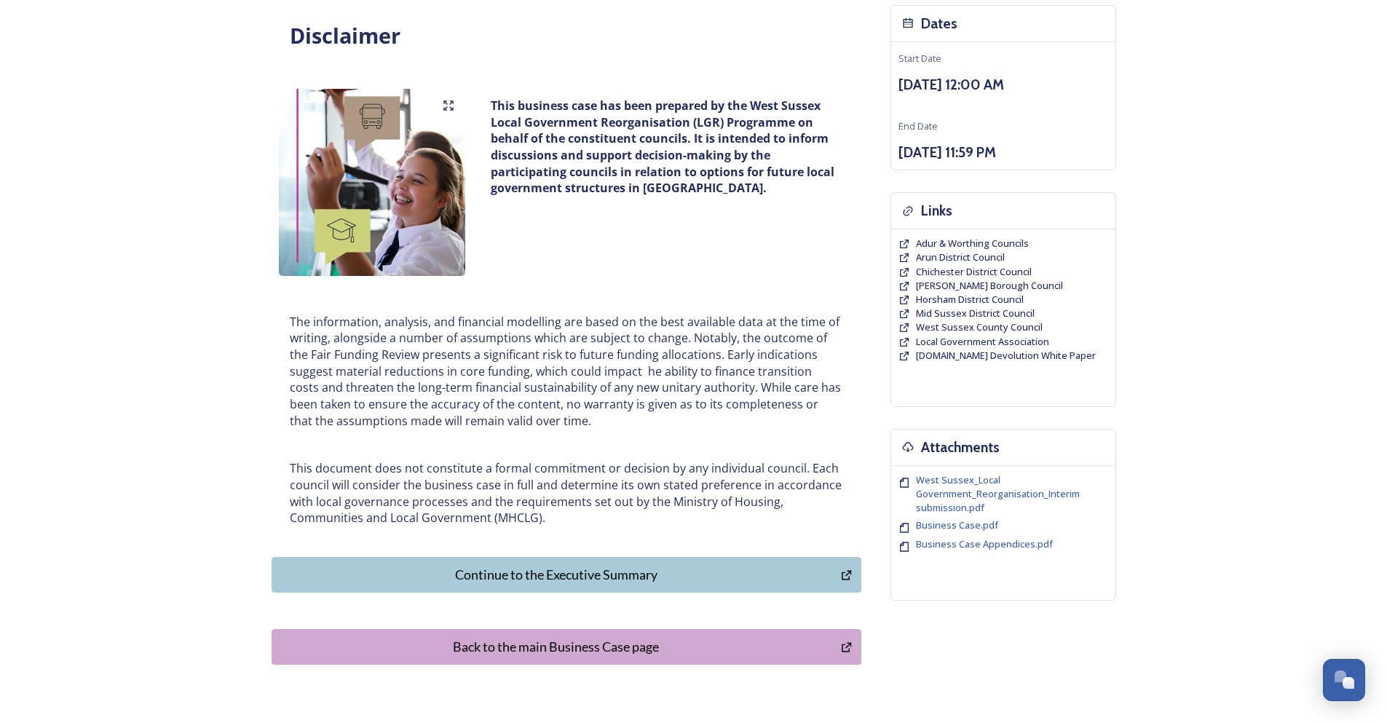
scroll to position [0, 0]
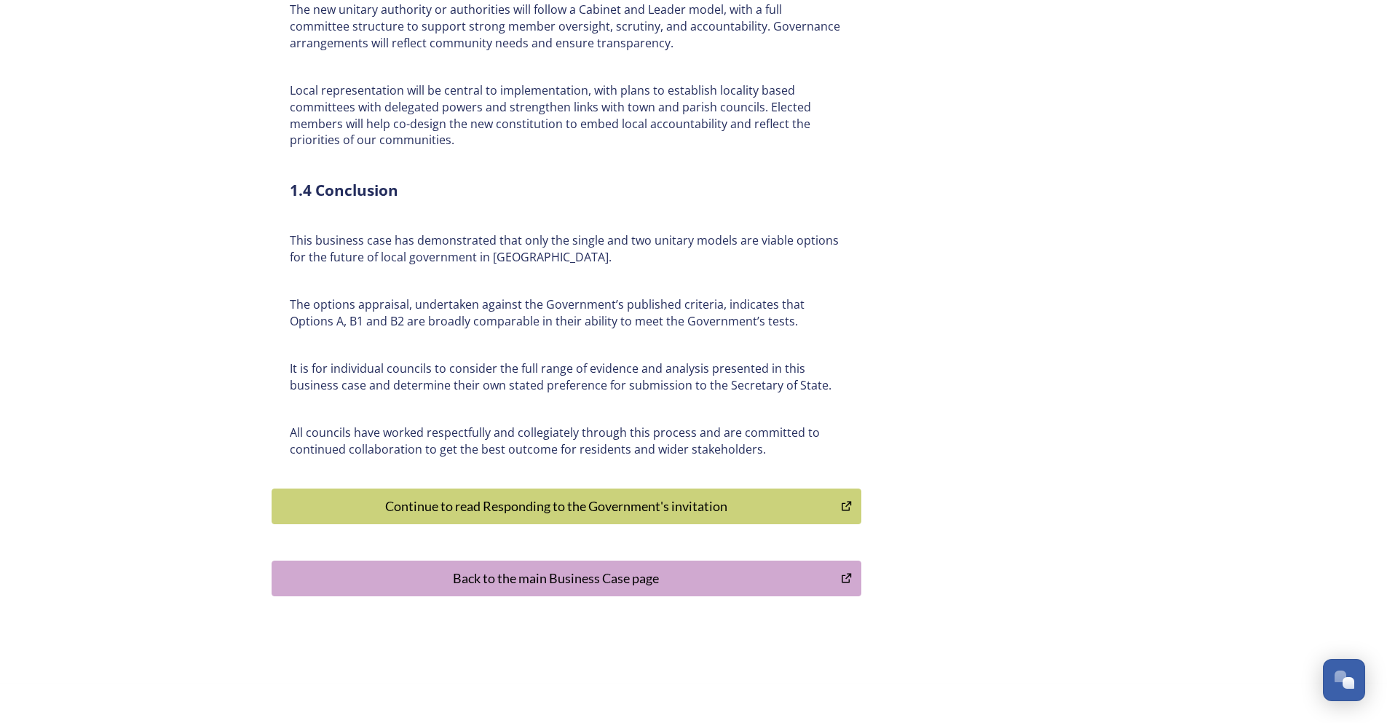
scroll to position [3220, 0]
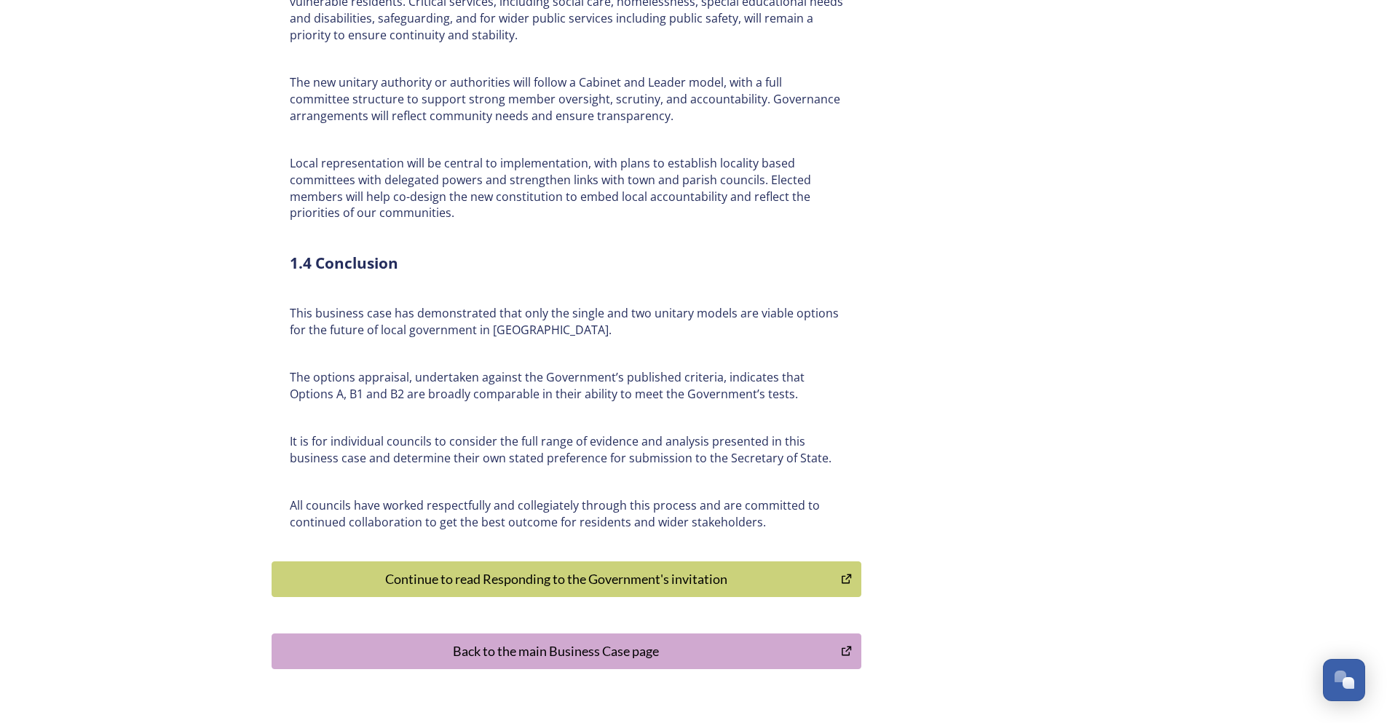
click at [612, 569] on div "Continue to read Responding to the Government's invitation" at bounding box center [557, 579] width 554 height 20
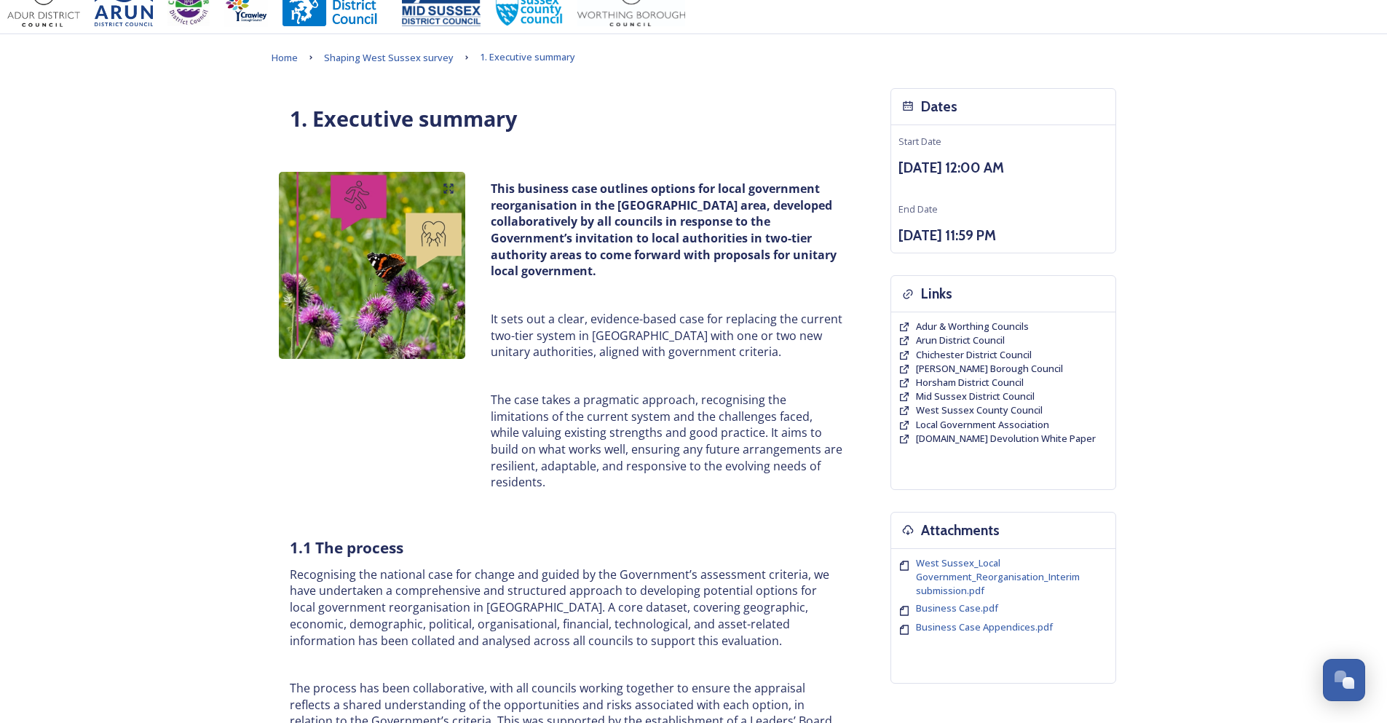
scroll to position [0, 0]
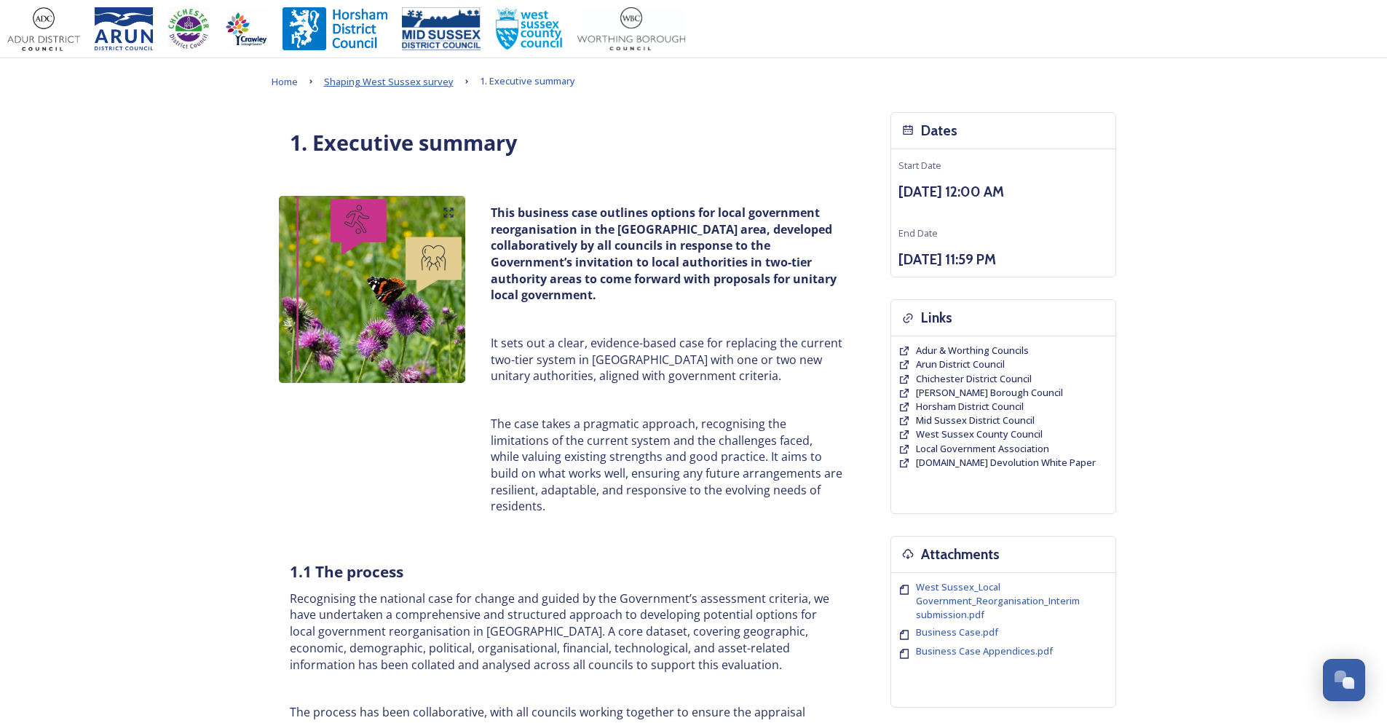
click at [414, 86] on span "Shaping West Sussex survey" at bounding box center [389, 81] width 130 height 13
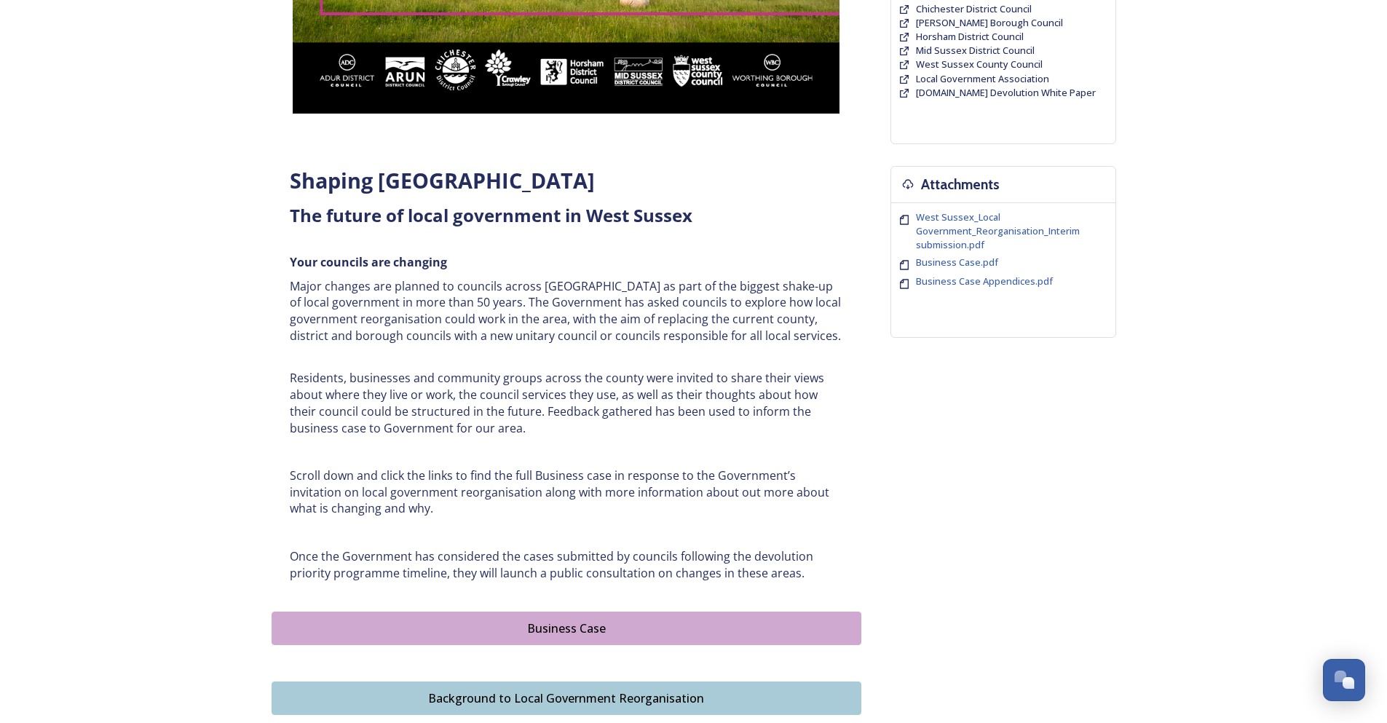
scroll to position [364, 0]
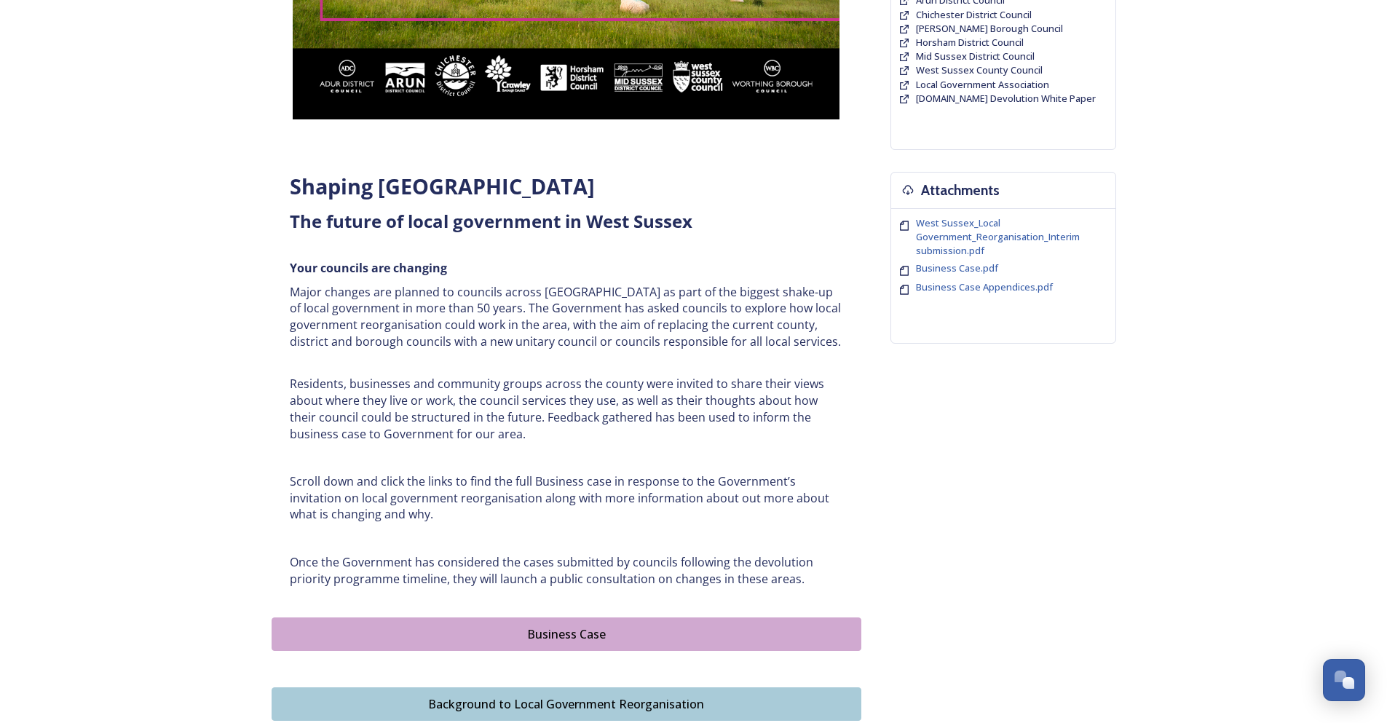
click at [593, 629] on div "Business Case" at bounding box center [567, 633] width 574 height 17
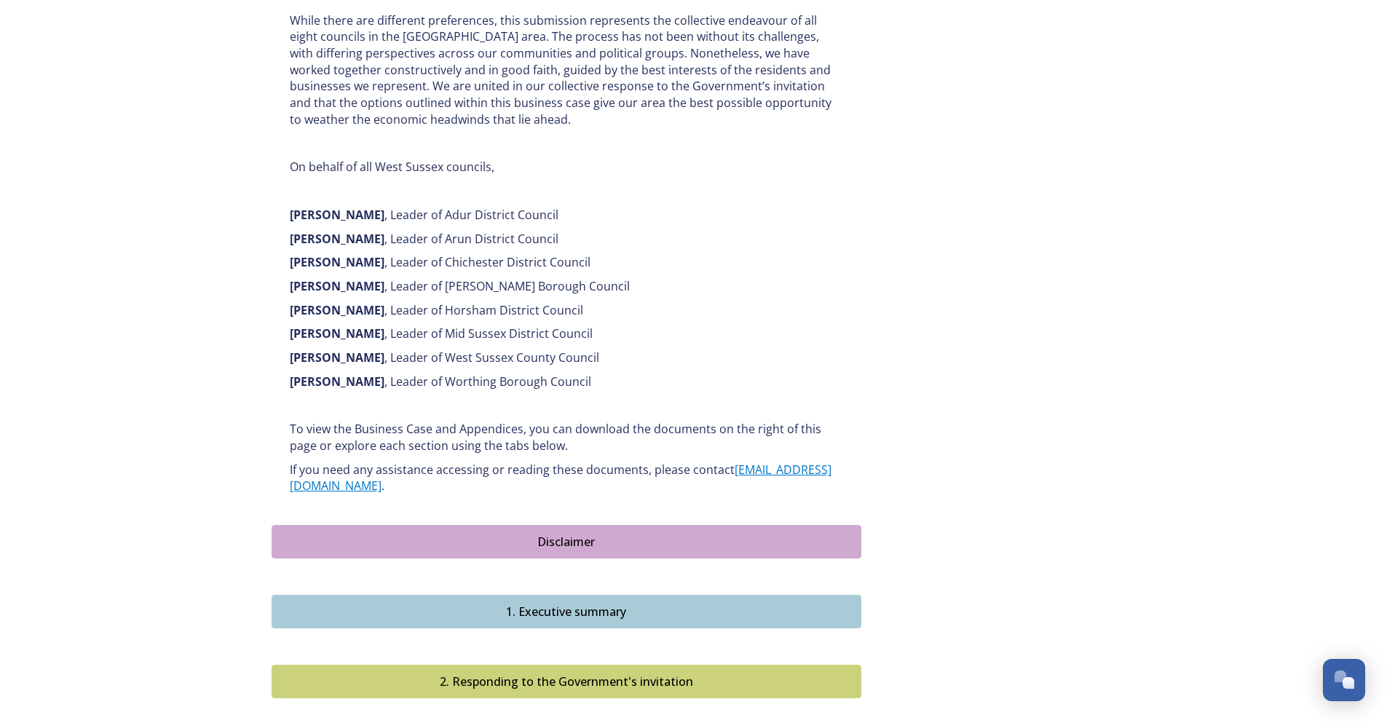
scroll to position [874, 0]
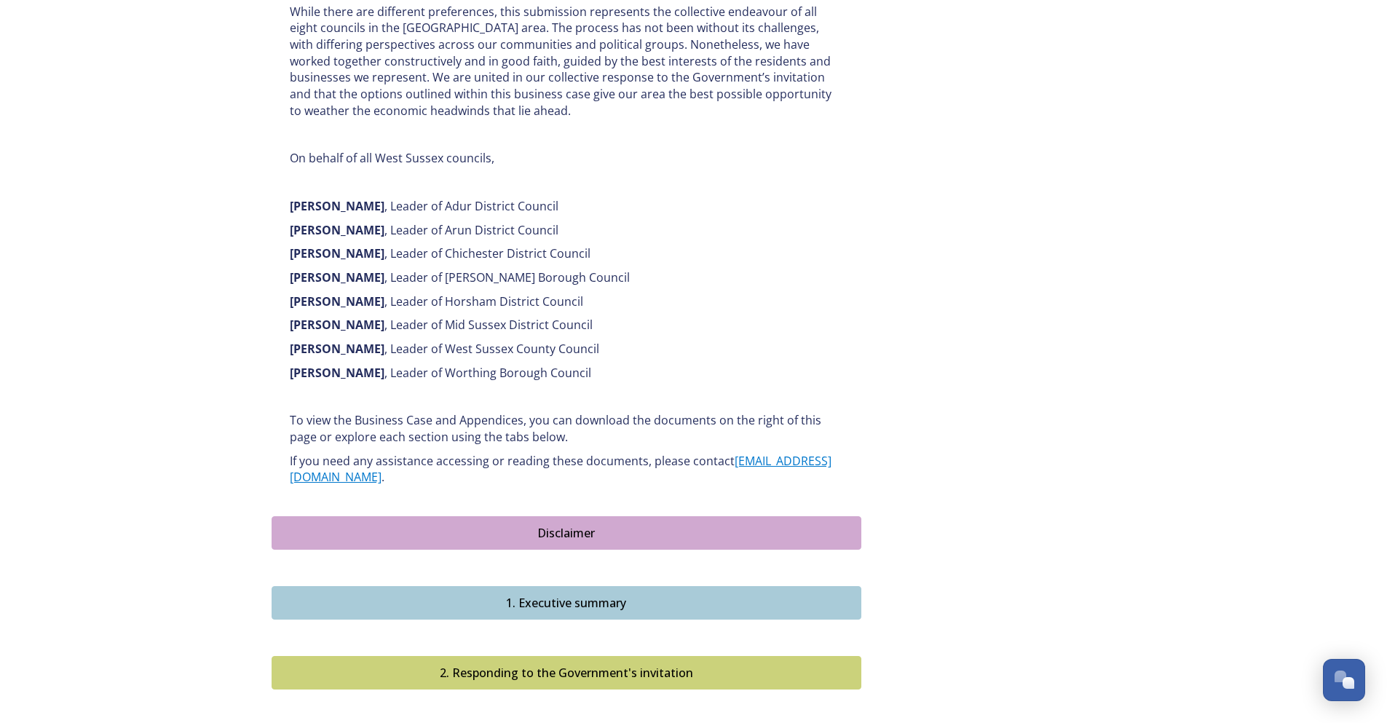
click at [625, 524] on div "Disclaimer" at bounding box center [567, 532] width 574 height 17
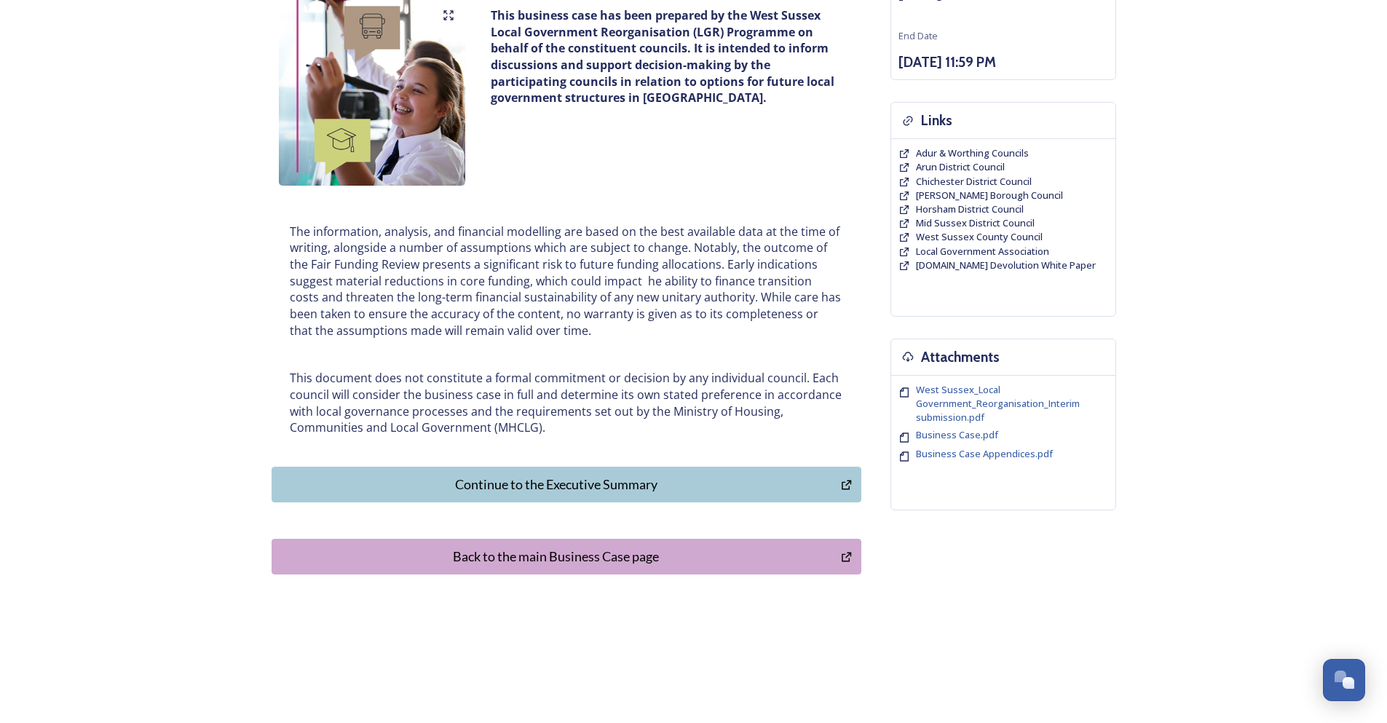
scroll to position [63, 0]
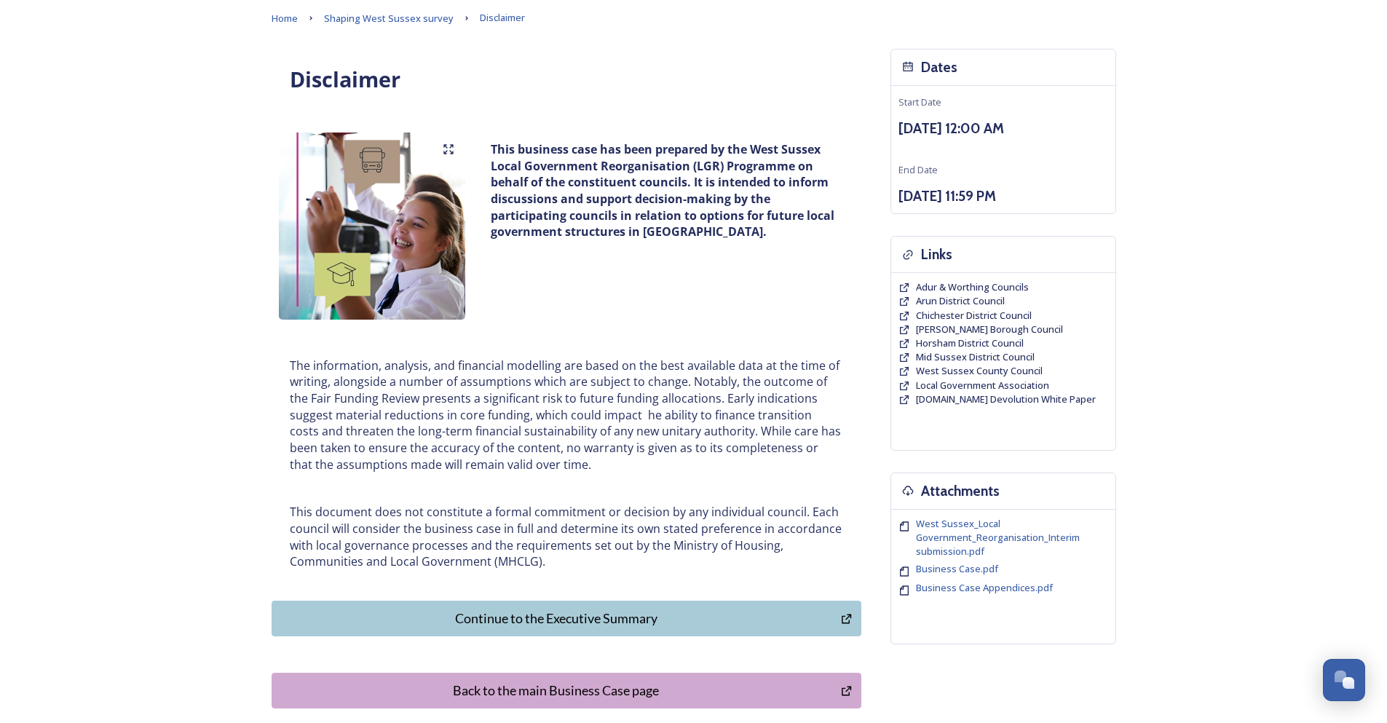
click at [595, 619] on div "Continue to the Executive Summary" at bounding box center [557, 619] width 554 height 20
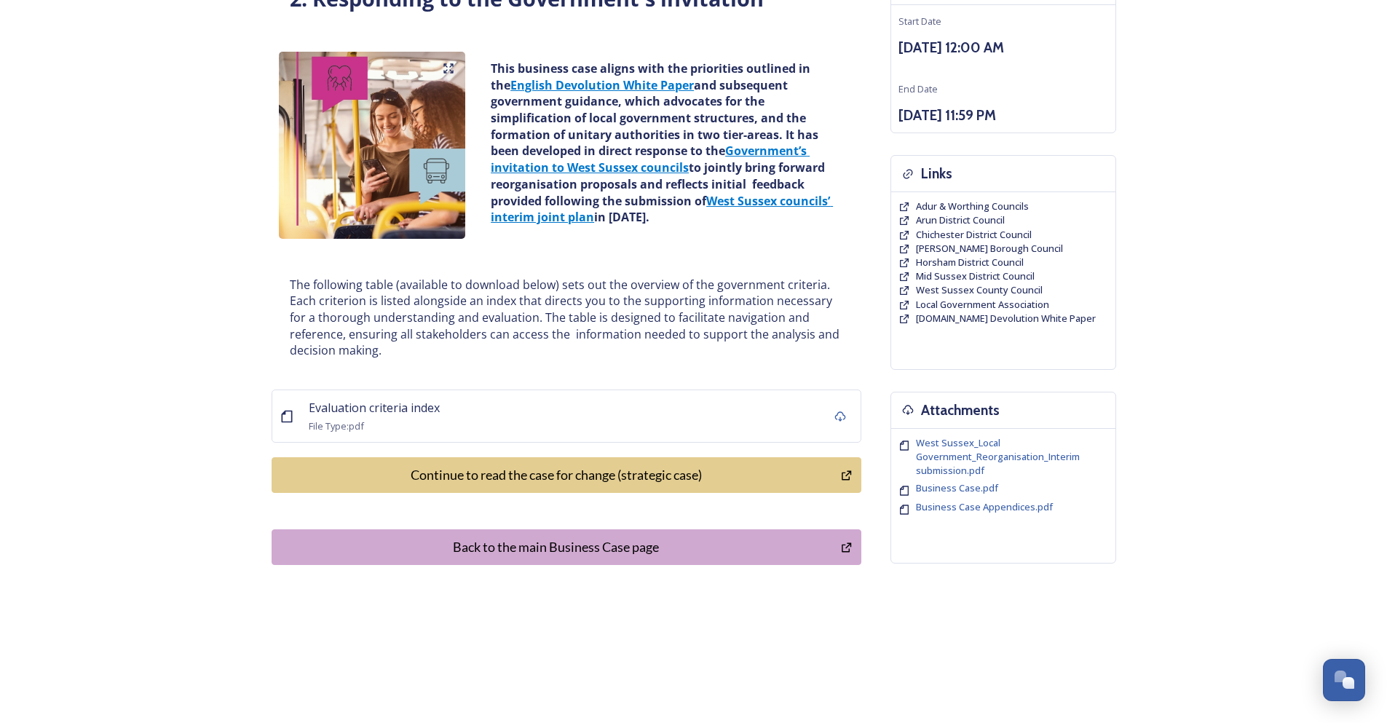
scroll to position [146, 0]
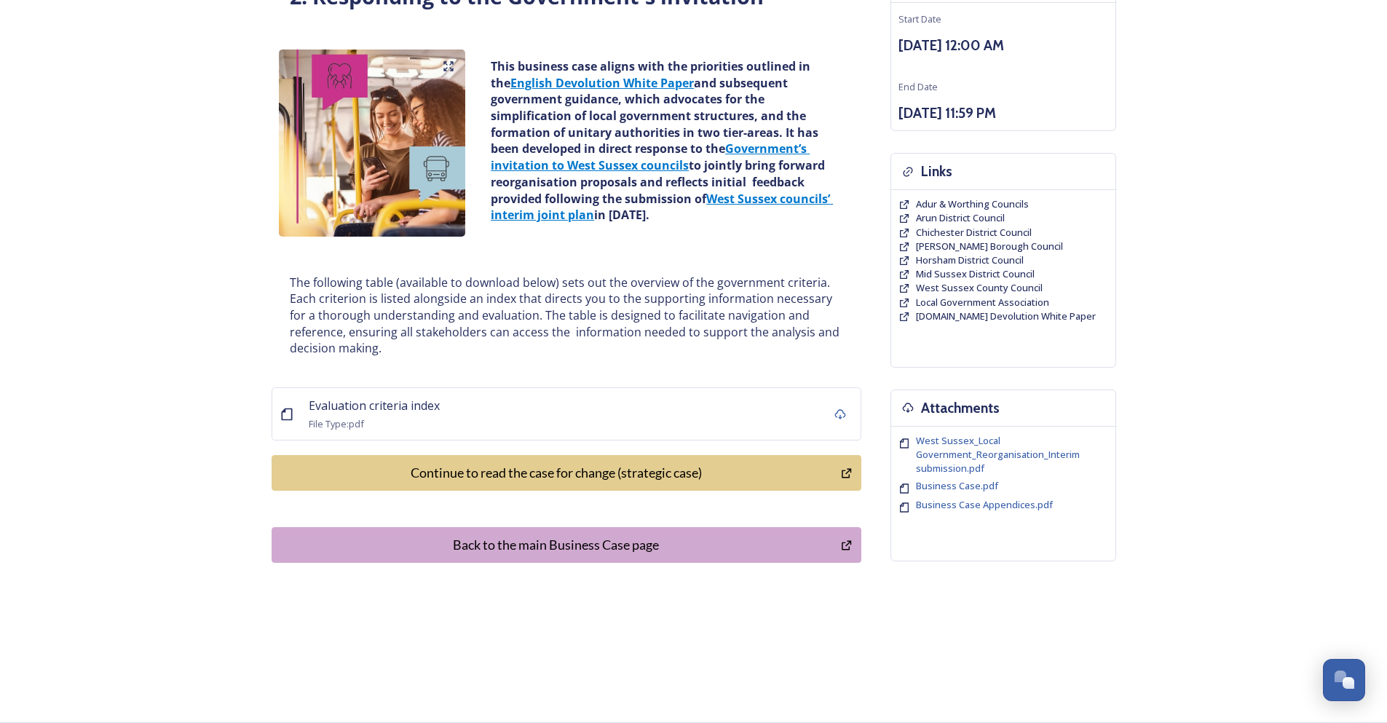
click at [630, 471] on div "Continue to read the case for change (strategic case)" at bounding box center [557, 473] width 554 height 20
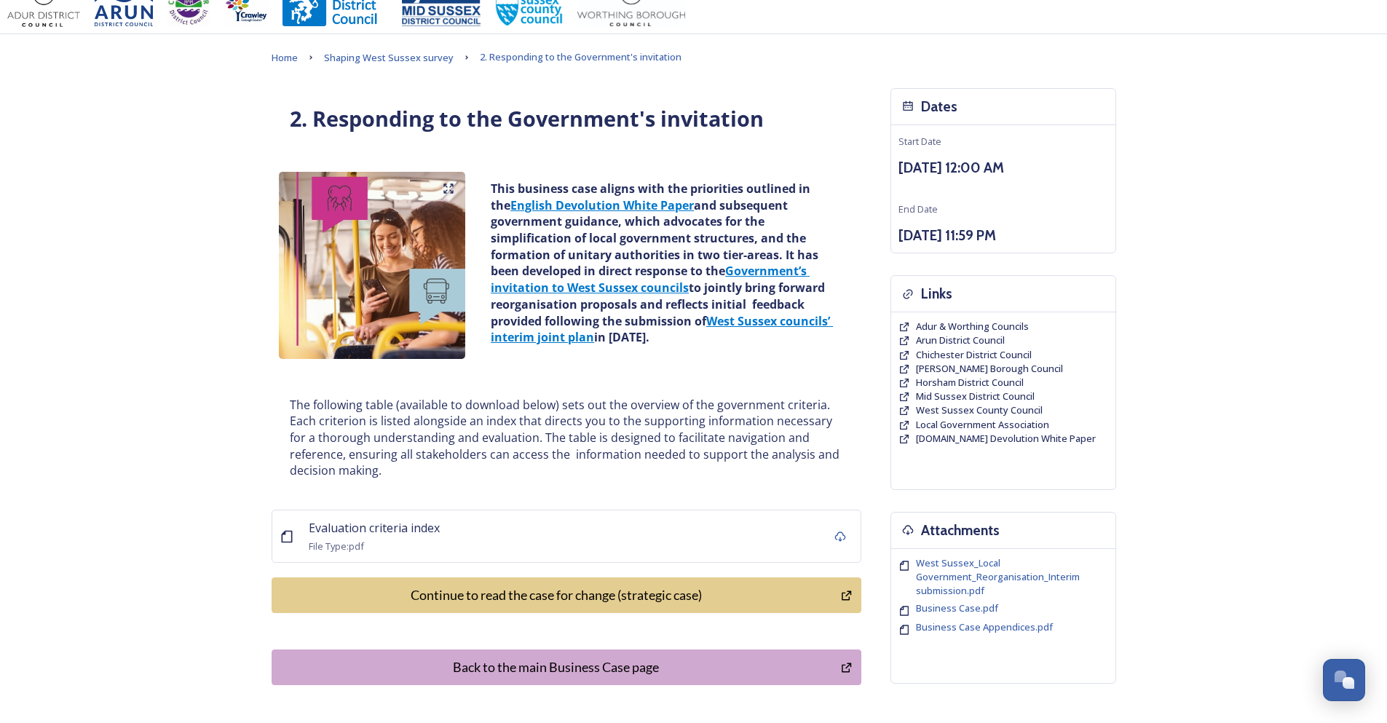
scroll to position [0, 0]
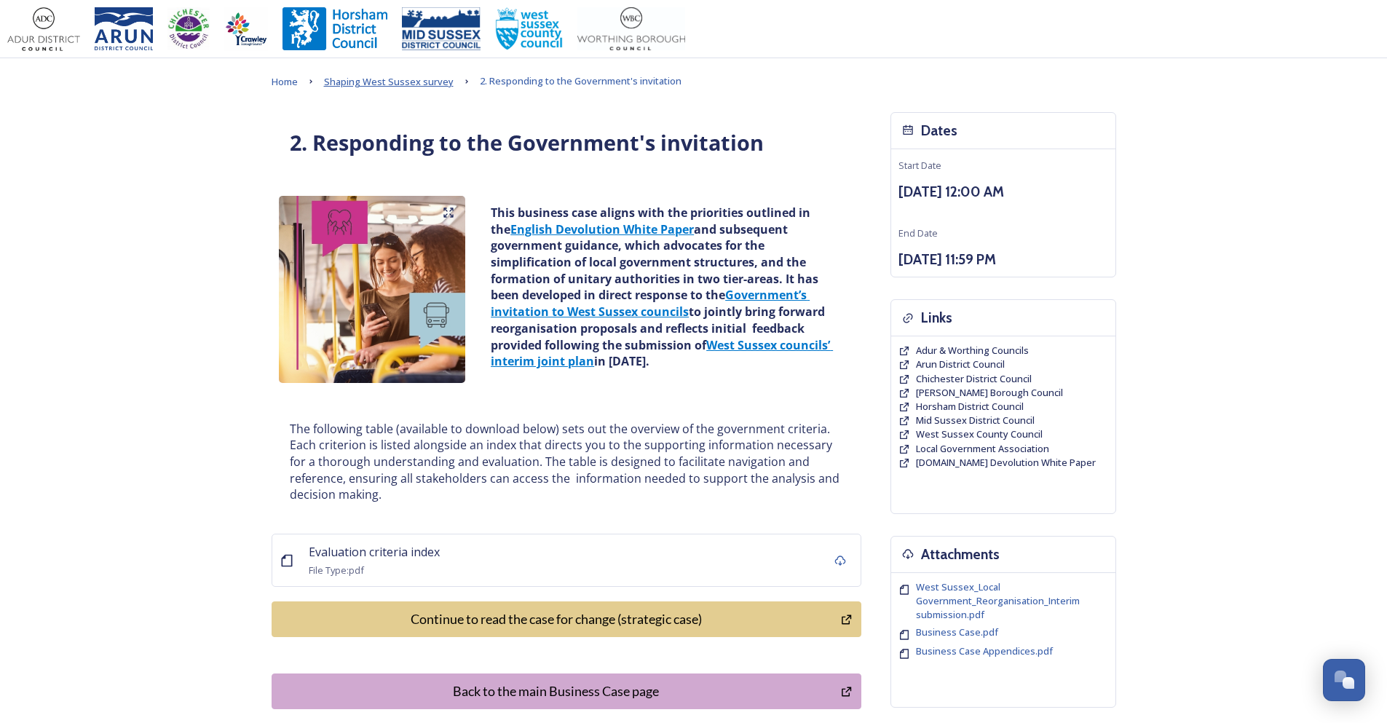
click at [404, 86] on span "Shaping West Sussex survey" at bounding box center [389, 81] width 130 height 13
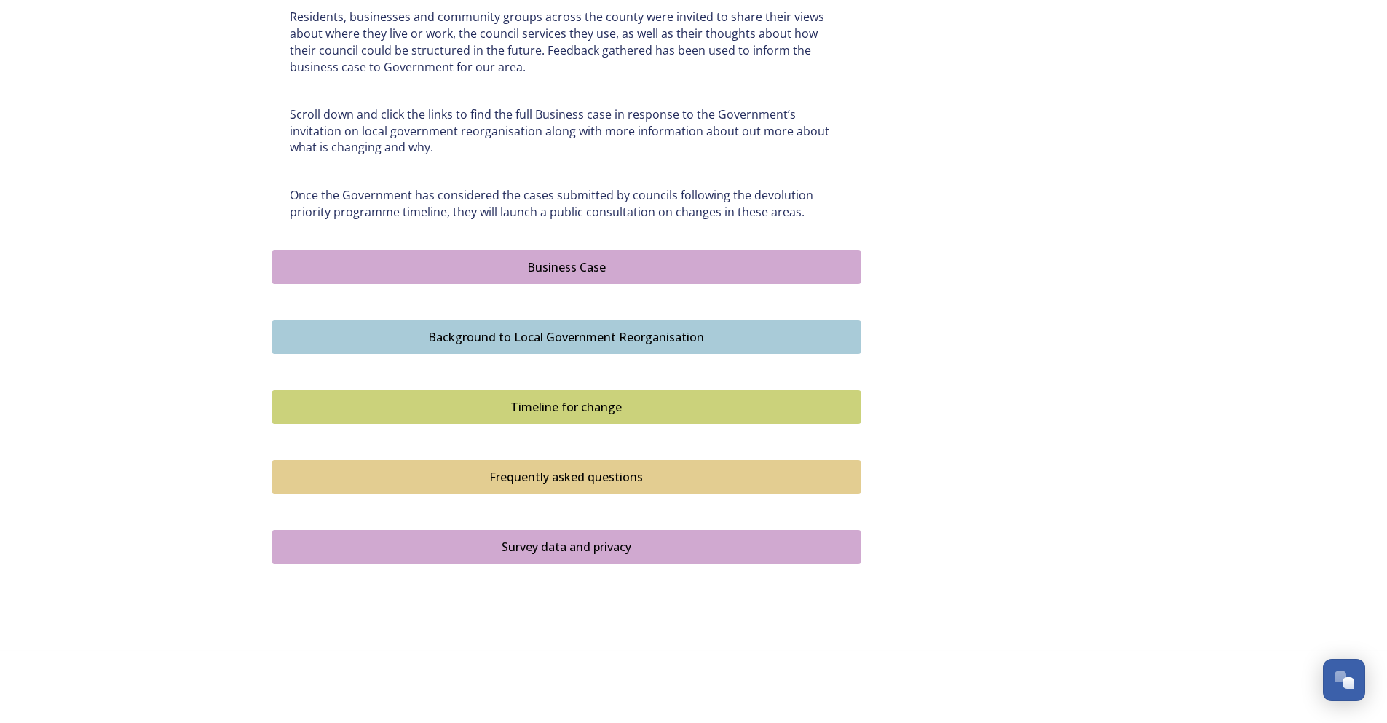
scroll to position [732, 0]
click at [513, 272] on div "Business Case" at bounding box center [567, 266] width 574 height 17
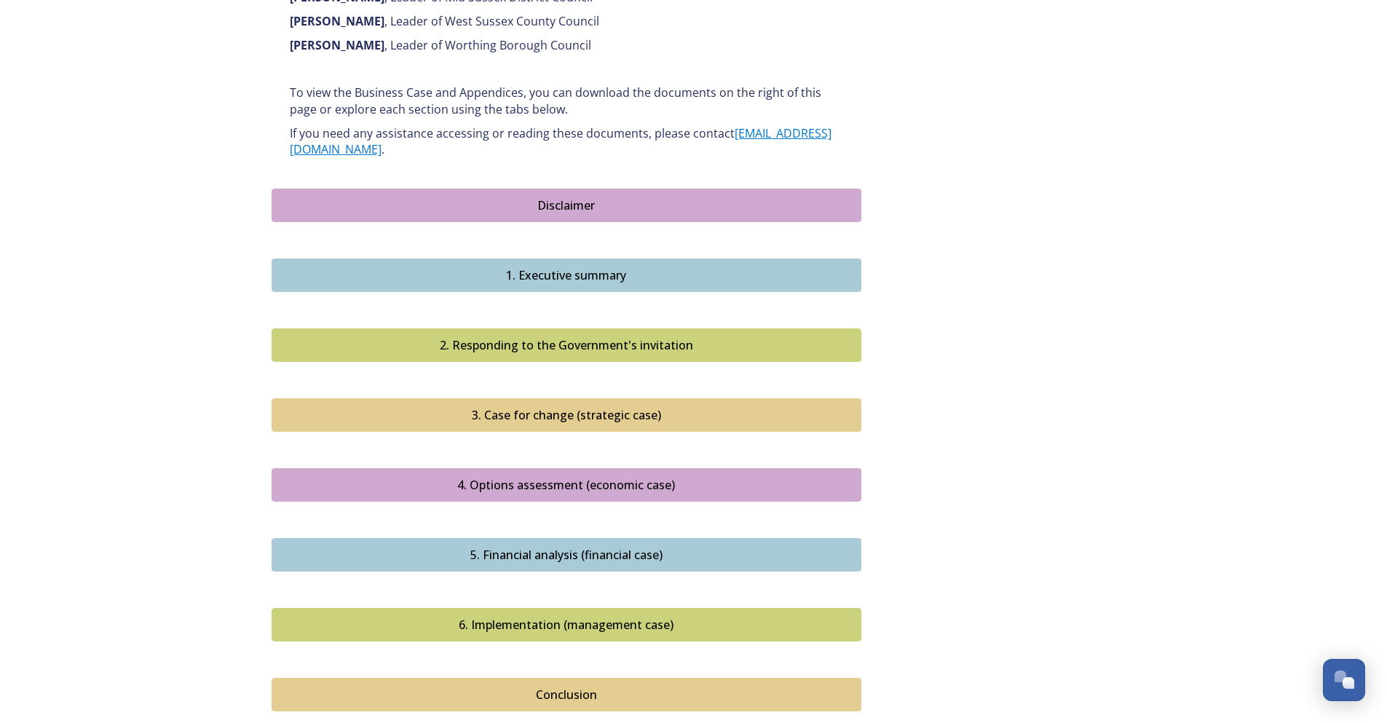
scroll to position [1238, 0]
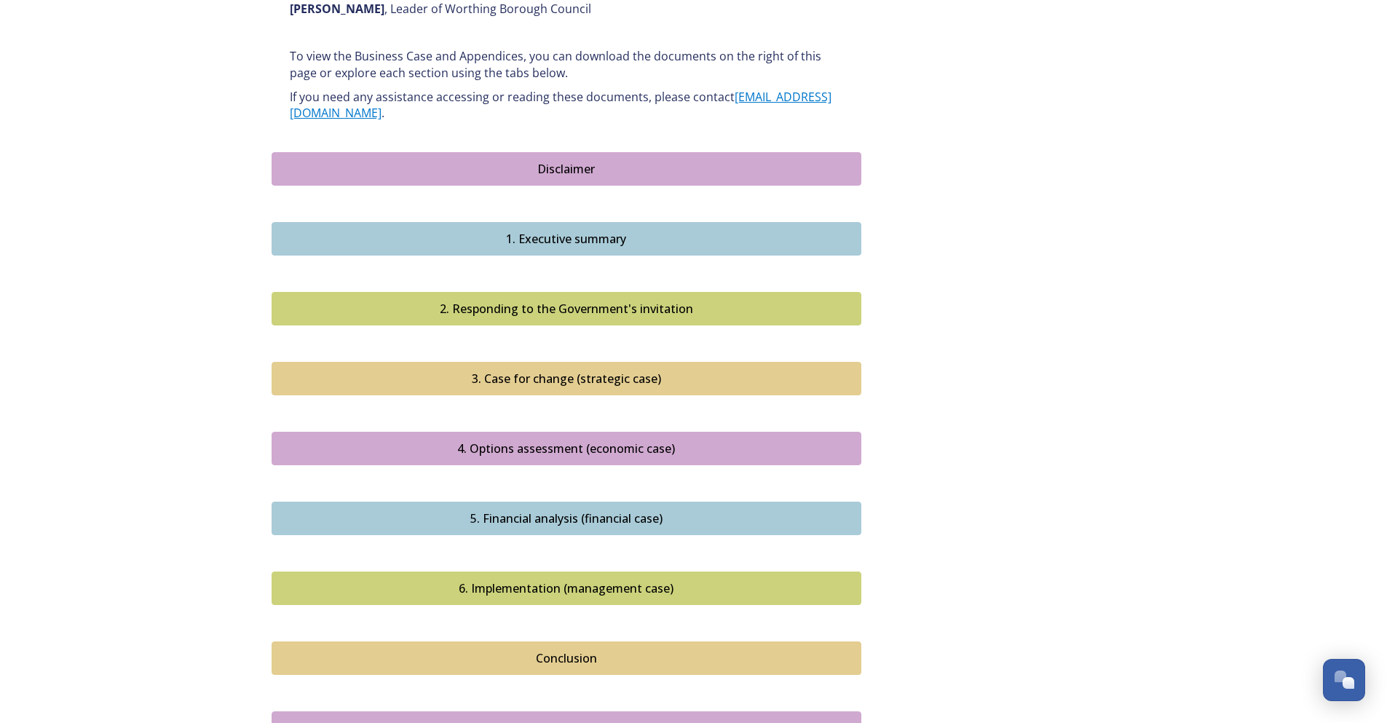
click at [572, 160] on div "Disclaimer" at bounding box center [567, 168] width 574 height 17
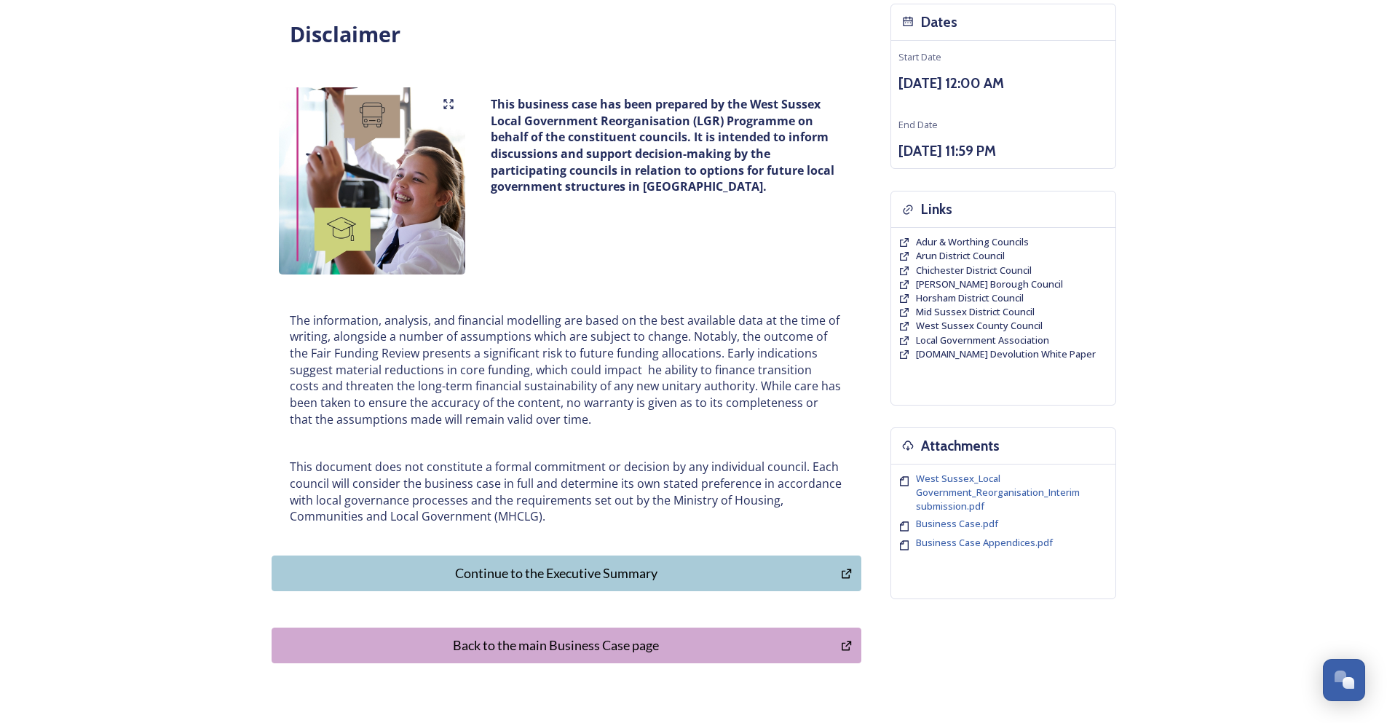
scroll to position [209, 0]
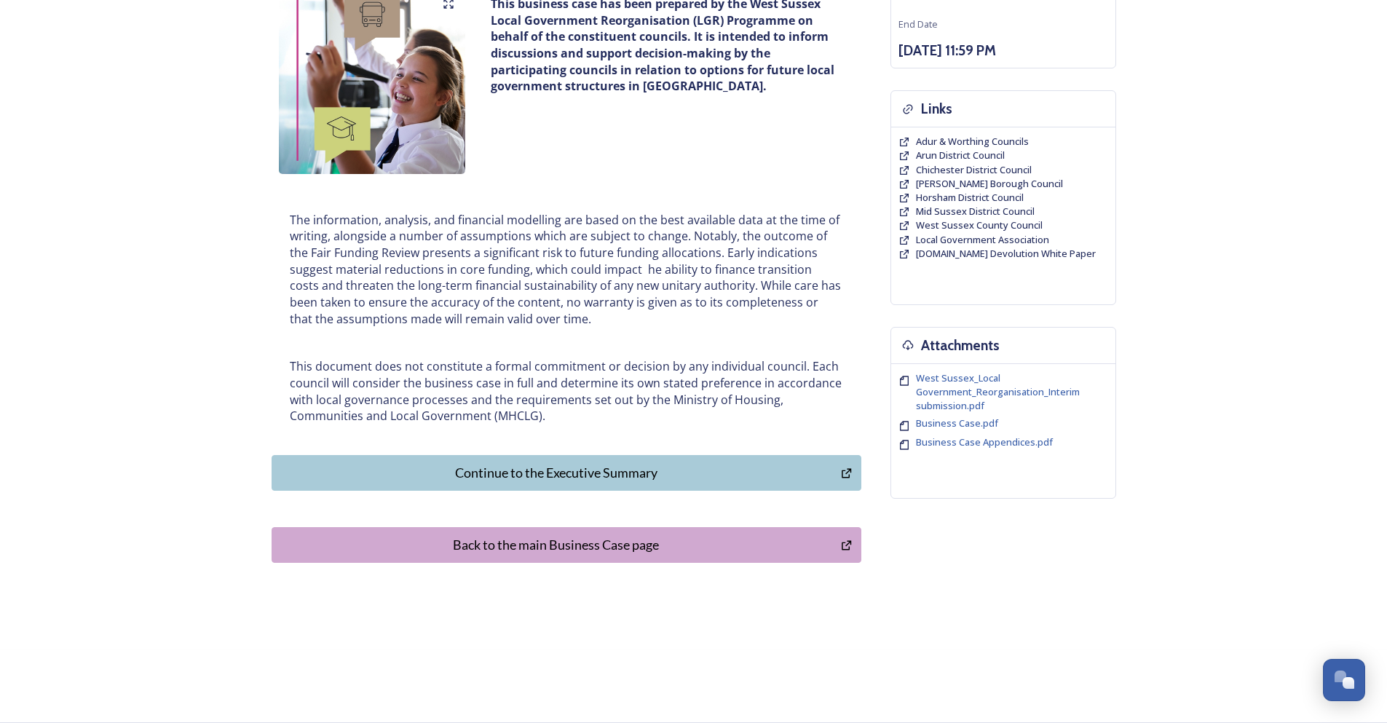
click at [540, 478] on div "Continue to the Executive Summary" at bounding box center [557, 473] width 554 height 20
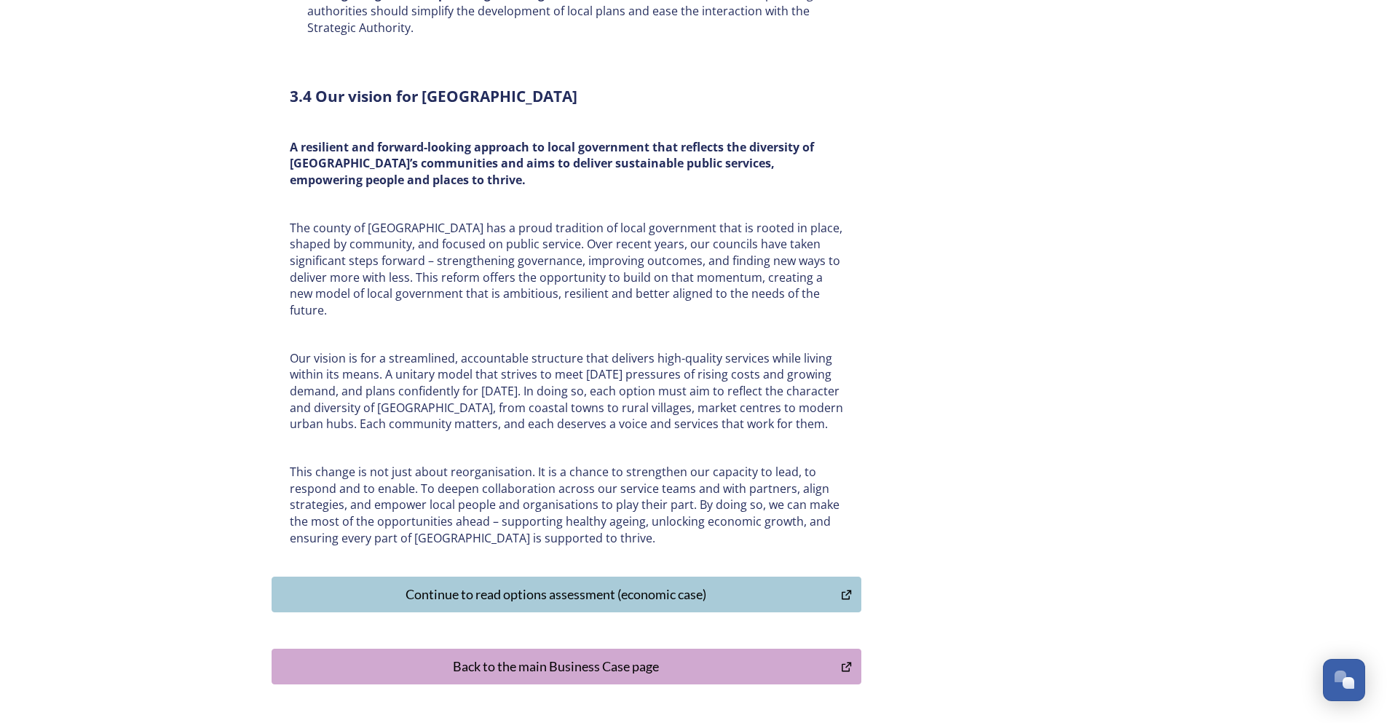
scroll to position [4473, 0]
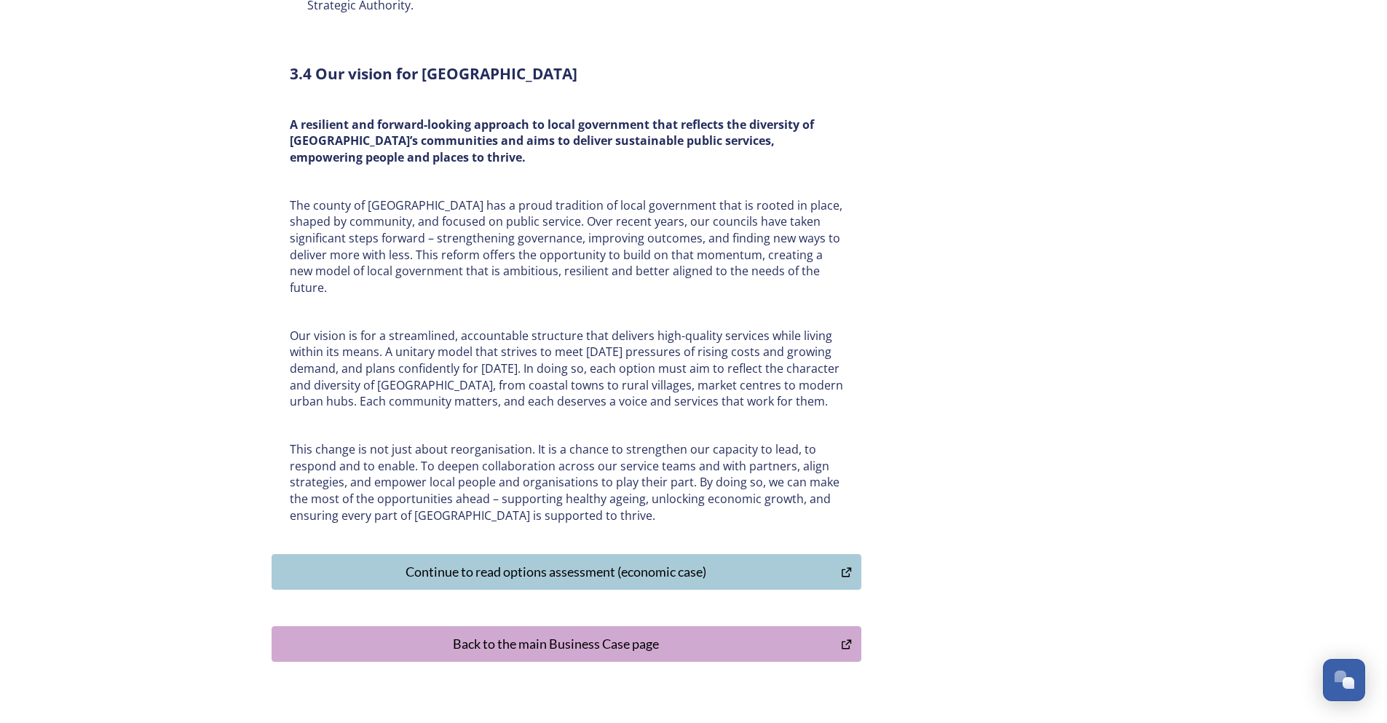
click at [565, 562] on div "Continue to read options assessment (economic case)" at bounding box center [557, 572] width 554 height 20
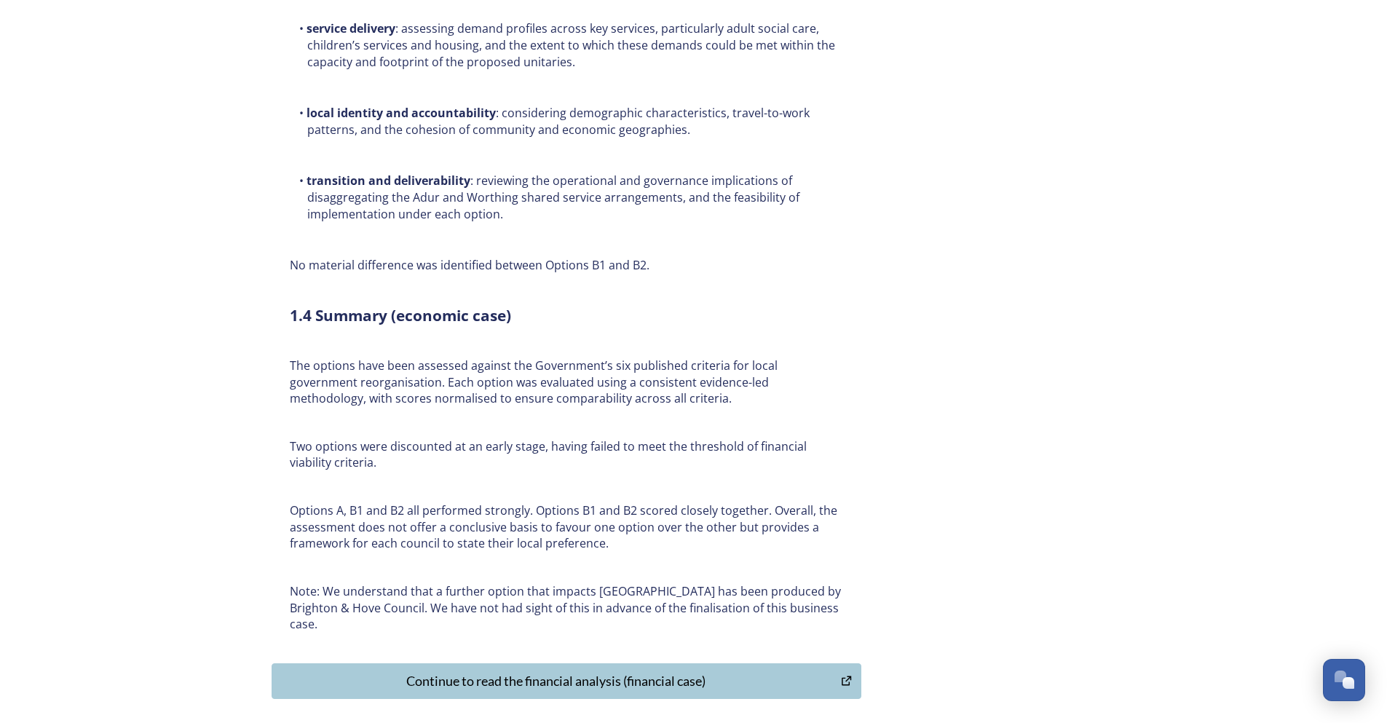
scroll to position [10612, 0]
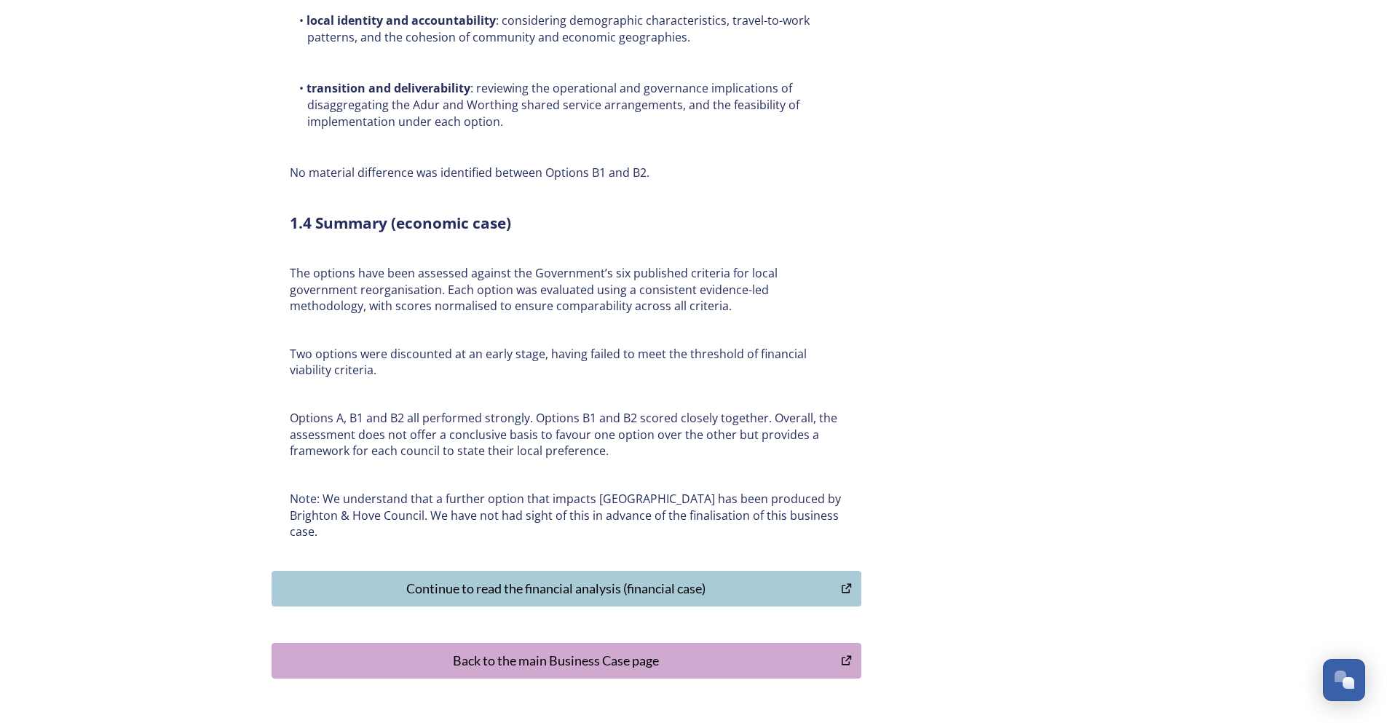
click at [612, 579] on div "Continue to read the financial analysis (financial case)" at bounding box center [557, 589] width 554 height 20
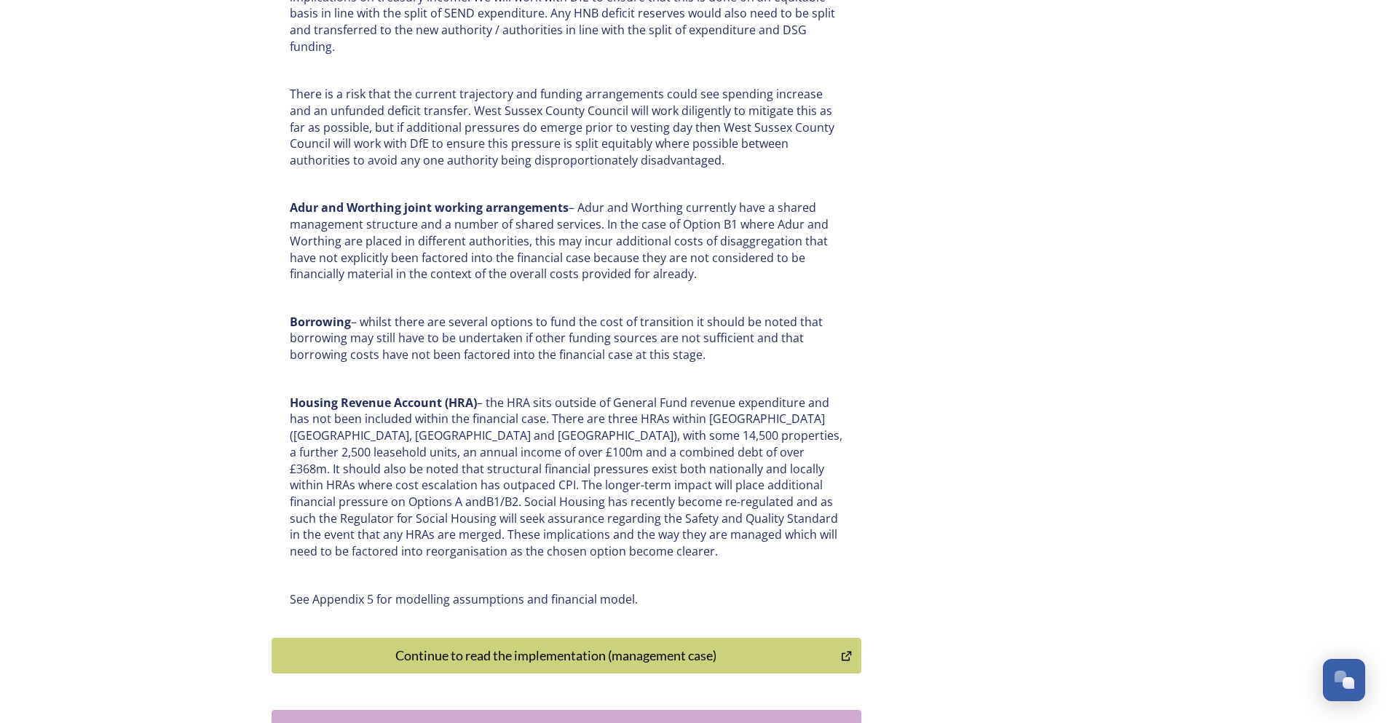
scroll to position [7470, 0]
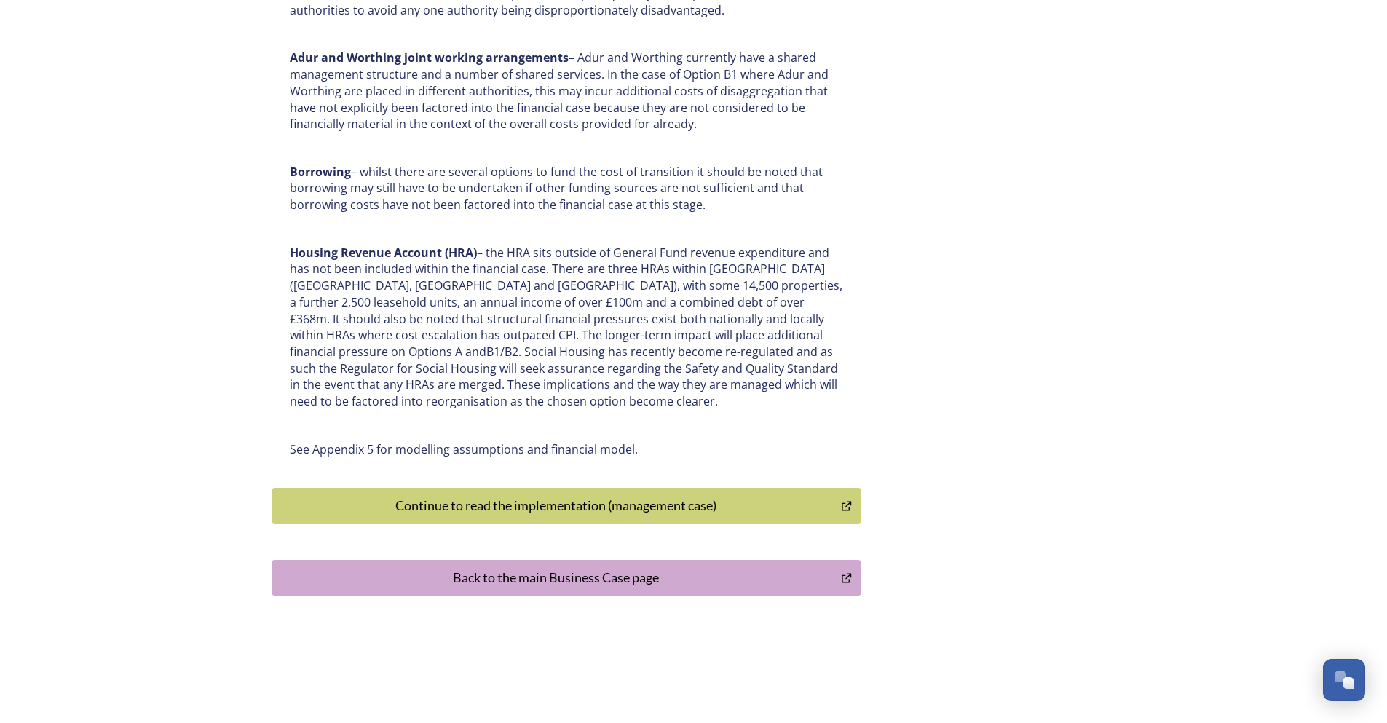
click at [626, 496] on div "Continue to read the implementation (management case)" at bounding box center [557, 506] width 554 height 20
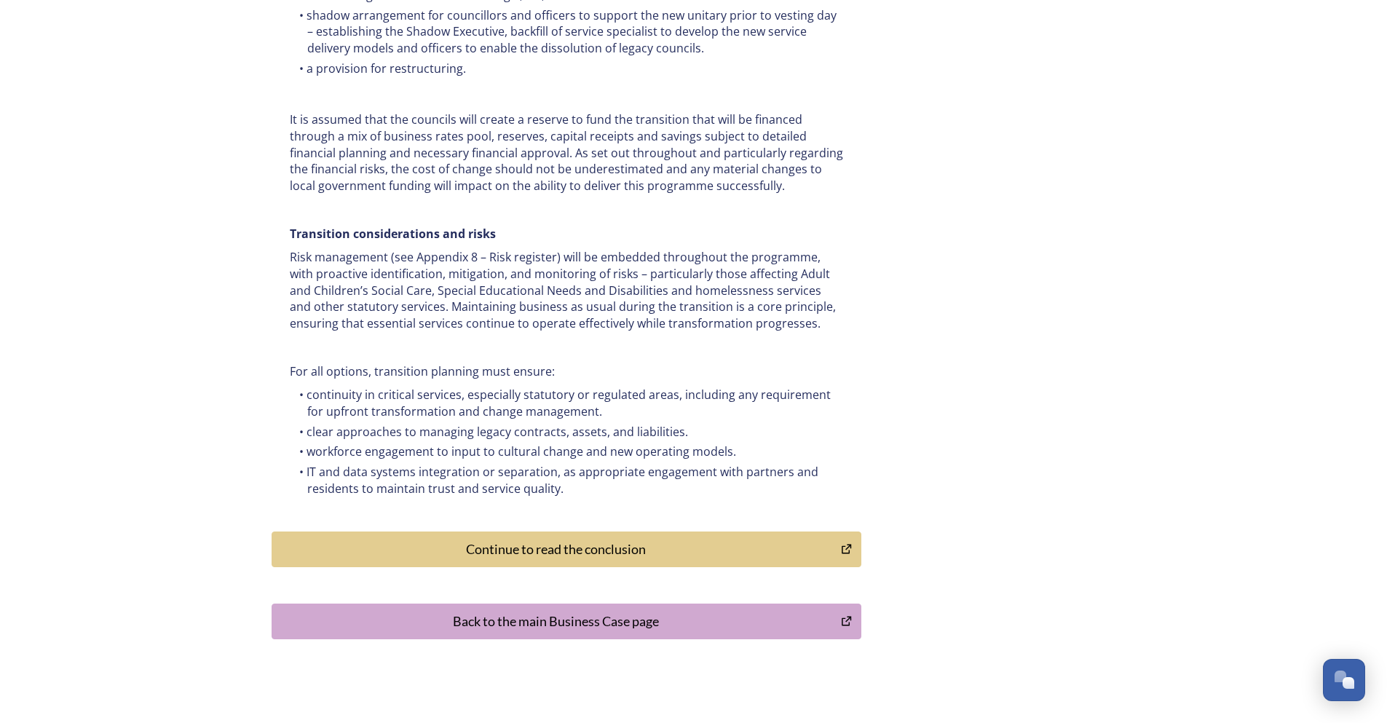
scroll to position [6291, 0]
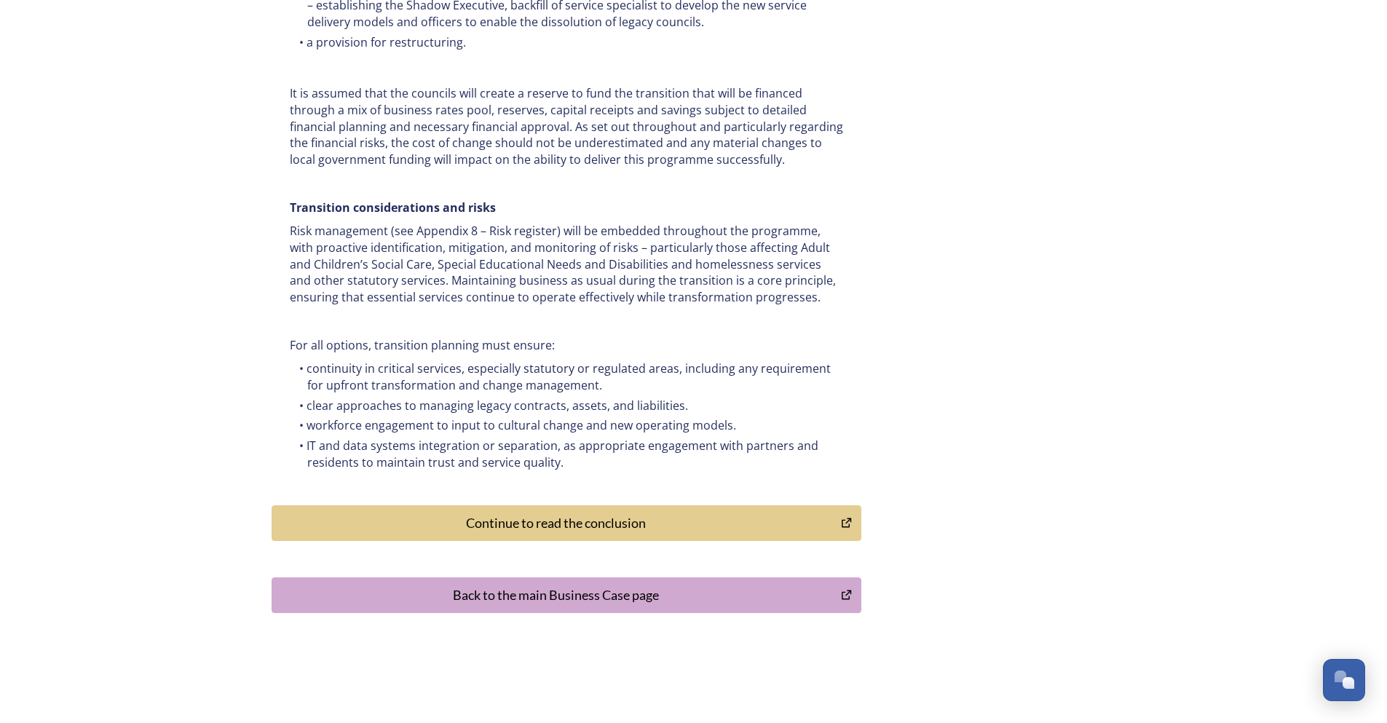
click at [473, 513] on div "Continue to read the conclusion" at bounding box center [557, 523] width 554 height 20
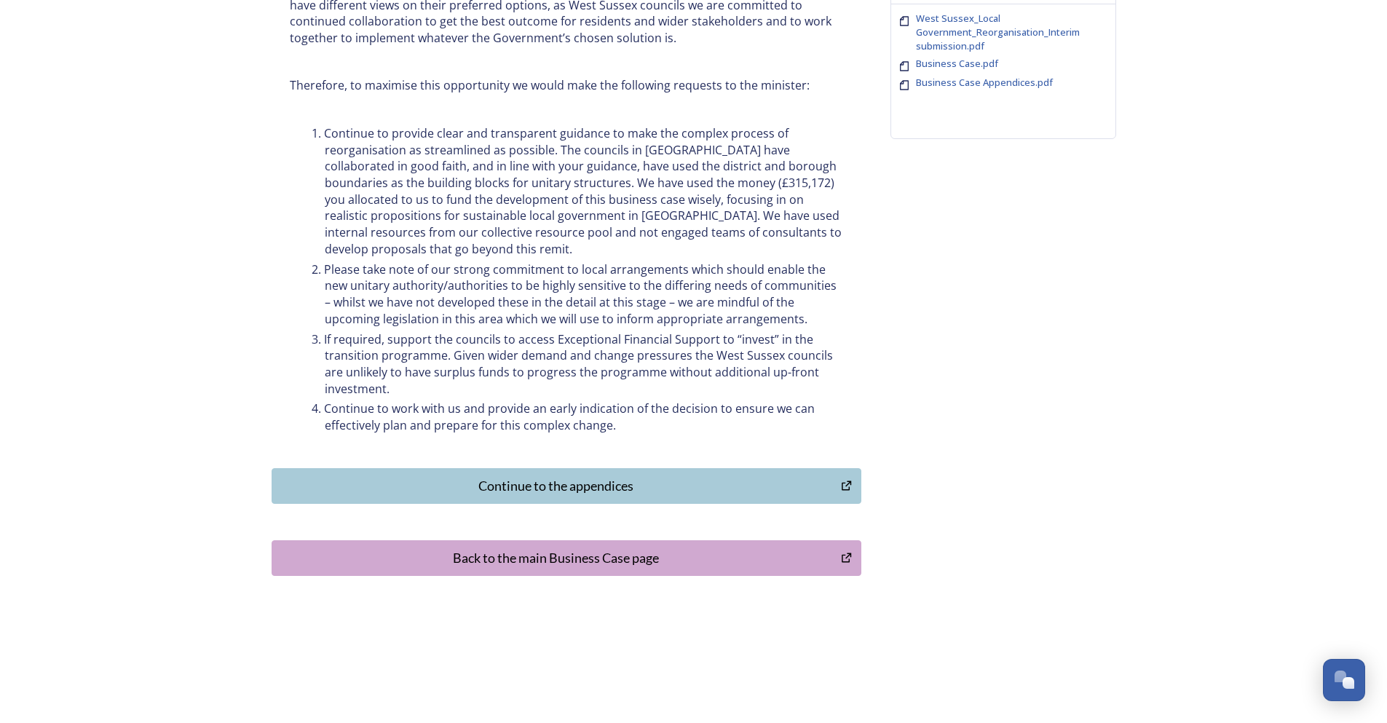
scroll to position [582, 0]
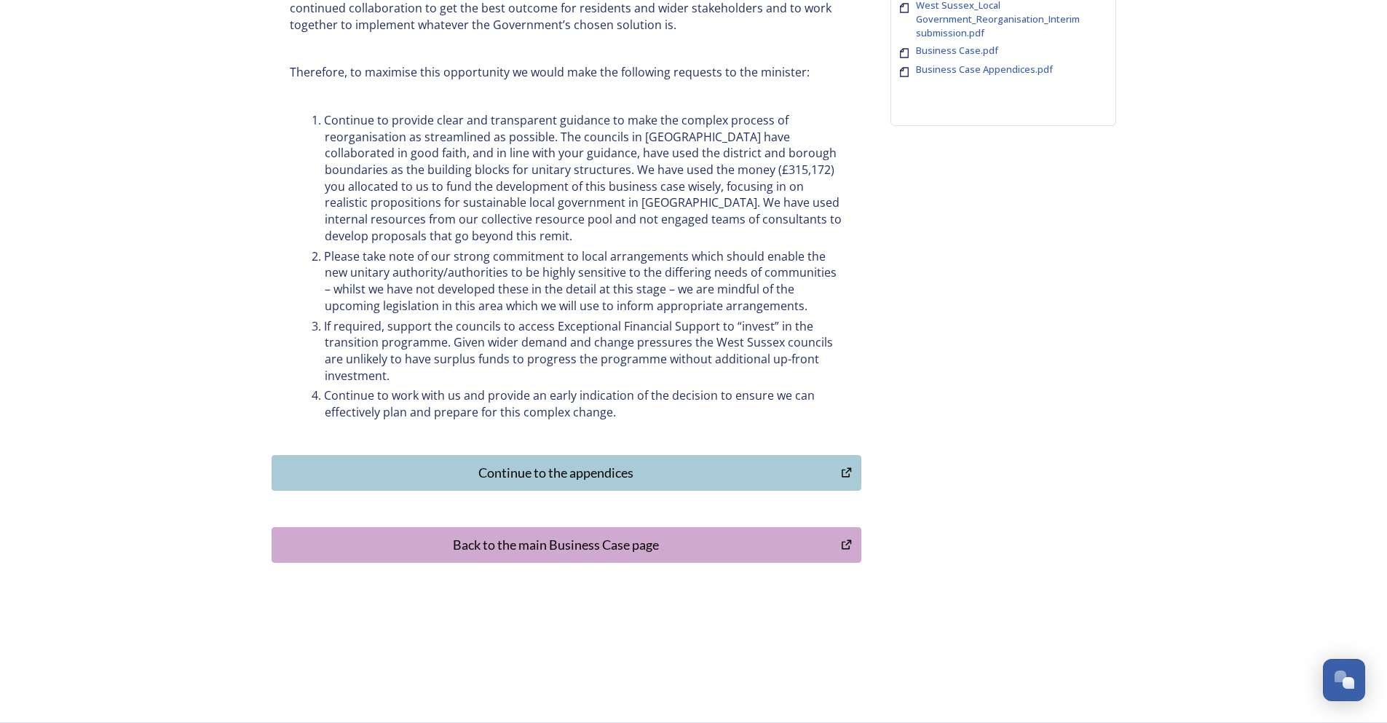
click at [601, 479] on div "Continue to the appendices" at bounding box center [557, 473] width 554 height 20
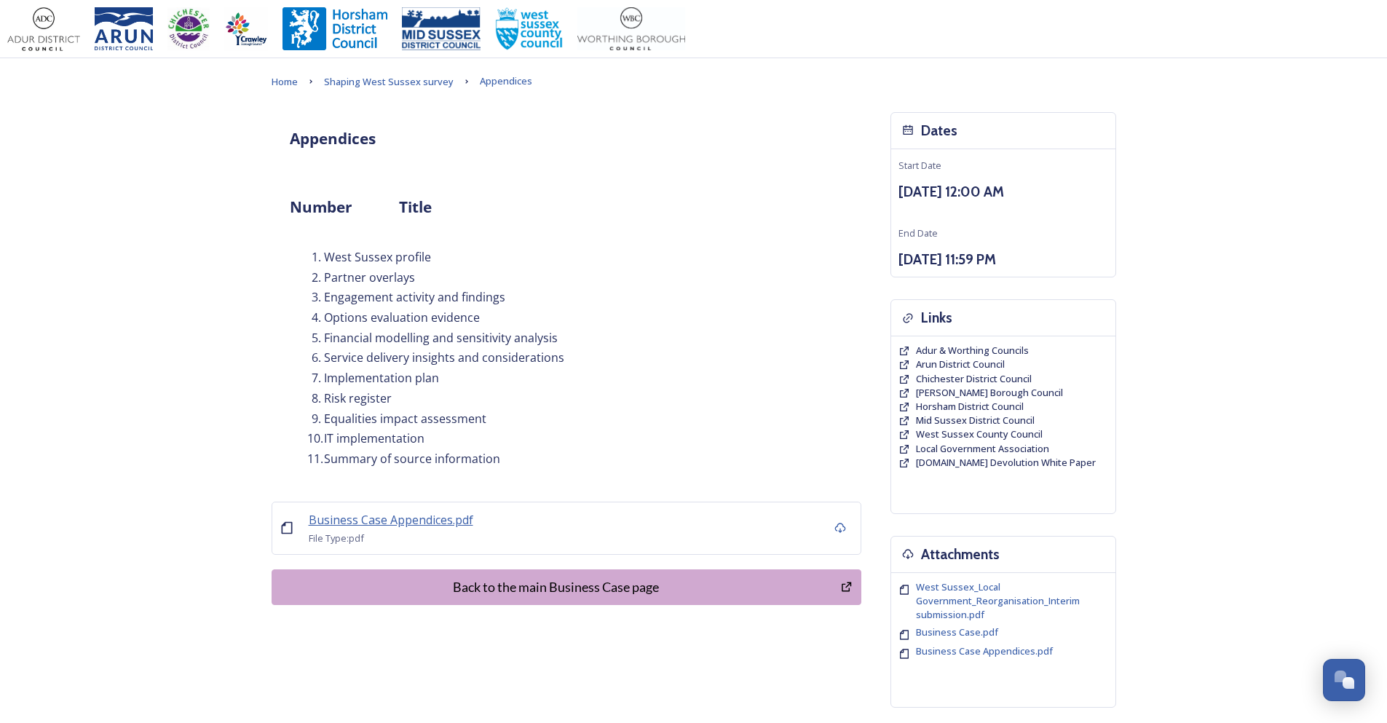
click at [427, 518] on span "Business Case Appendices.pdf" at bounding box center [391, 520] width 165 height 16
click at [383, 84] on span "Shaping West Sussex survey" at bounding box center [389, 81] width 130 height 13
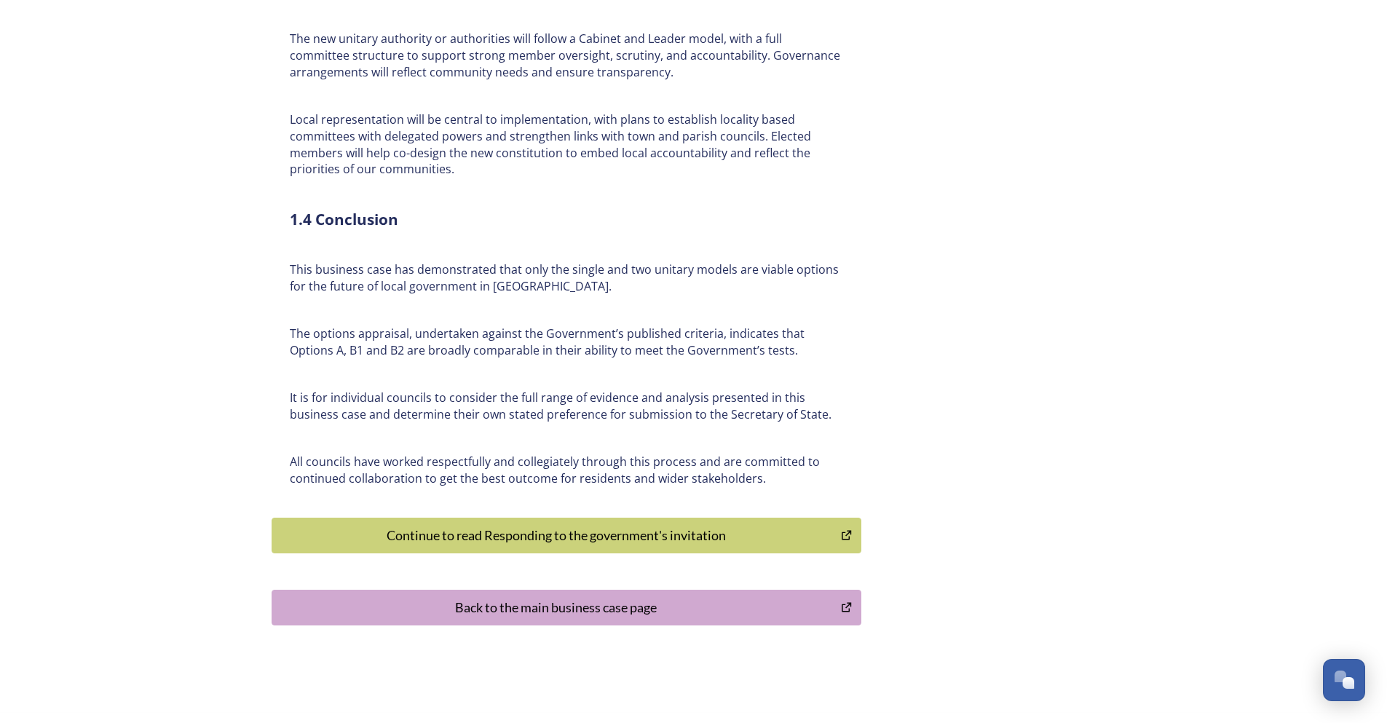
scroll to position [3293, 0]
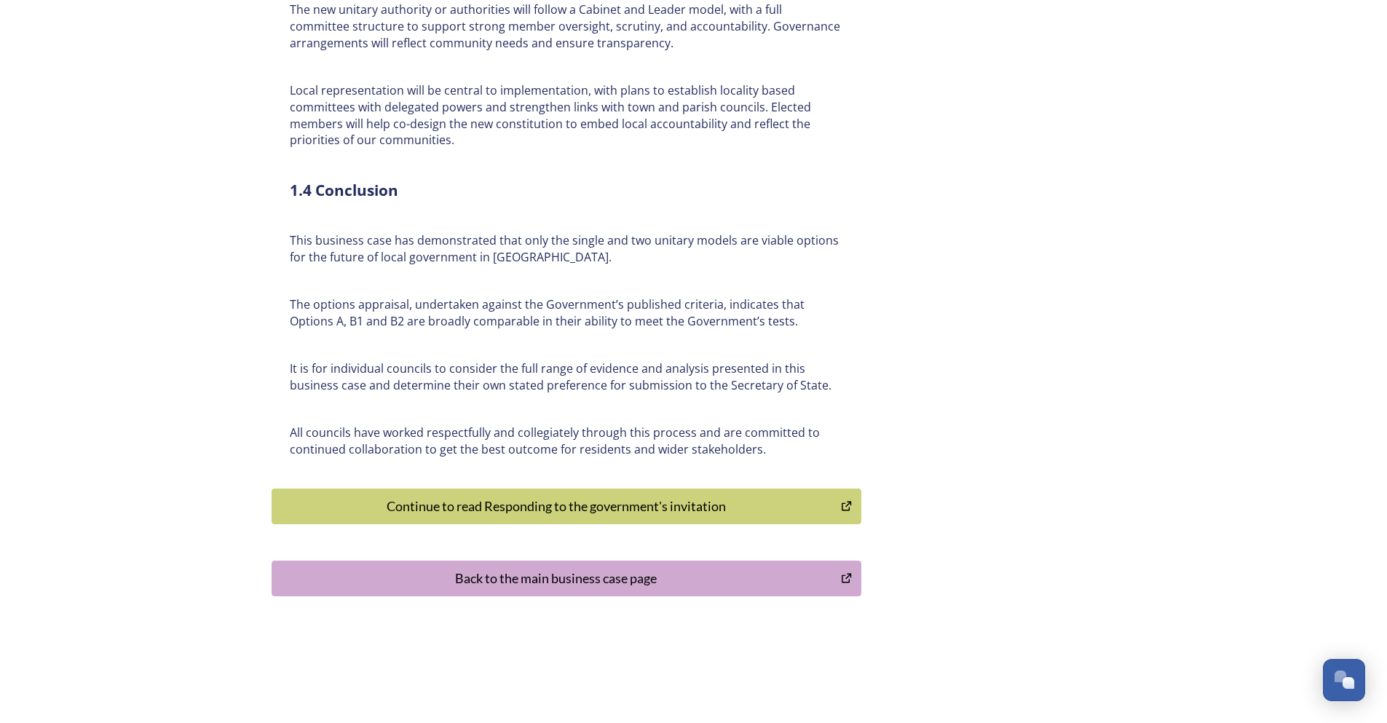
click at [462, 497] on div "Continue to read Responding to the government's invitation" at bounding box center [557, 507] width 554 height 20
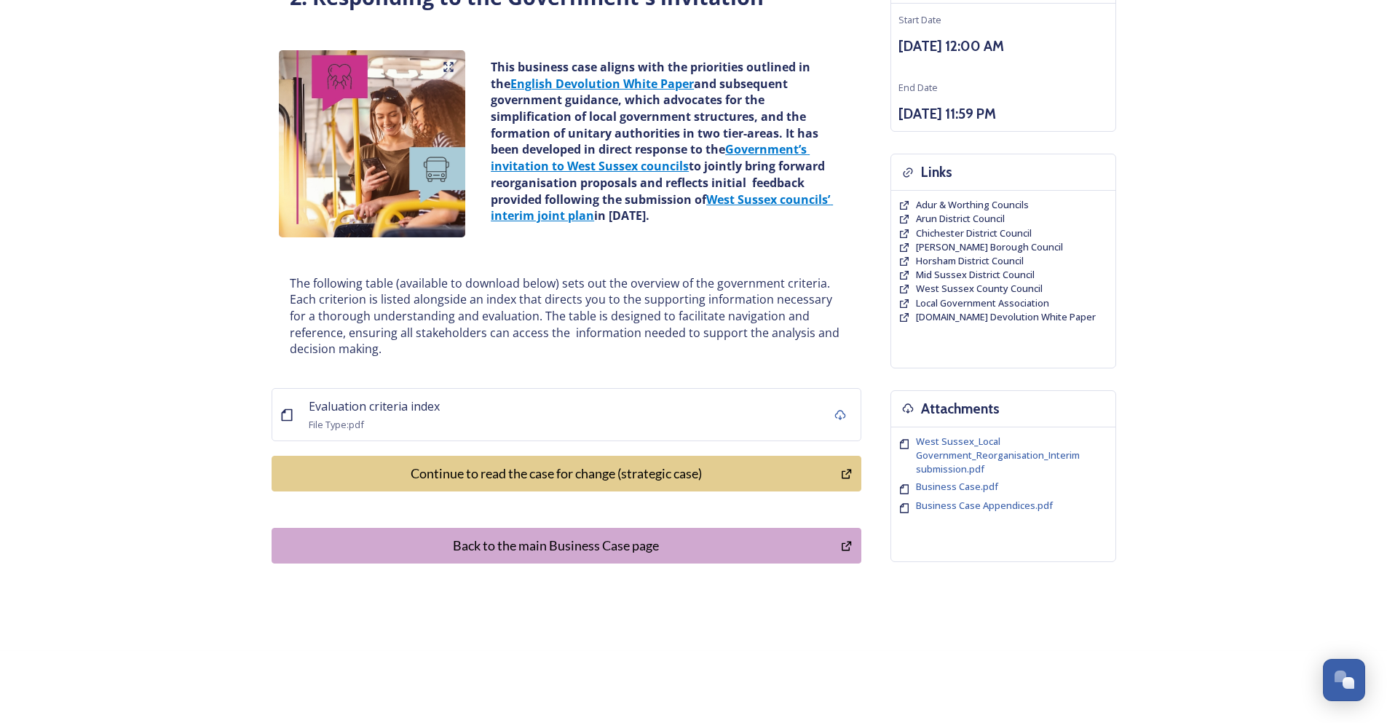
scroll to position [146, 0]
click at [612, 467] on div "Continue to read the case for change (strategic case)" at bounding box center [557, 473] width 554 height 20
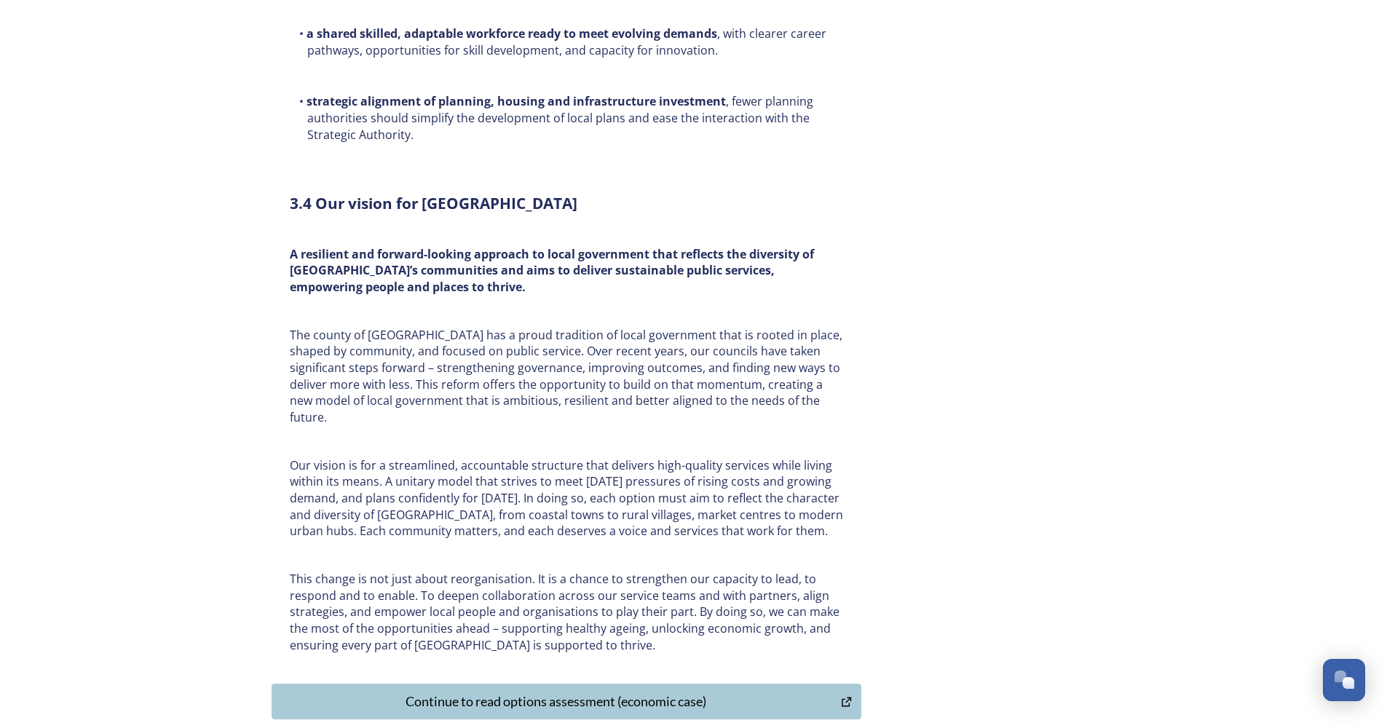
scroll to position [4473, 0]
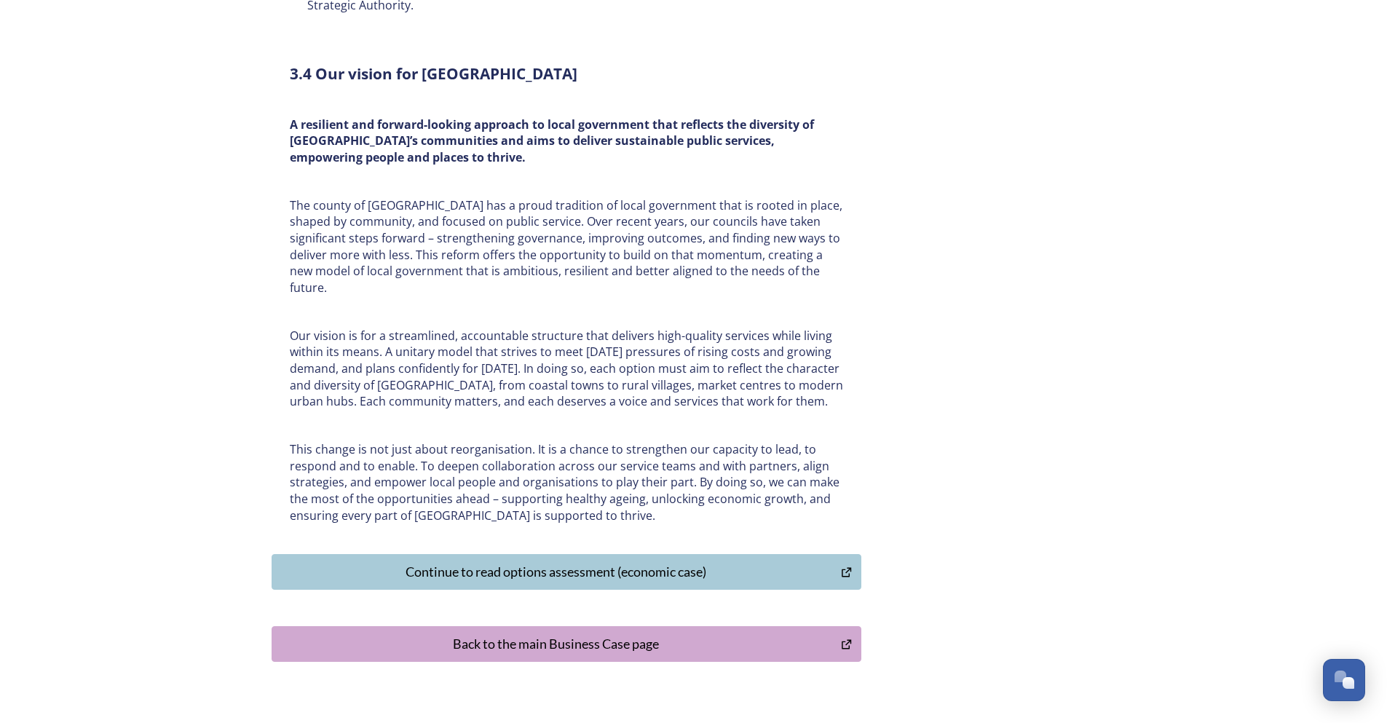
click at [499, 562] on div "Continue to read options assessment (economic case)" at bounding box center [557, 572] width 554 height 20
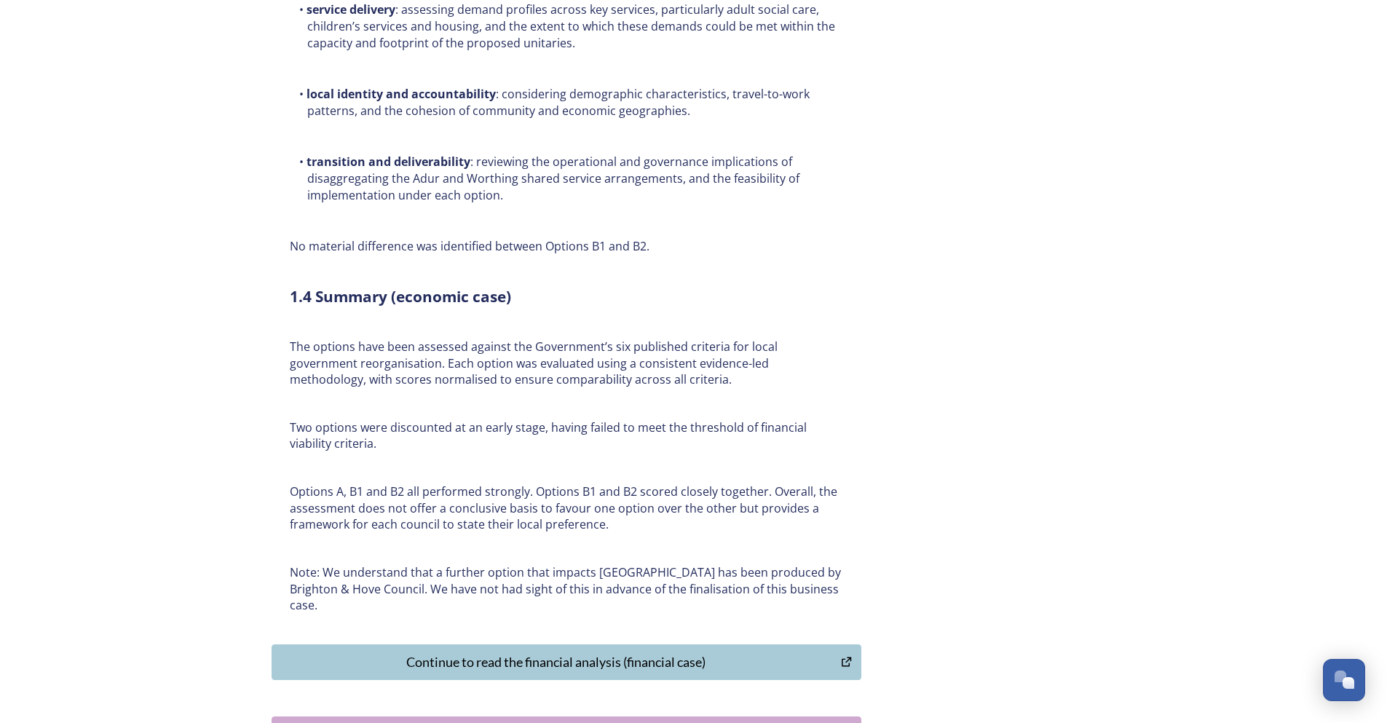
scroll to position [10612, 0]
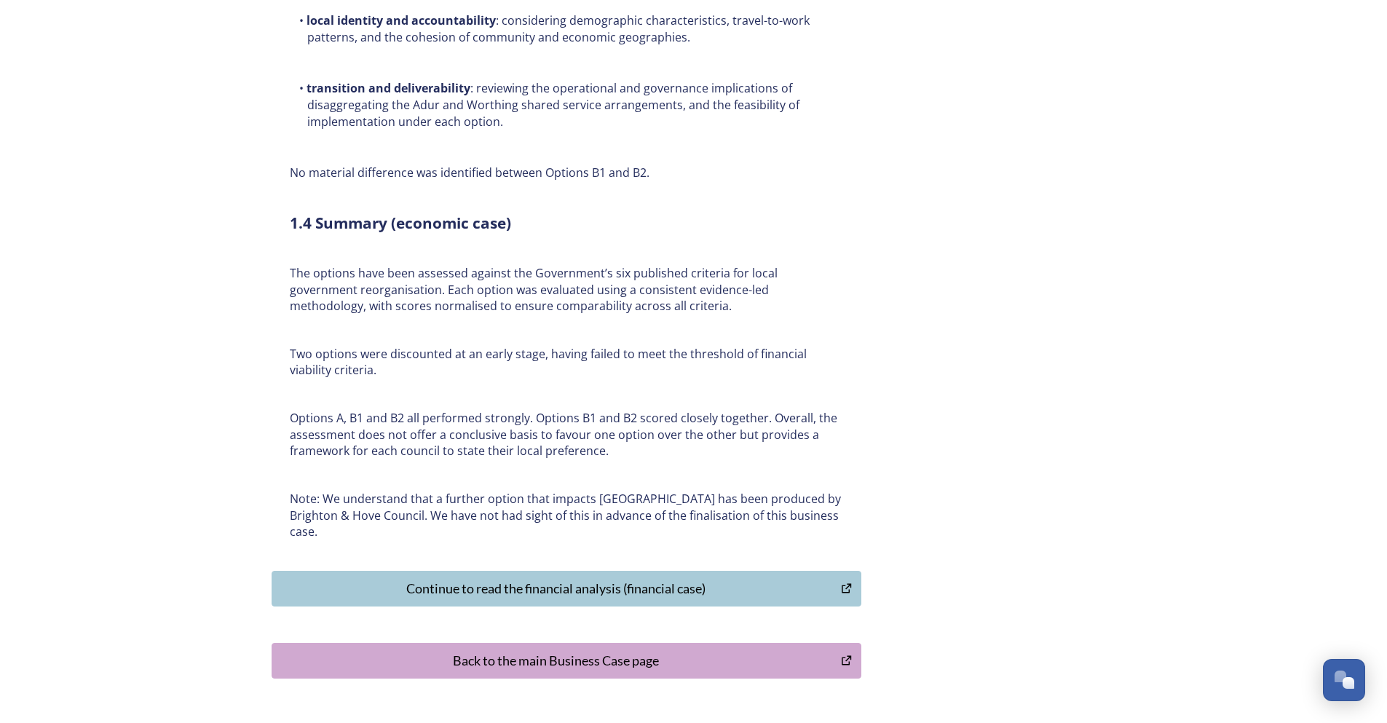
click at [494, 579] on div "Continue to read the financial analysis (financial case)" at bounding box center [557, 589] width 554 height 20
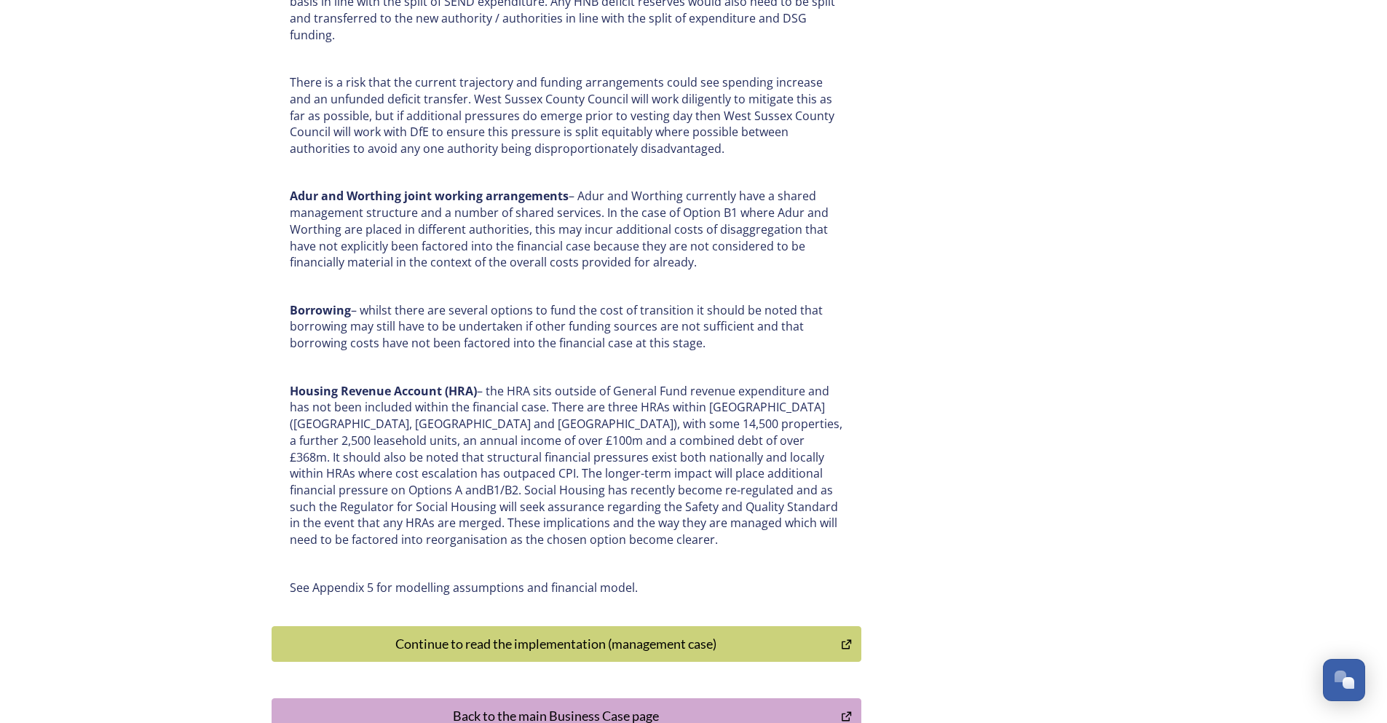
scroll to position [7470, 0]
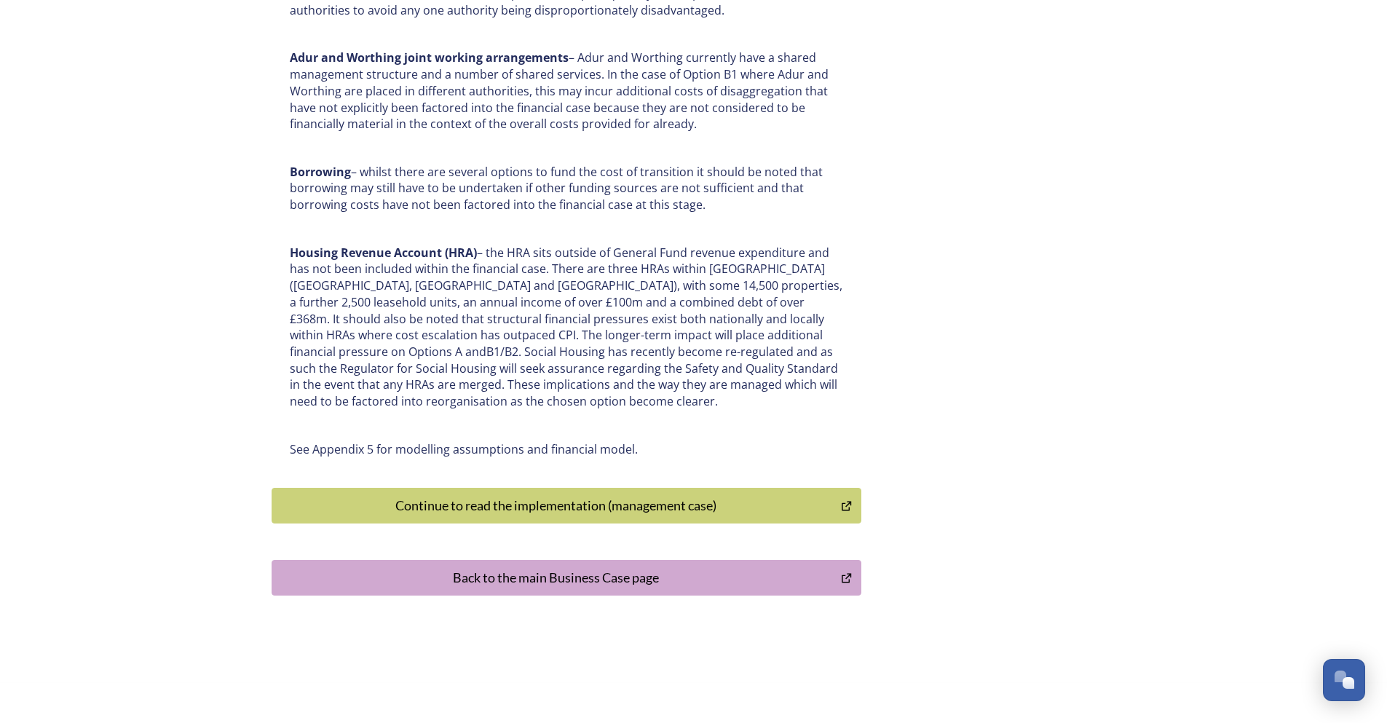
click at [497, 496] on div "Continue to read the implementation (management case)" at bounding box center [557, 506] width 554 height 20
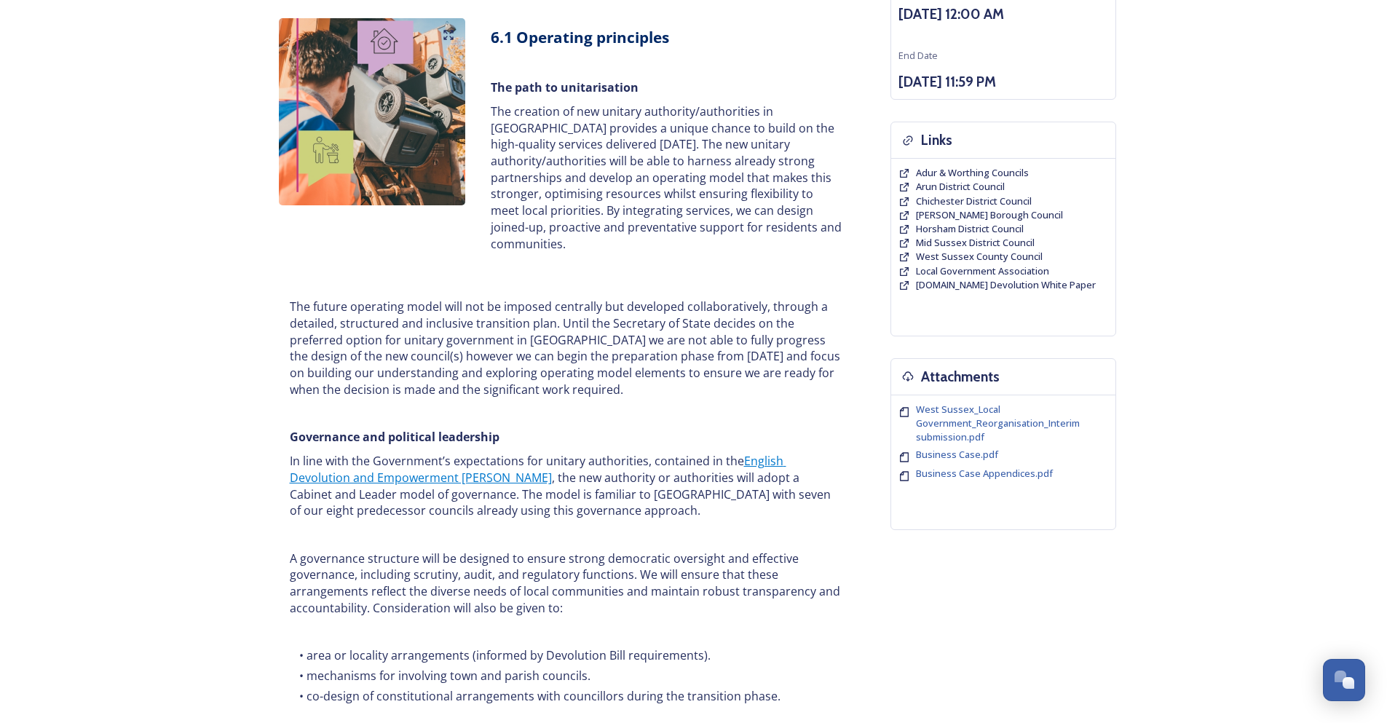
scroll to position [146, 0]
